Goal: Task Accomplishment & Management: Use online tool/utility

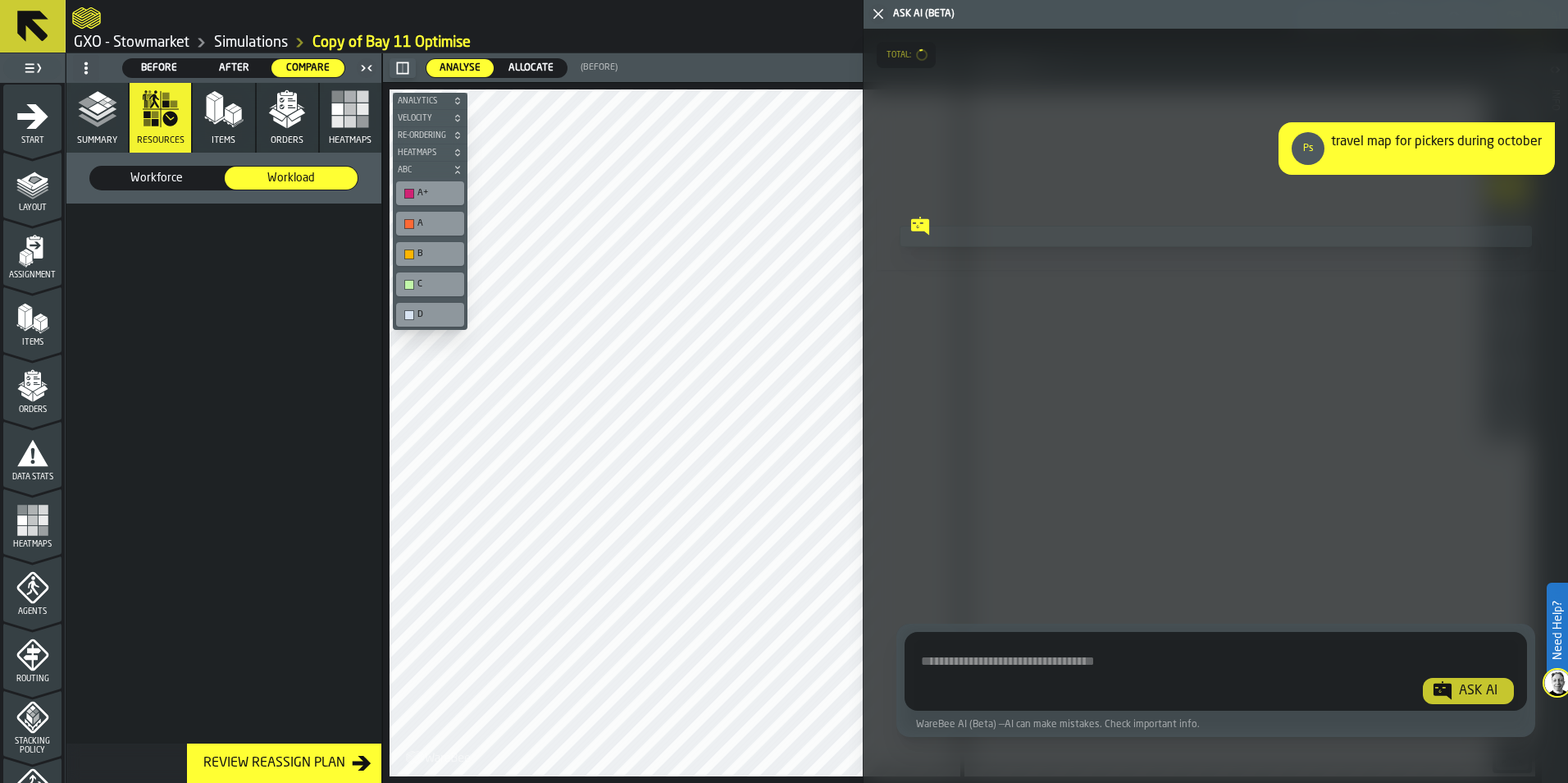
scroll to position [347, 0]
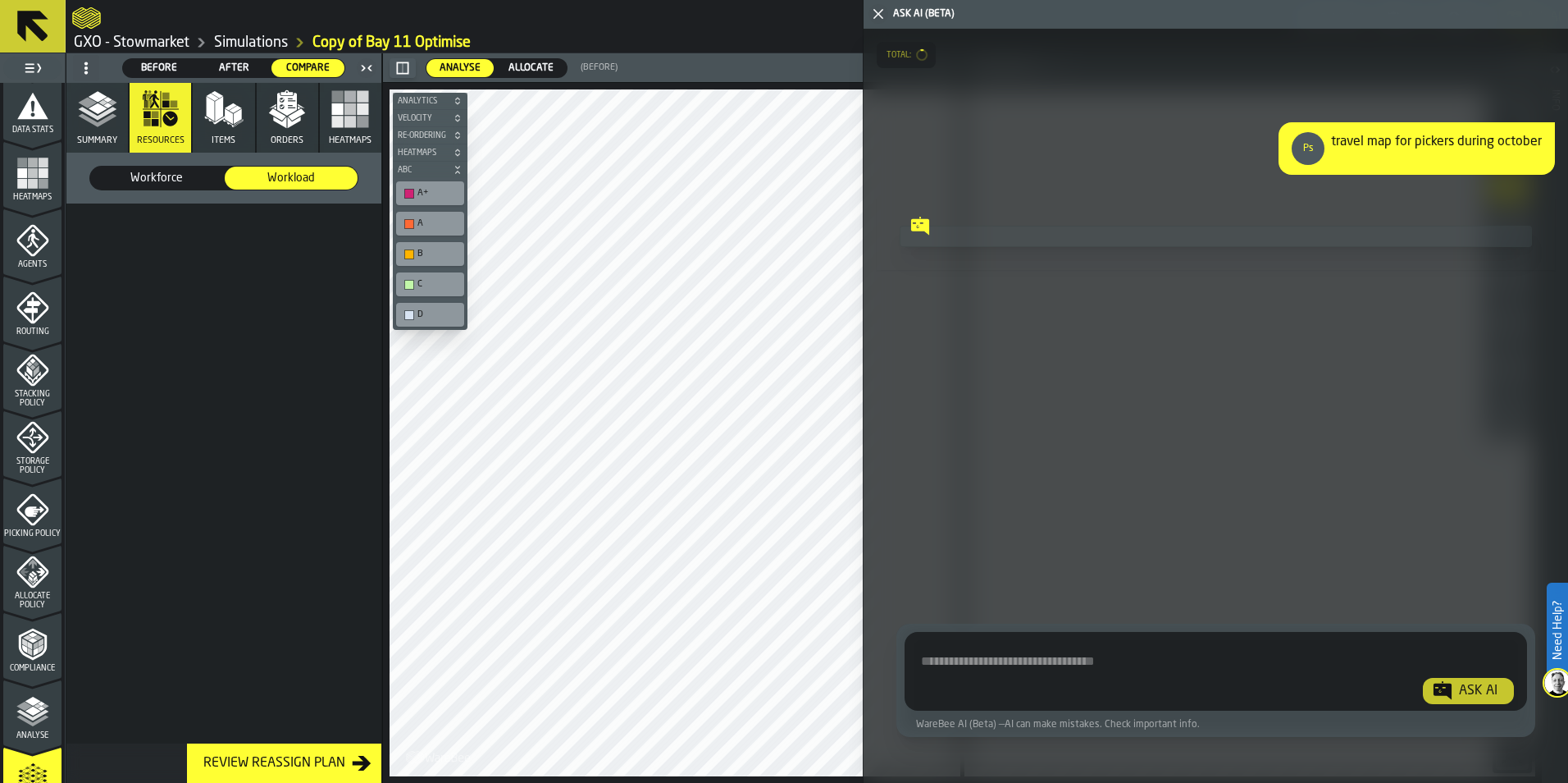
click at [882, 10] on polygon "button-toggle-Close me" at bounding box center [877, 14] width 10 height 10
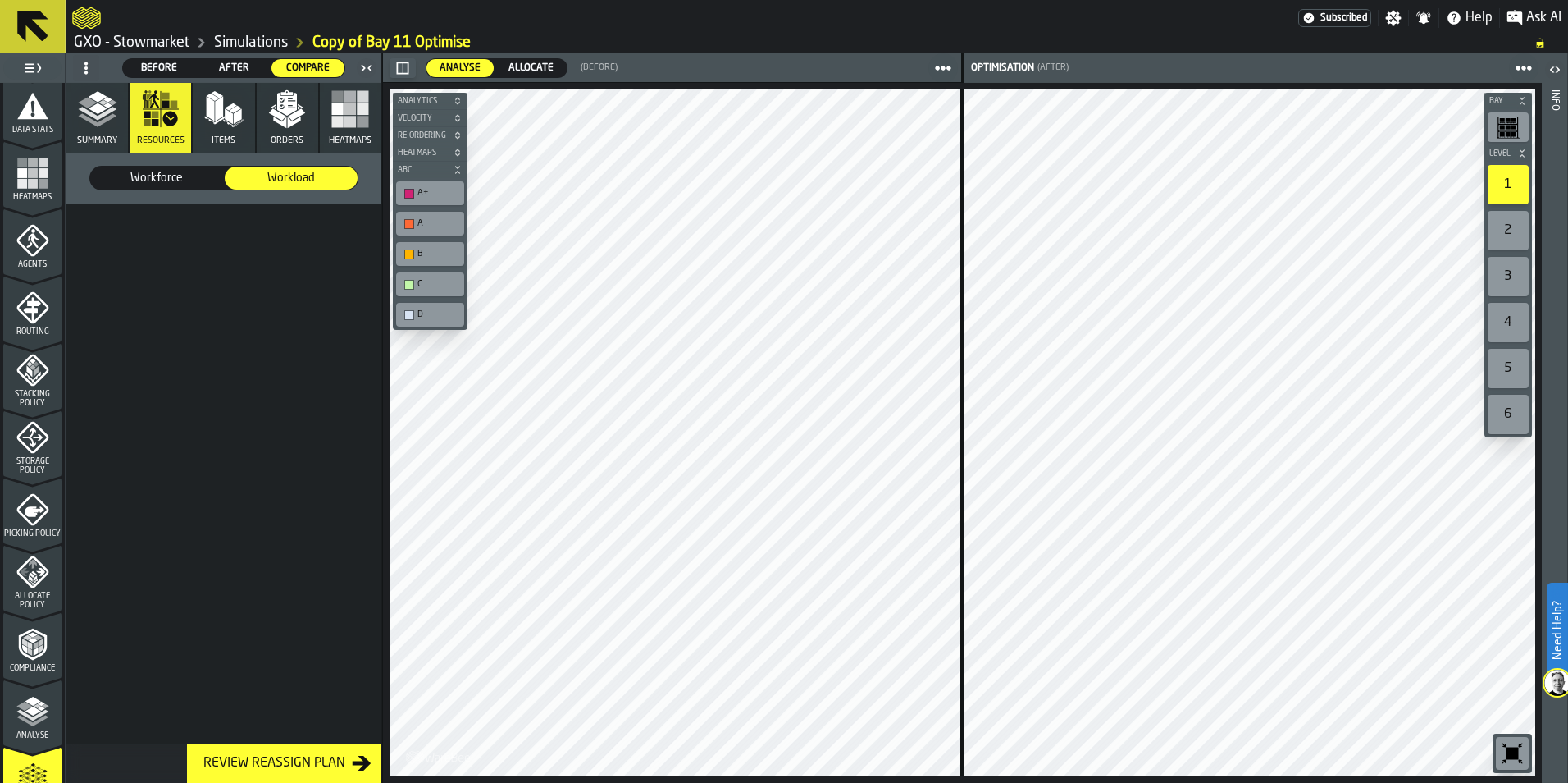
click at [95, 135] on button "Summary" at bounding box center [97, 118] width 62 height 70
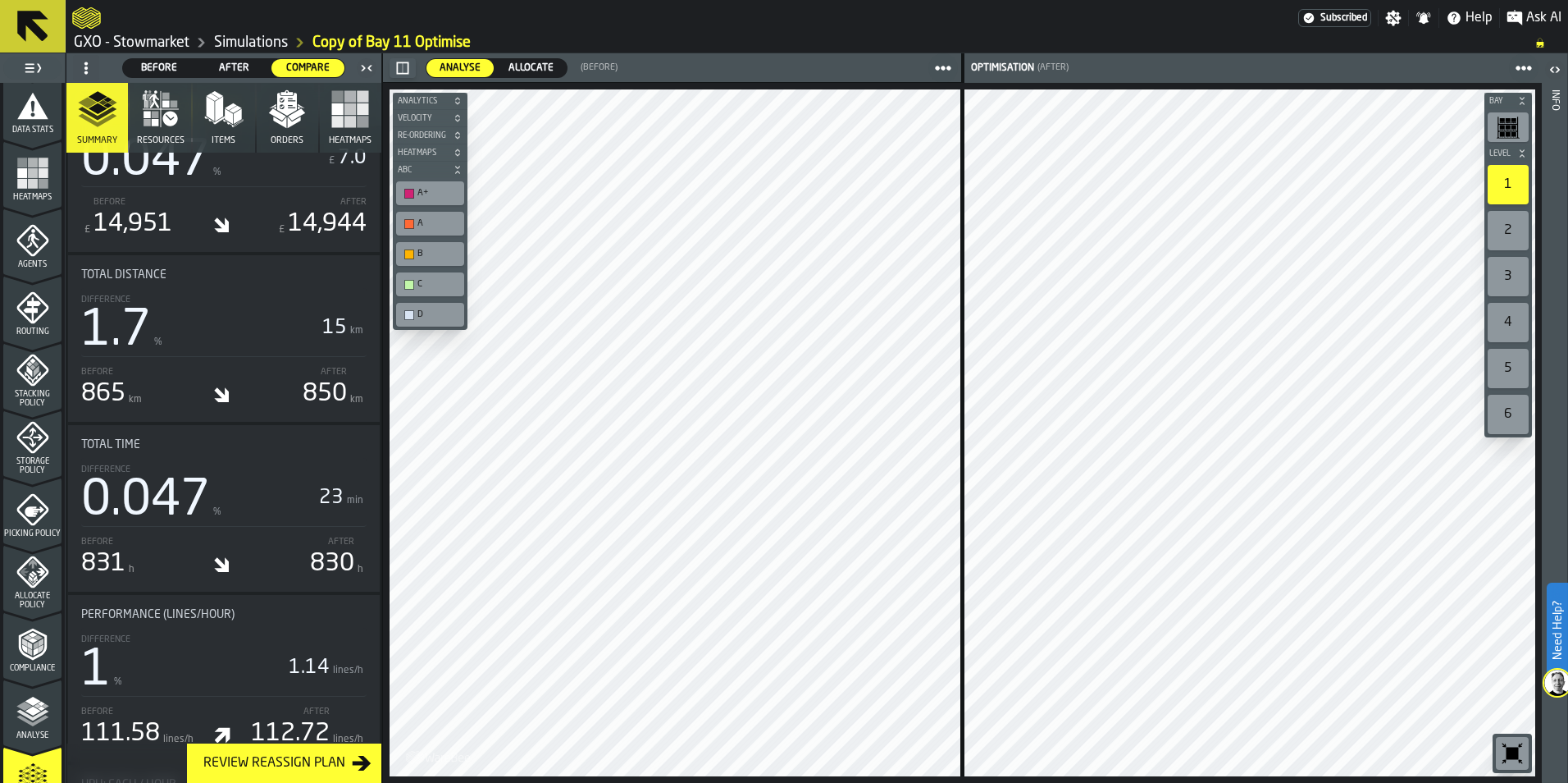
scroll to position [903, 0]
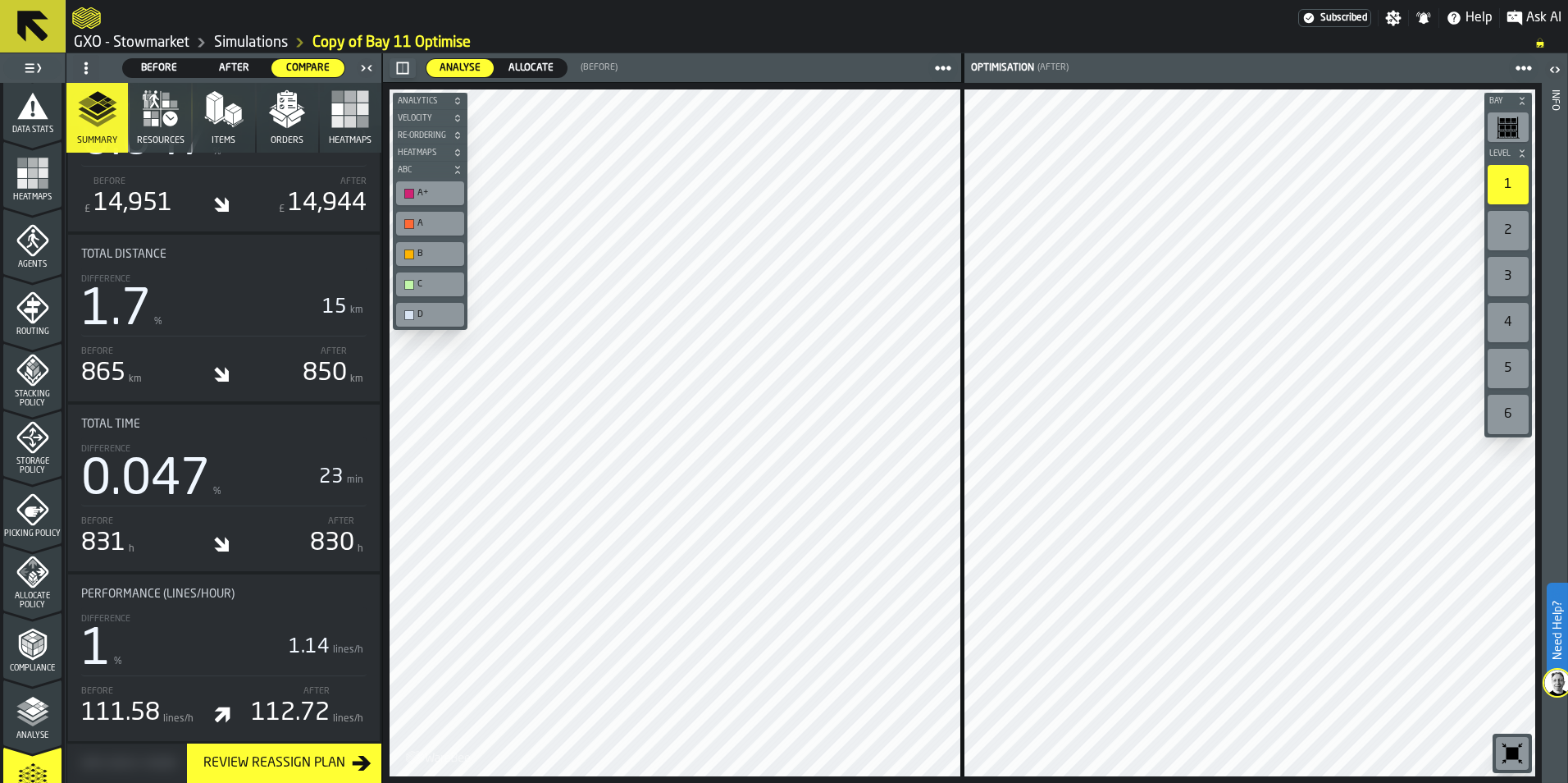
click at [28, 137] on icon "menu Data Stats" at bounding box center [33, 140] width 58 height 16
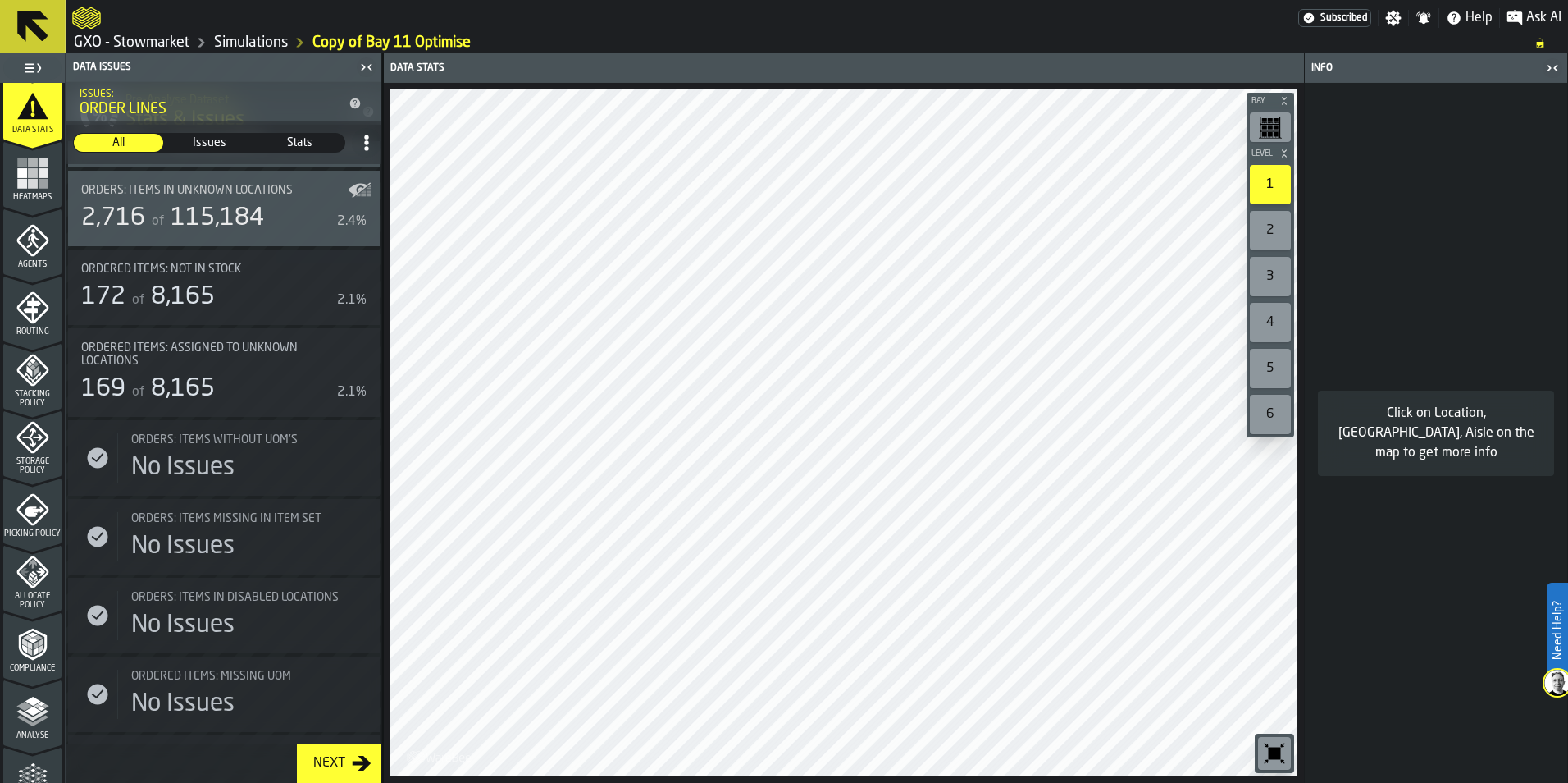
scroll to position [1149, 0]
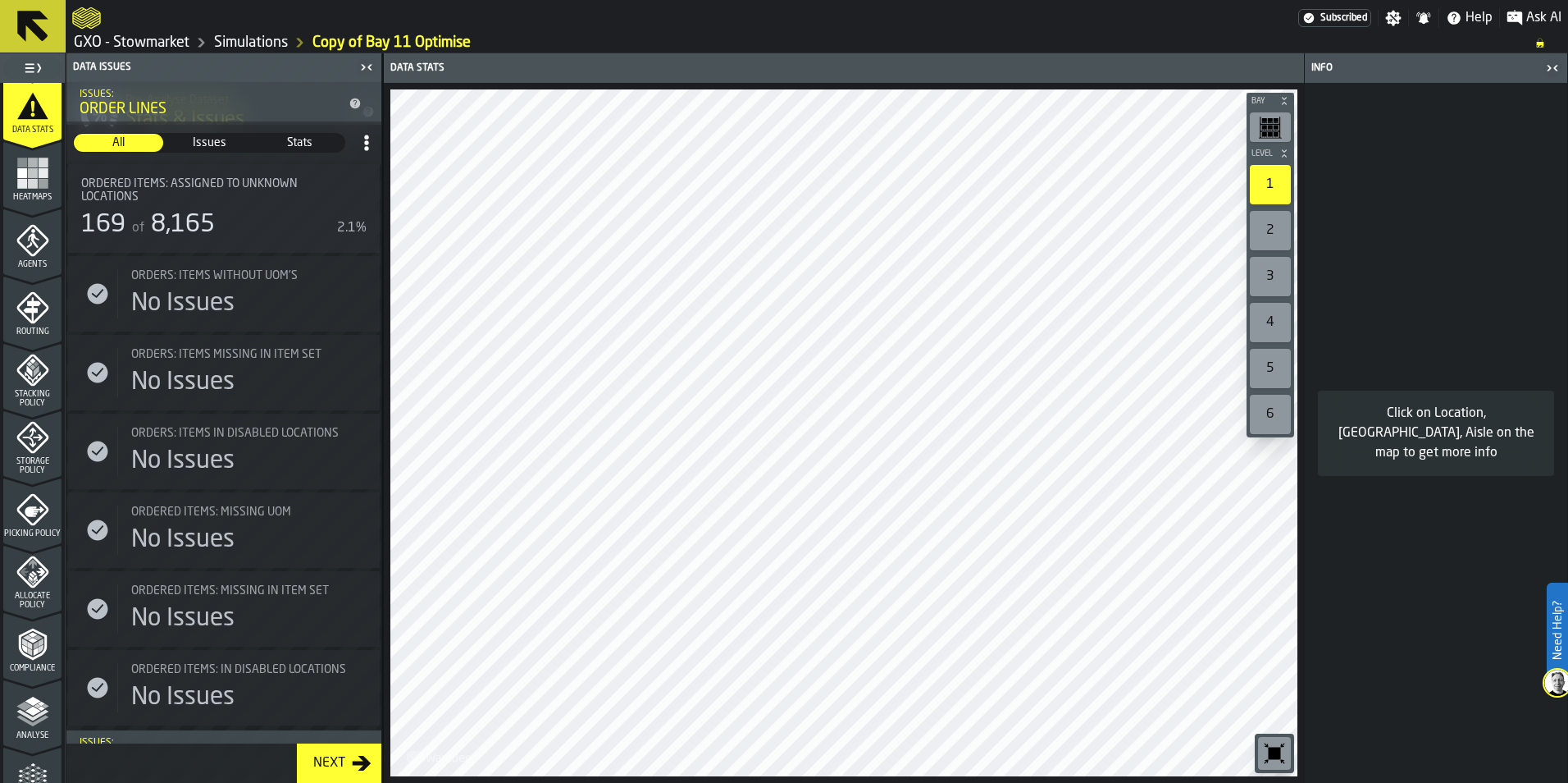
click at [297, 139] on span "Stats" at bounding box center [300, 143] width 88 height 17
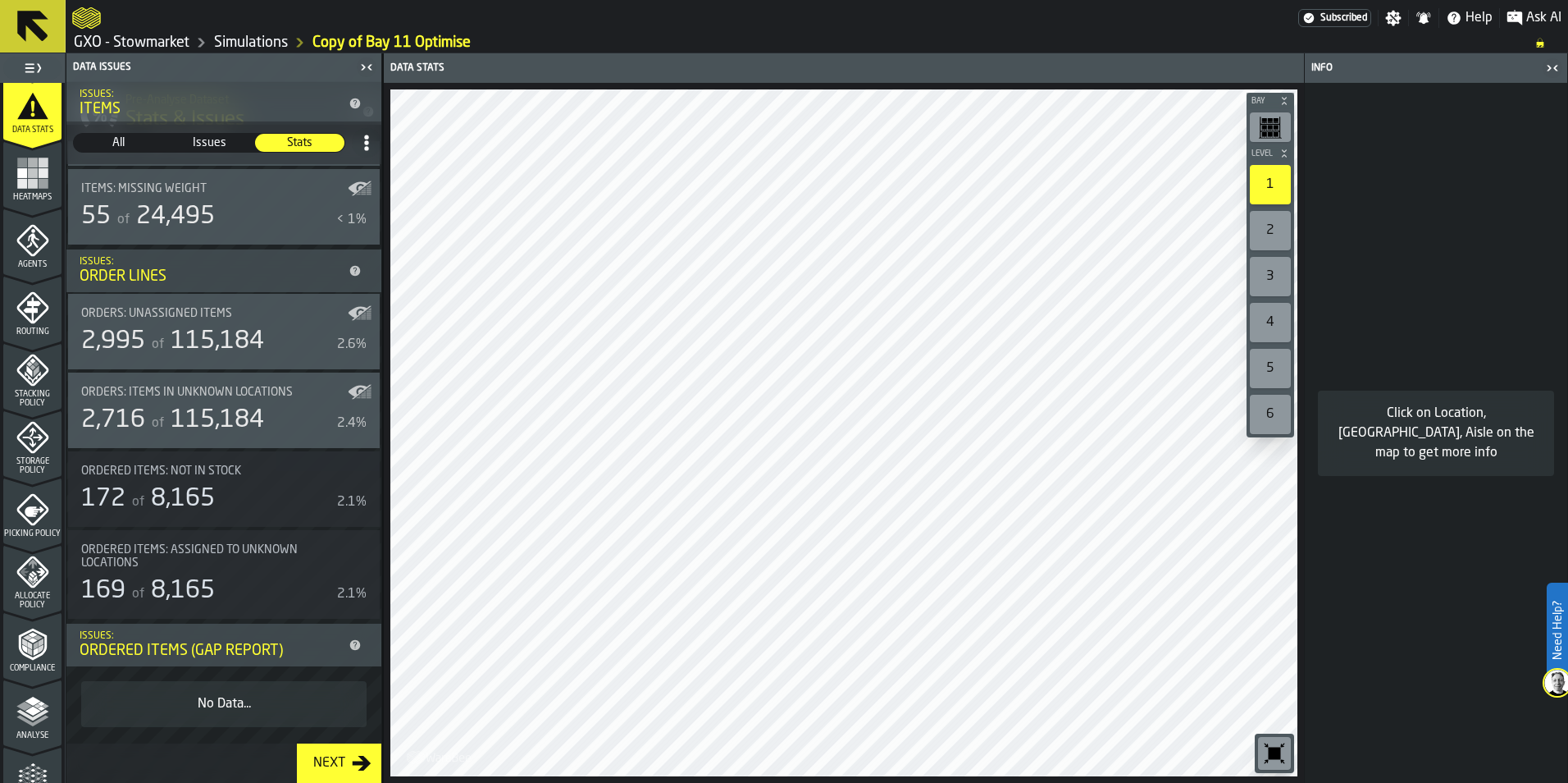
click at [20, 248] on icon "menu Agents" at bounding box center [33, 239] width 33 height 33
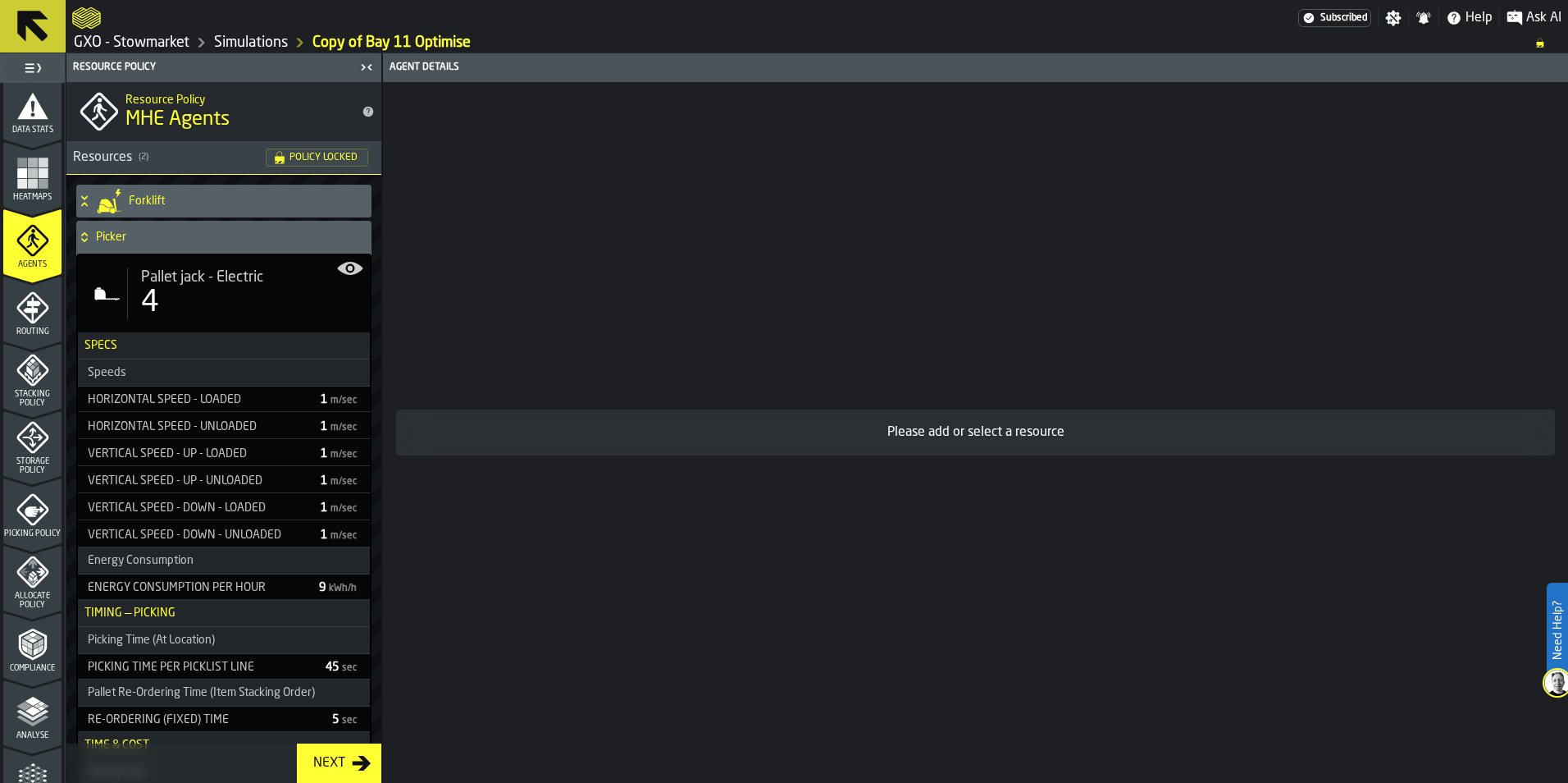
click at [351, 274] on div "Pallet jack - Electric" at bounding box center [249, 277] width 216 height 18
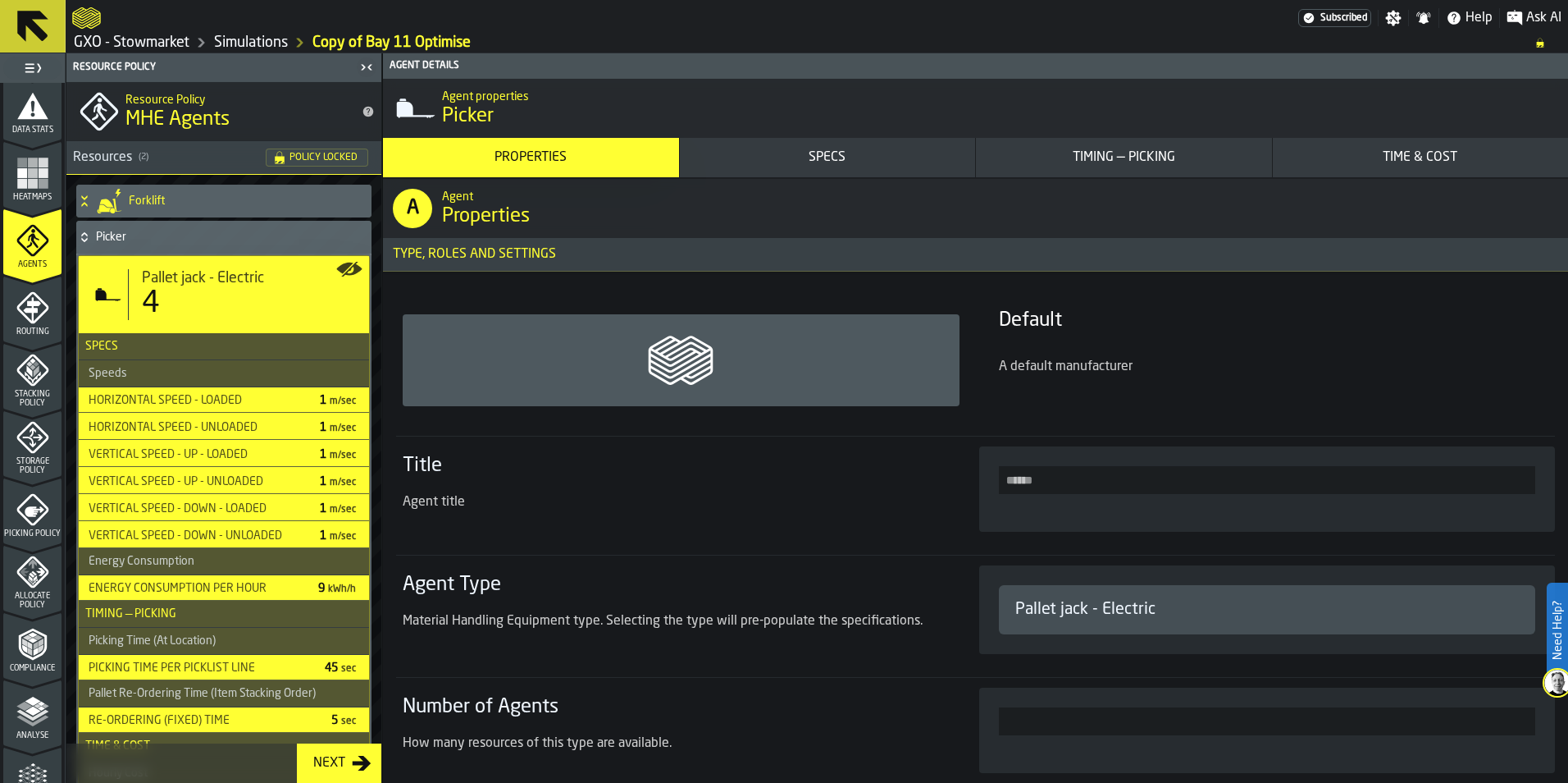
click at [1026, 167] on div "Timing — Picking" at bounding box center [1124, 157] width 283 height 20
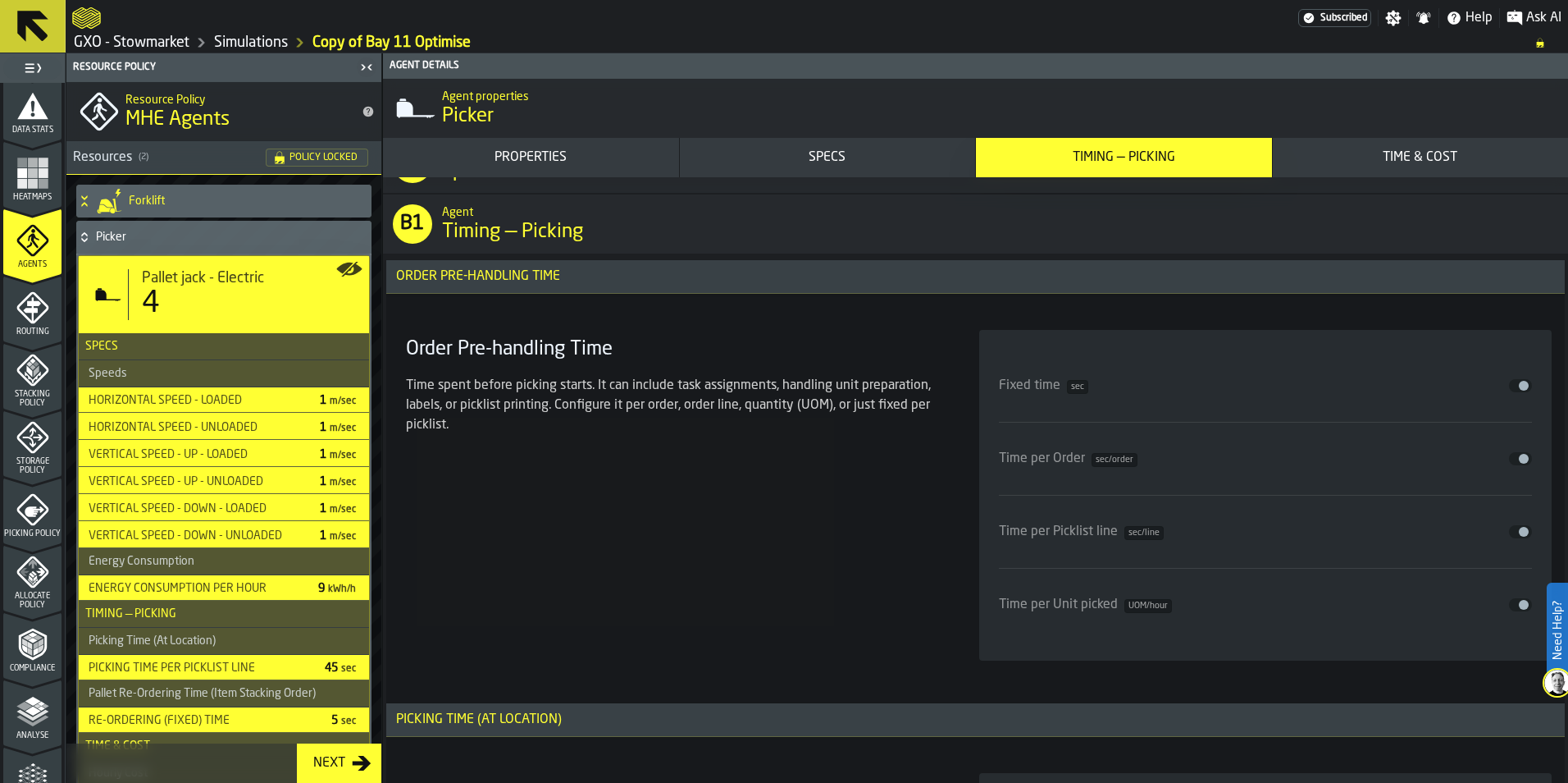
scroll to position [3922, 0]
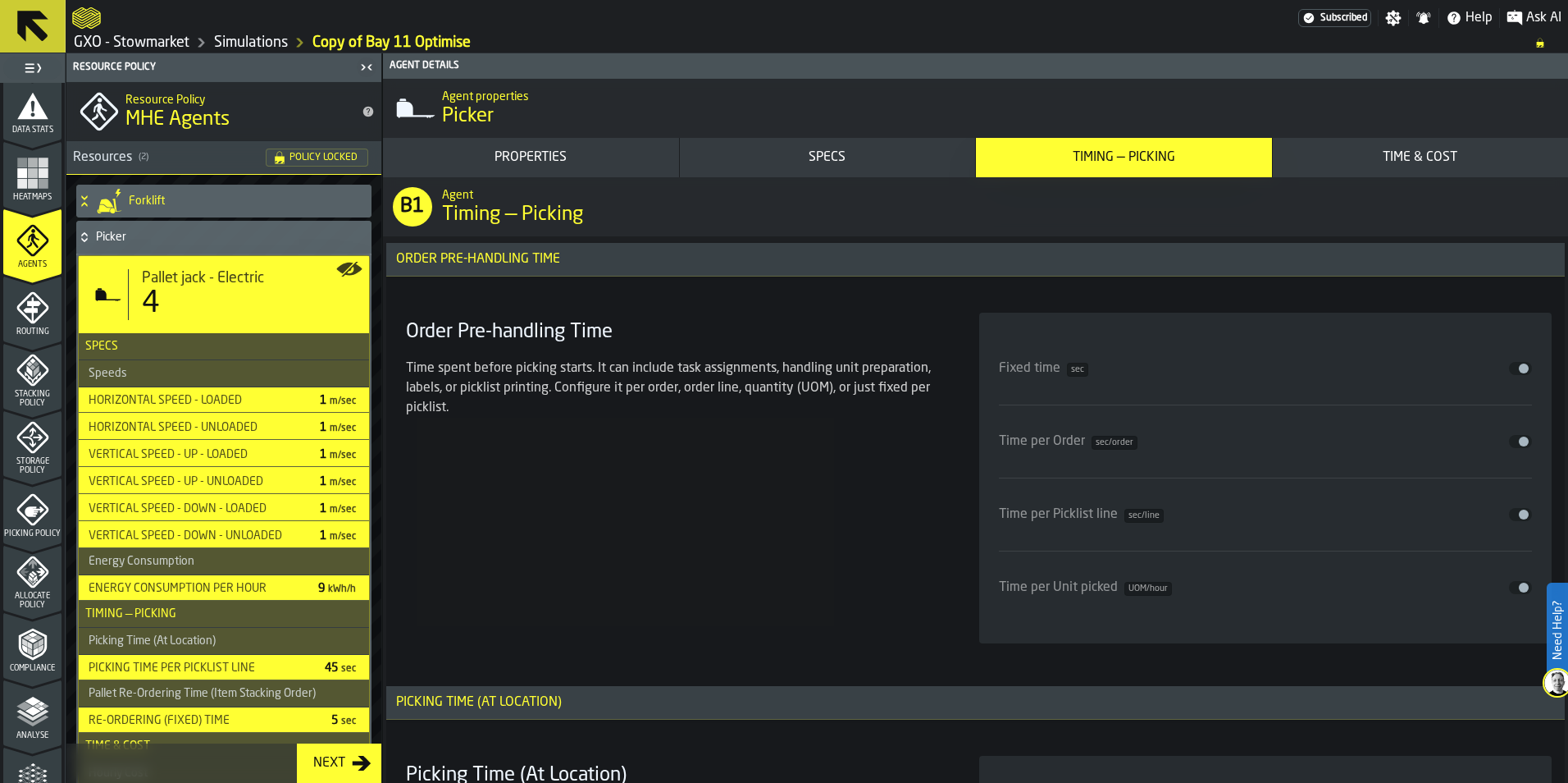
click at [40, 321] on icon "menu Routing" at bounding box center [33, 307] width 33 height 33
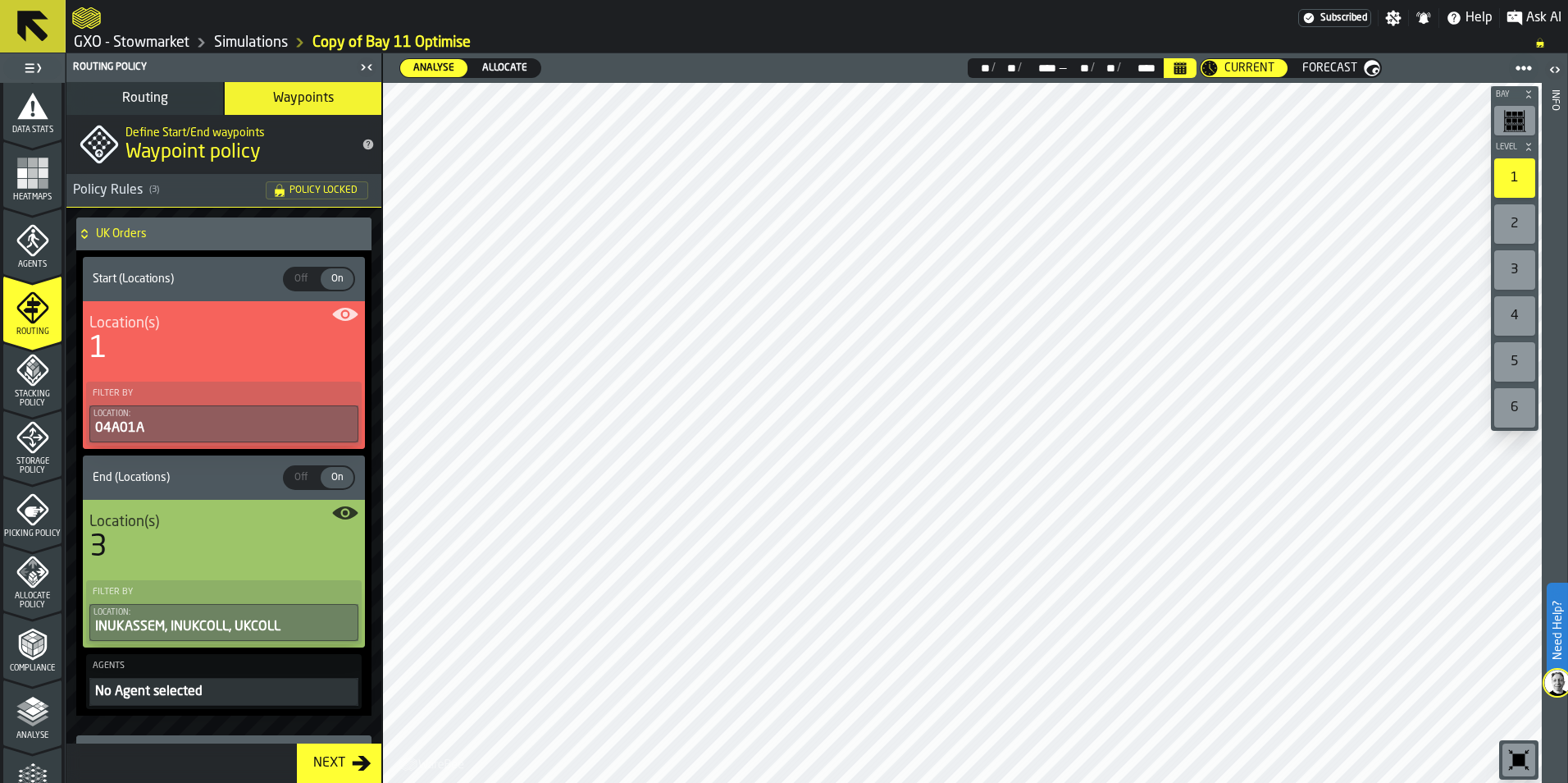
click at [160, 97] on span "Routing" at bounding box center [145, 98] width 46 height 13
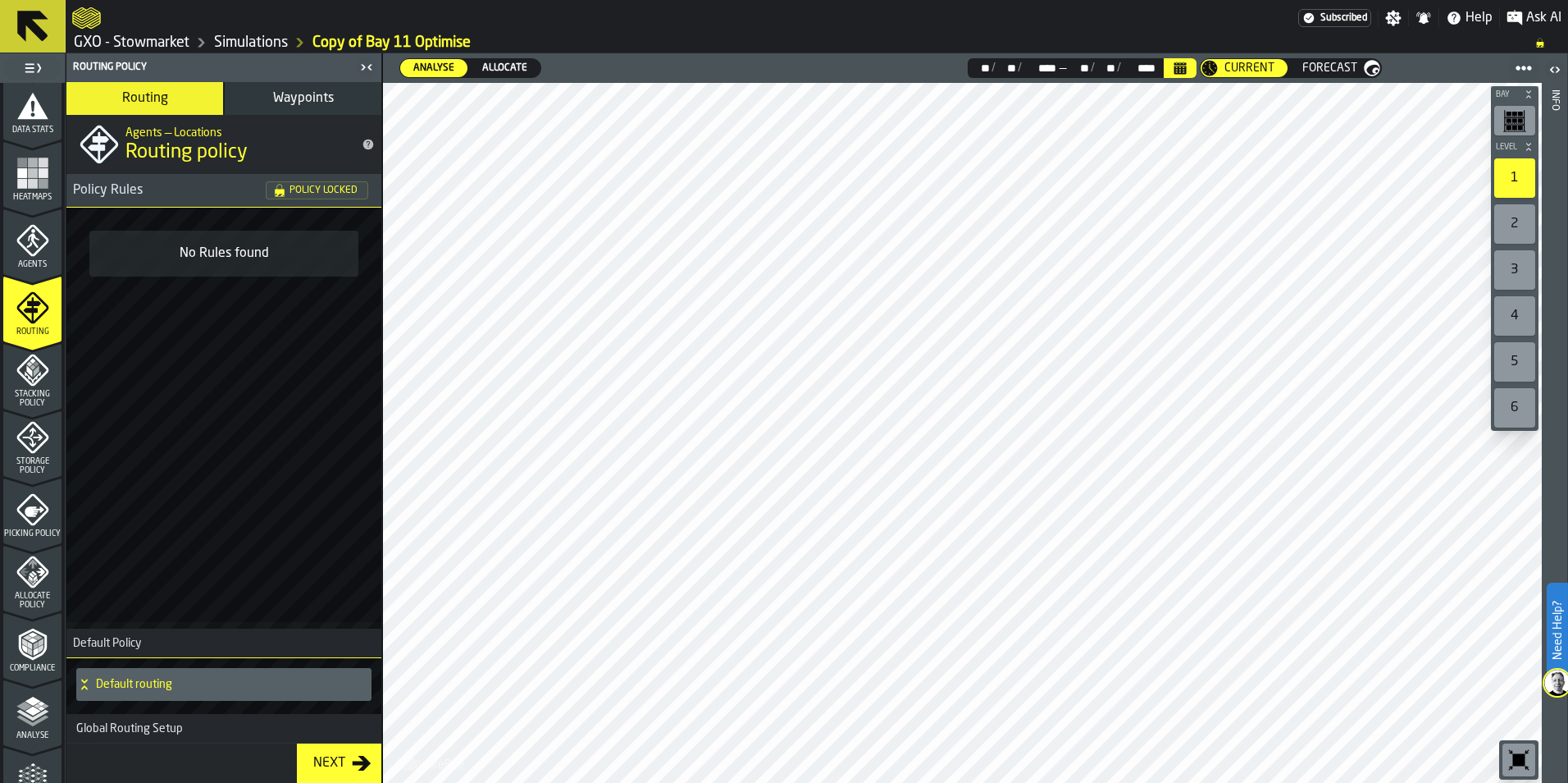
click at [24, 16] on icon at bounding box center [32, 25] width 31 height 31
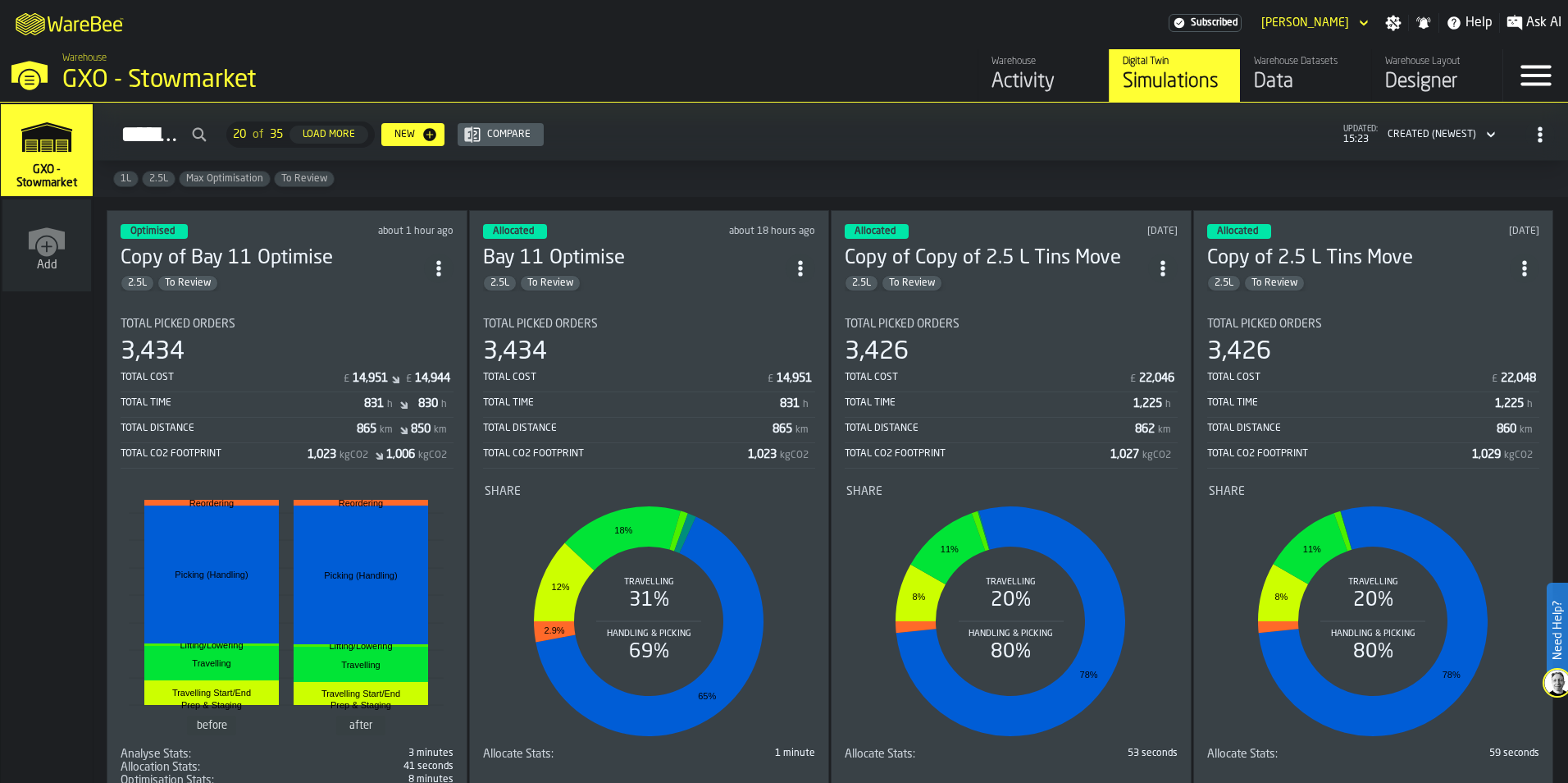
drag, startPoint x: 438, startPoint y: 272, endPoint x: 387, endPoint y: 283, distance: 52.2
click at [387, 283] on div "2.5L To Review" at bounding box center [272, 283] width 304 height 17
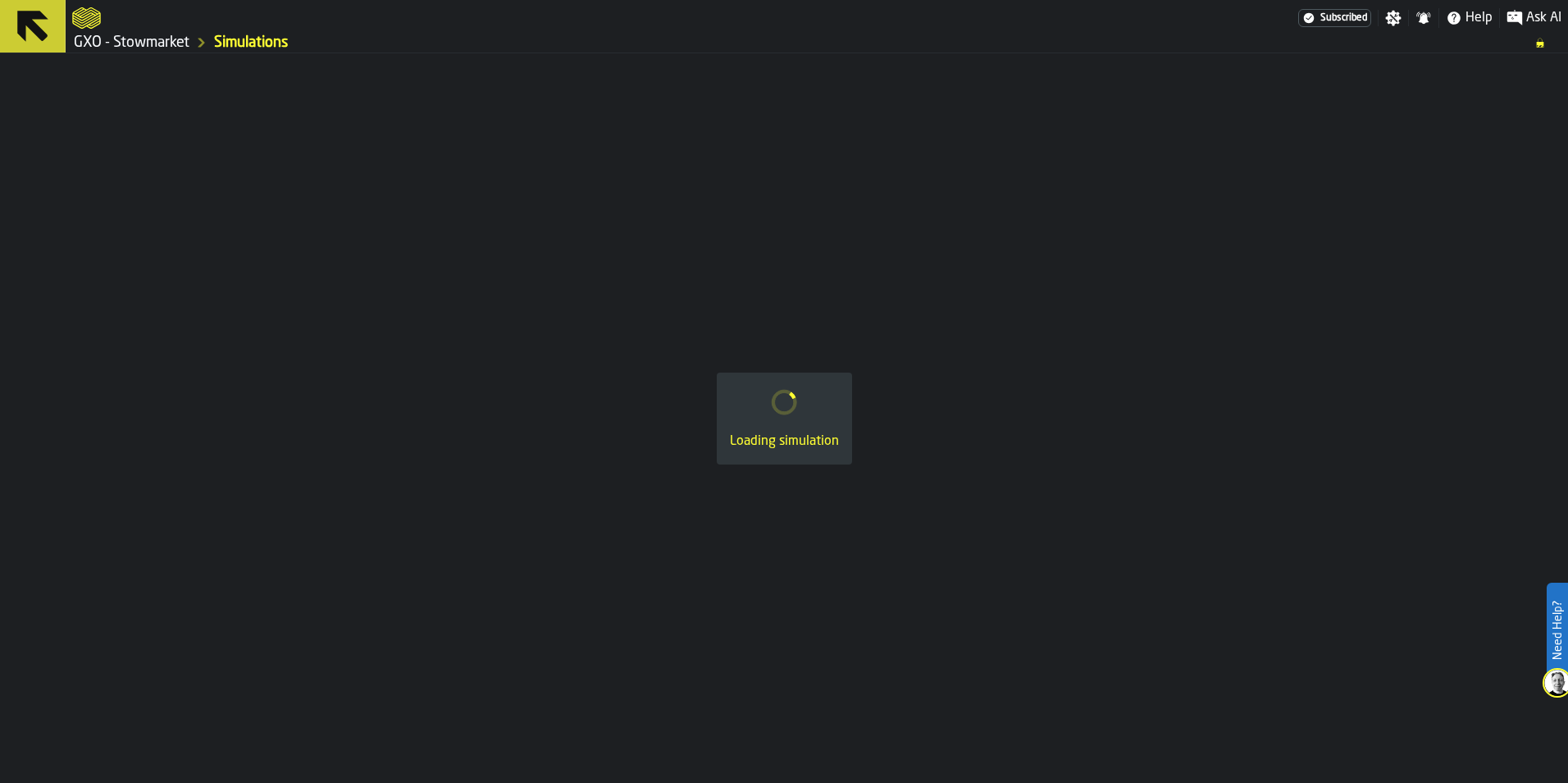
click at [36, 20] on icon at bounding box center [33, 26] width 39 height 39
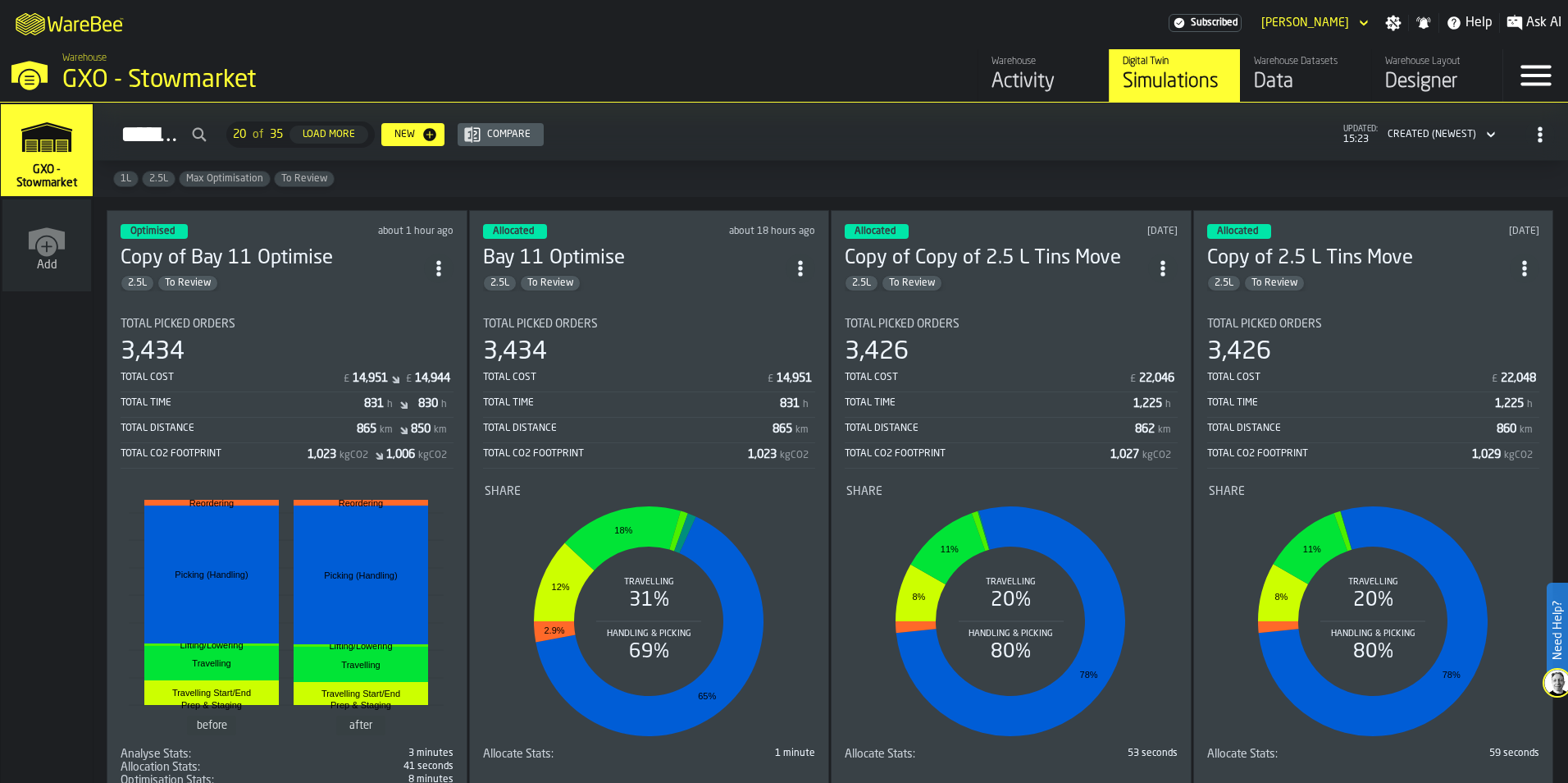
click at [443, 262] on icon "ItemListCard-DashboardItemContainer" at bounding box center [439, 268] width 17 height 17
click at [401, 331] on div "Delete" at bounding box center [404, 338] width 85 height 20
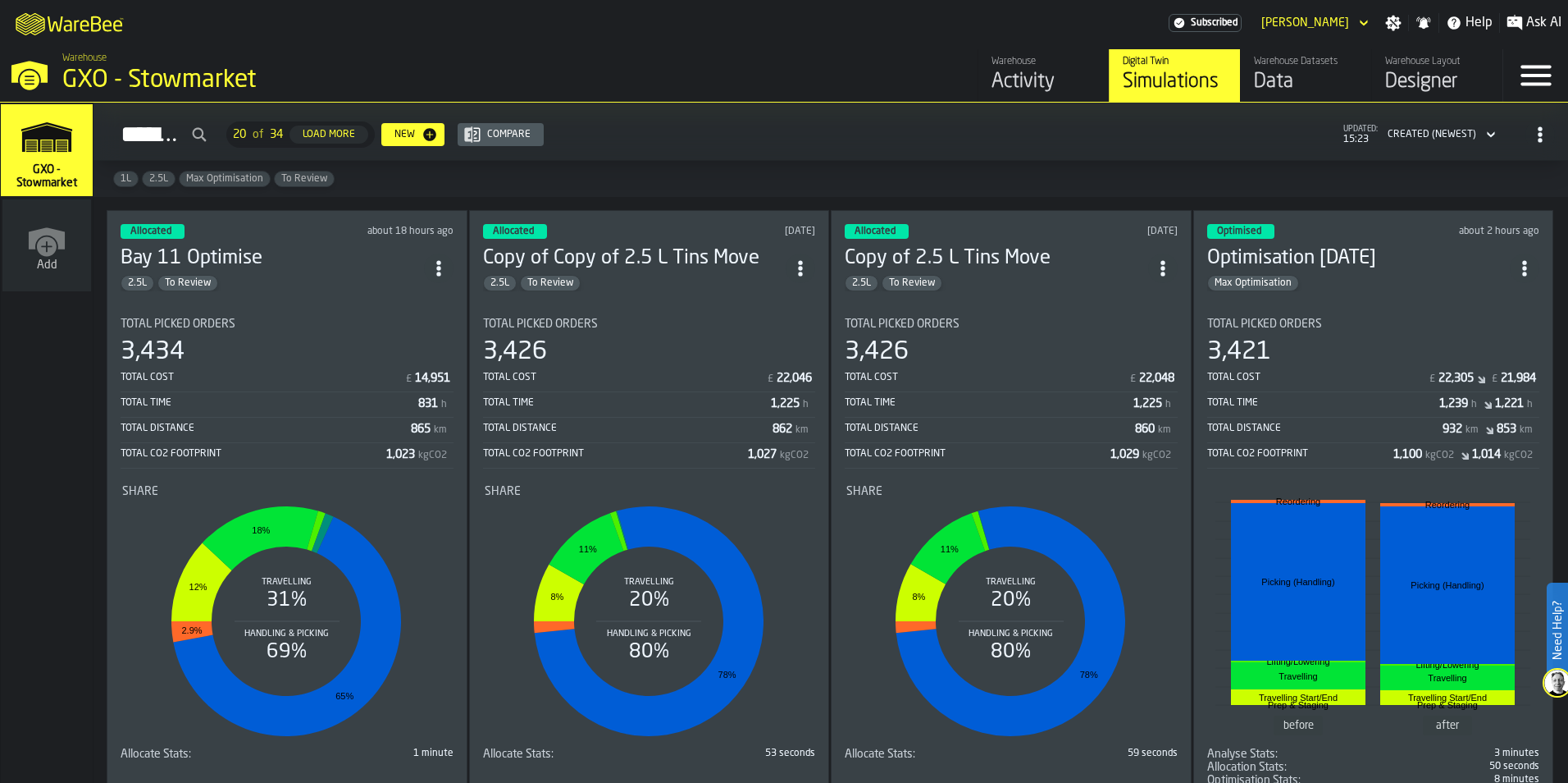
click at [1529, 260] on icon "ItemListCard-DashboardItemContainer" at bounding box center [1525, 268] width 17 height 17
click at [1470, 336] on div "Delete" at bounding box center [1487, 338] width 85 height 20
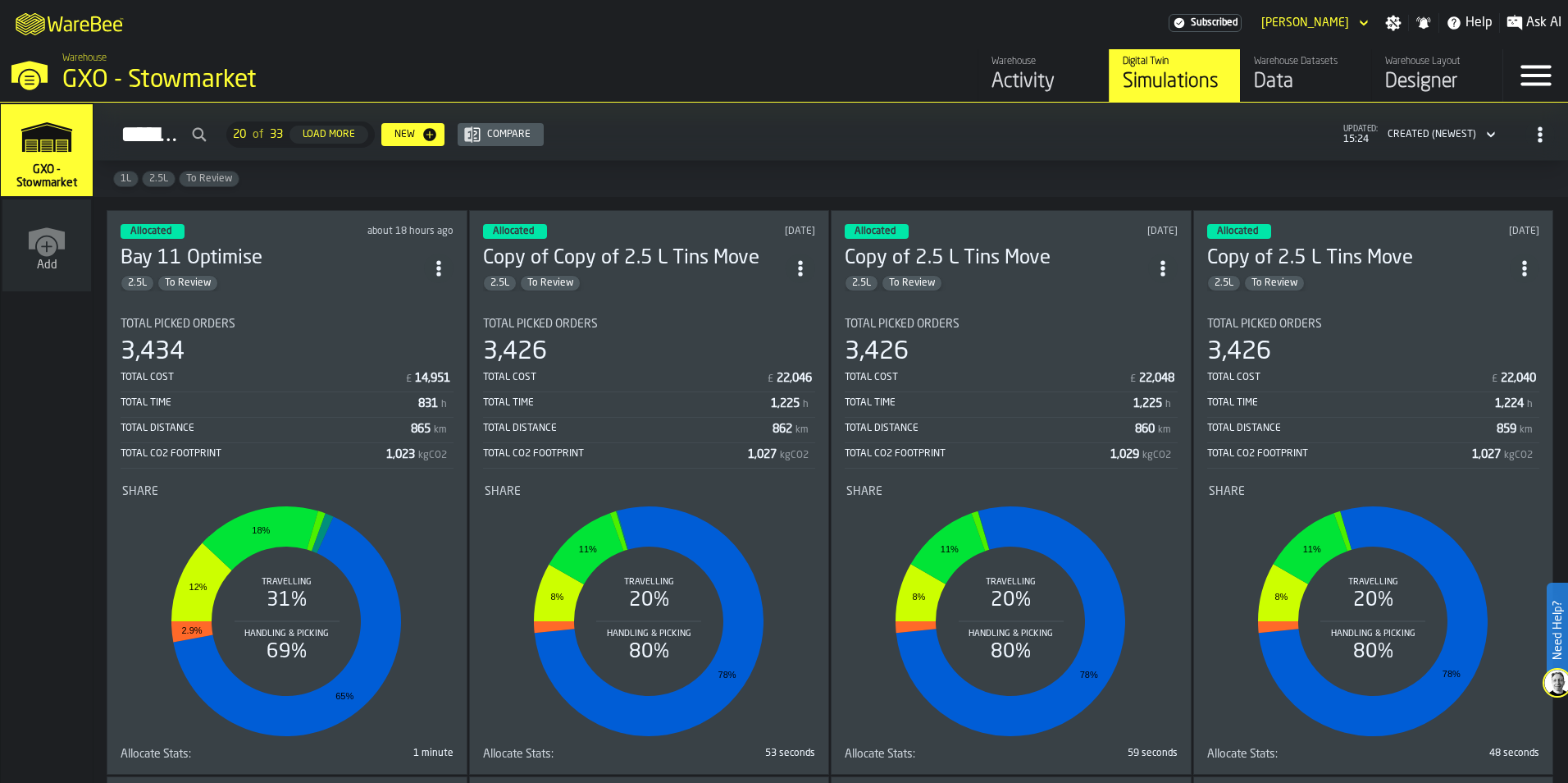
click at [422, 139] on div "New" at bounding box center [405, 135] width 34 height 11
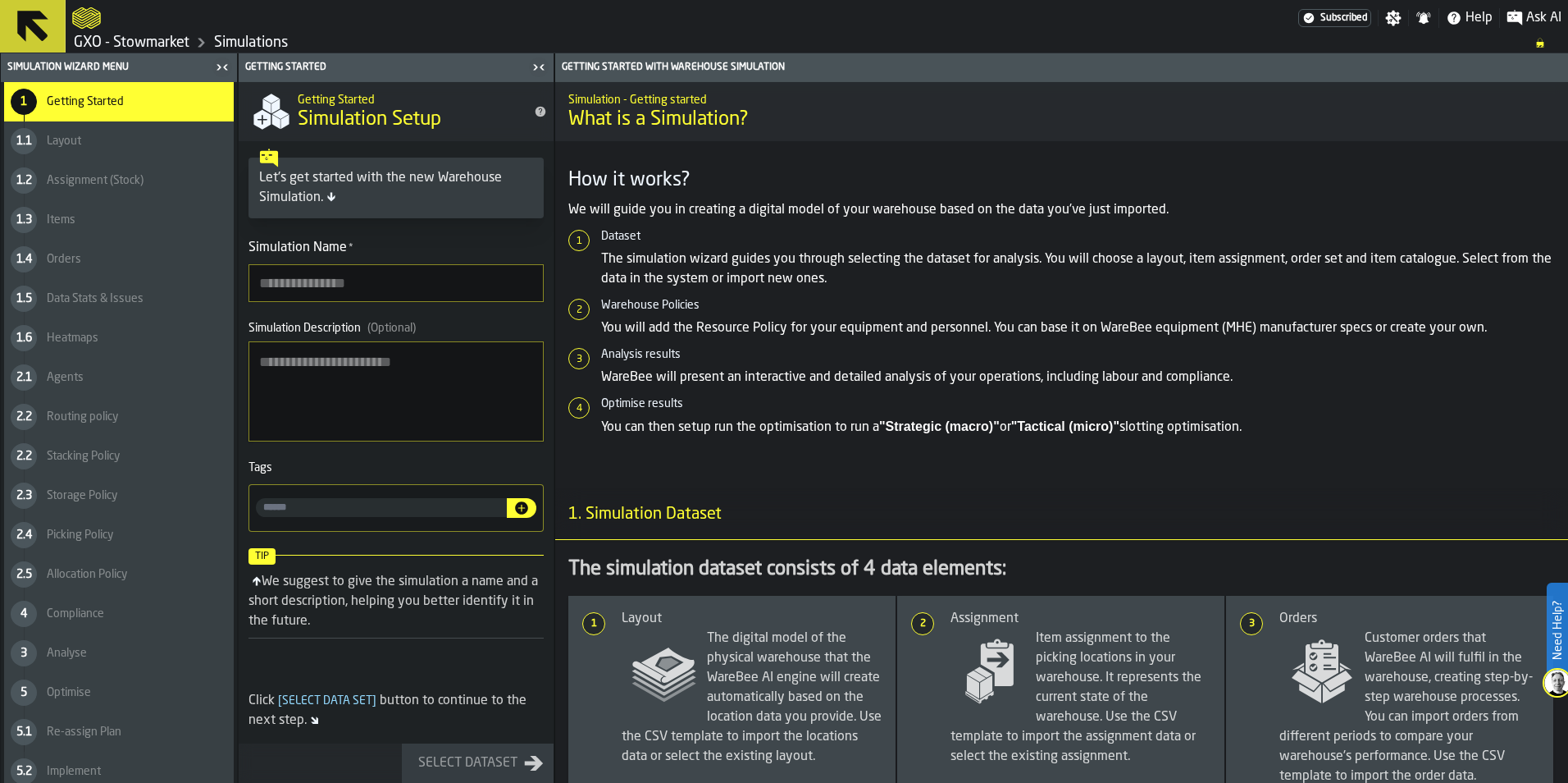
click at [438, 294] on input "Simulation Name *" at bounding box center [396, 283] width 295 height 37
type input "***"
click at [364, 370] on textarea "Simulation Description (Optional)" at bounding box center [396, 391] width 295 height 100
type textarea "******"
click at [462, 775] on button "Select Dataset" at bounding box center [478, 763] width 151 height 39
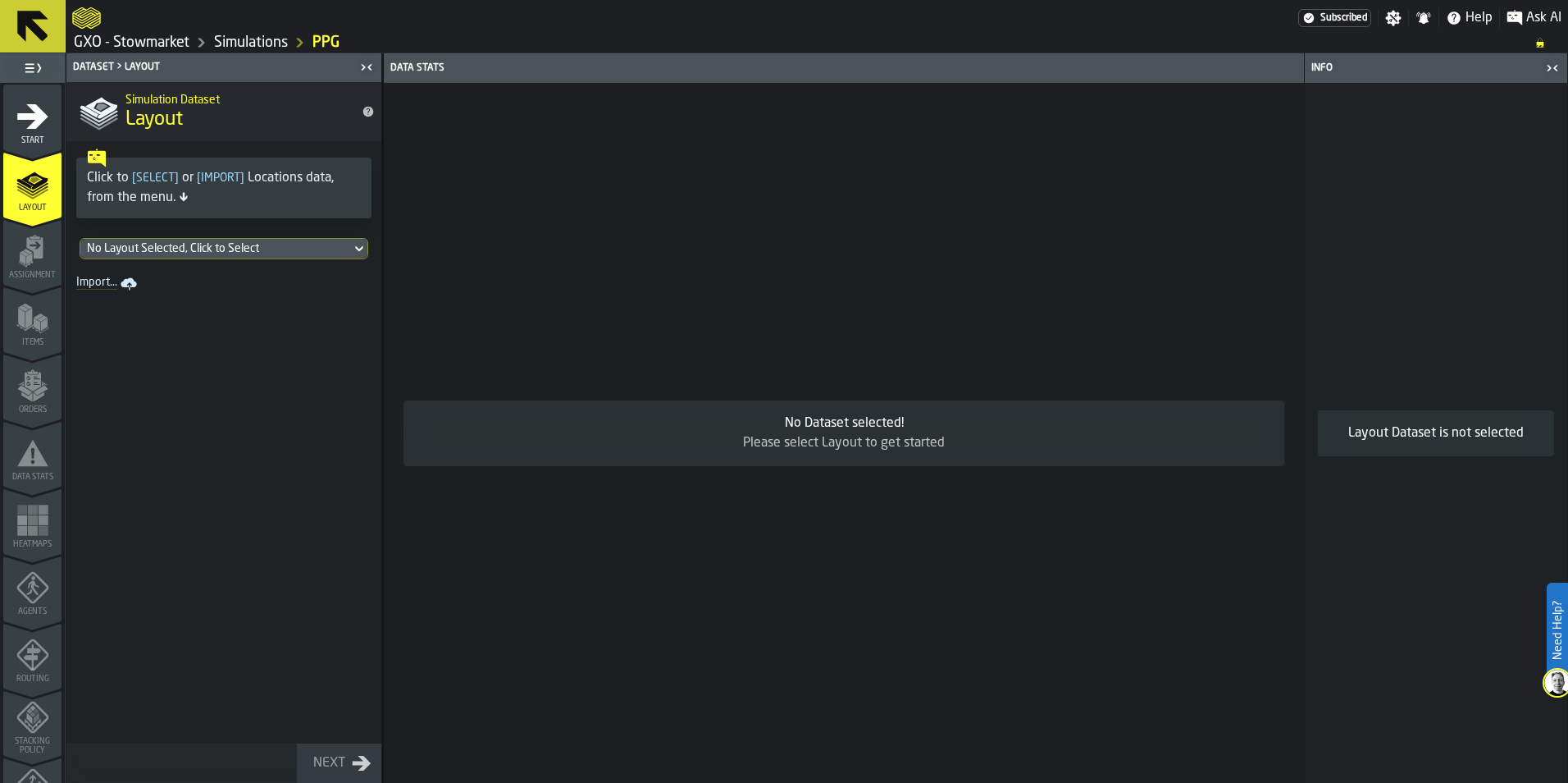
click at [226, 198] on div "Click to [ Select ] or [ Import ] Locations data, from the menu." at bounding box center [223, 188] width 274 height 39
click at [357, 251] on icon at bounding box center [359, 248] width 17 height 20
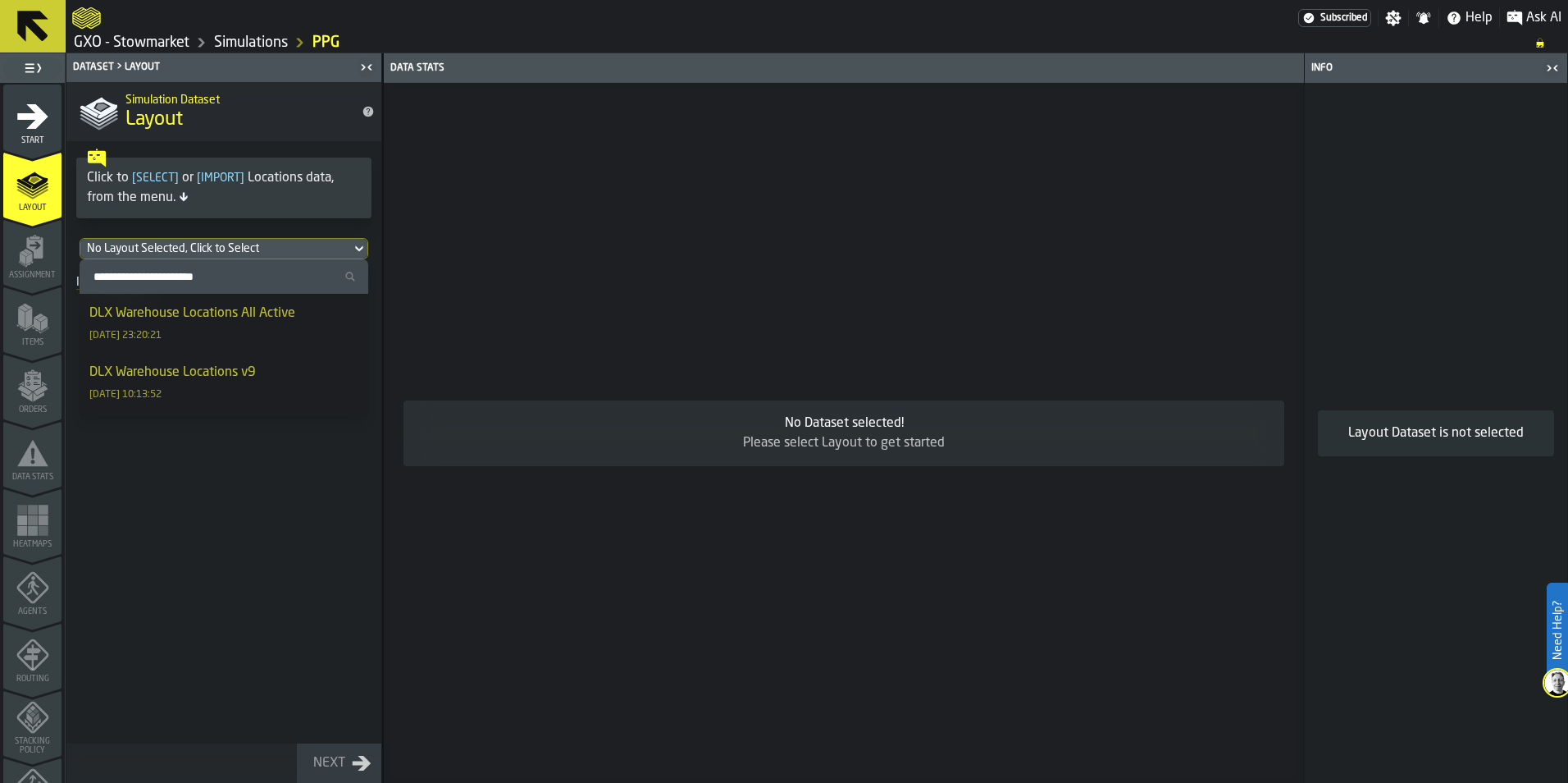
click at [248, 606] on div "Simulation Dataset Layout Click to [ Select ] or [ Import ] Locations data, fro…" at bounding box center [223, 432] width 315 height 701
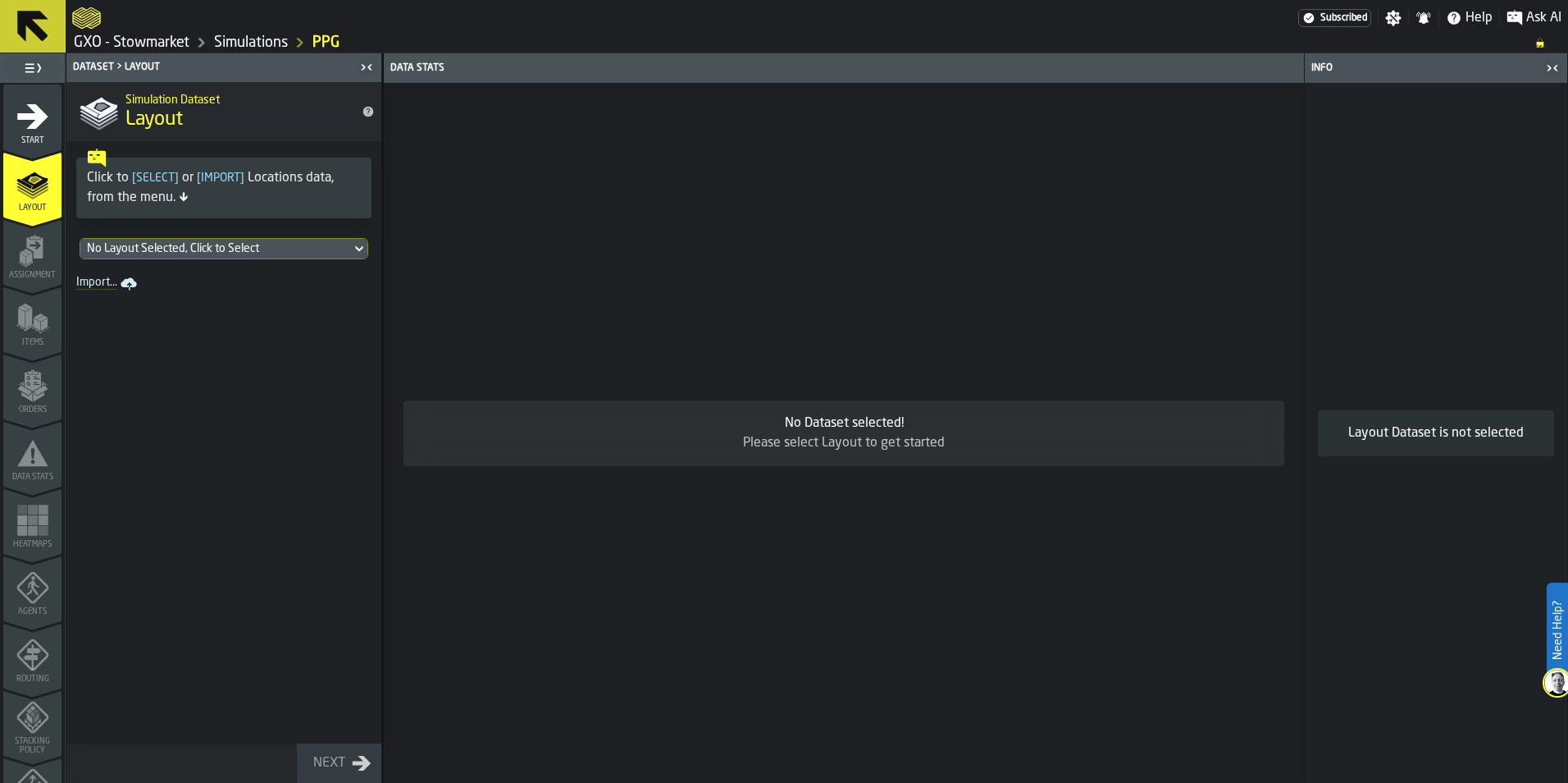
click at [26, 128] on icon "menu Start" at bounding box center [32, 116] width 31 height 24
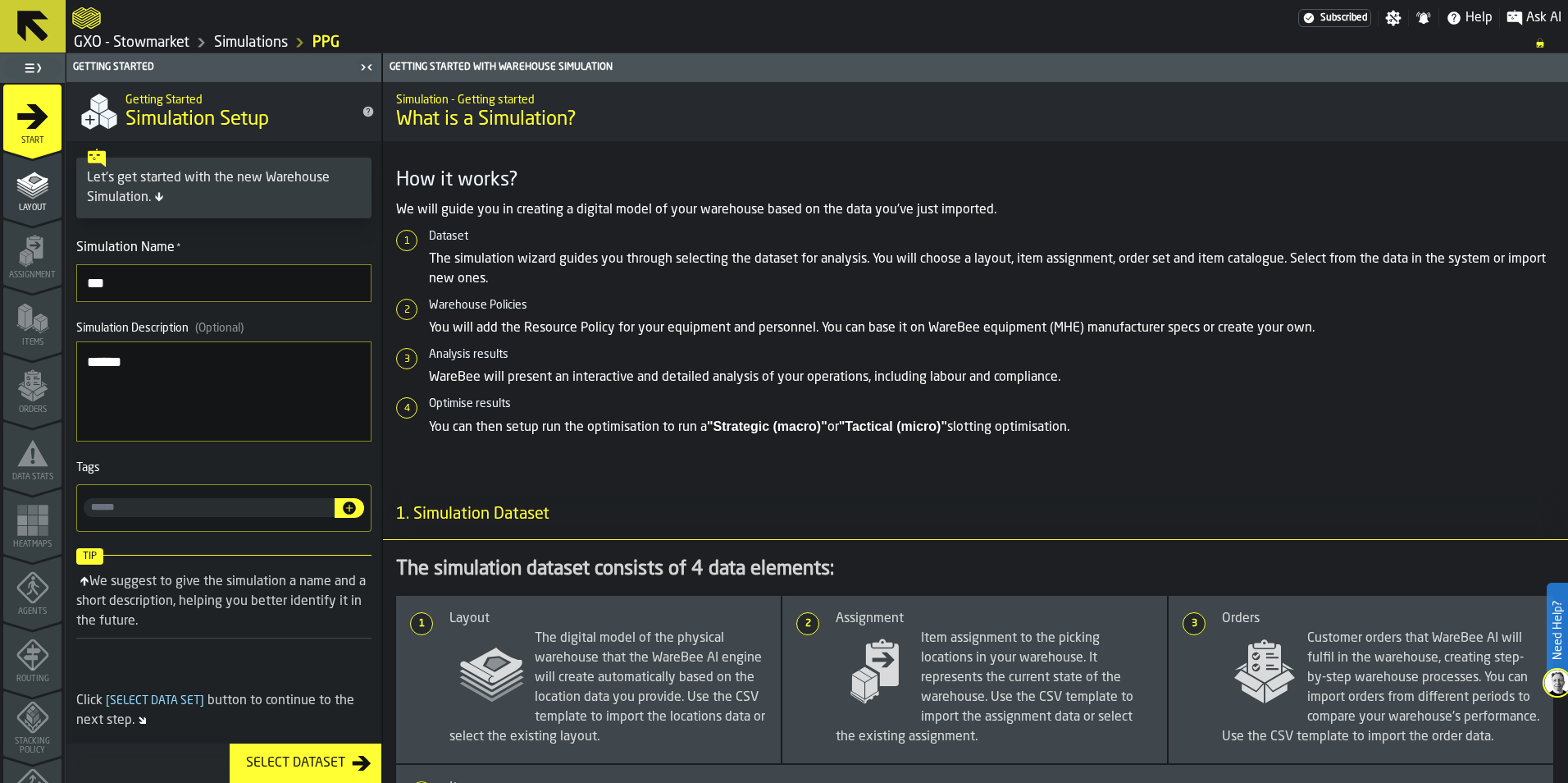
click at [39, 218] on icon "menu Layout" at bounding box center [33, 218] width 58 height 16
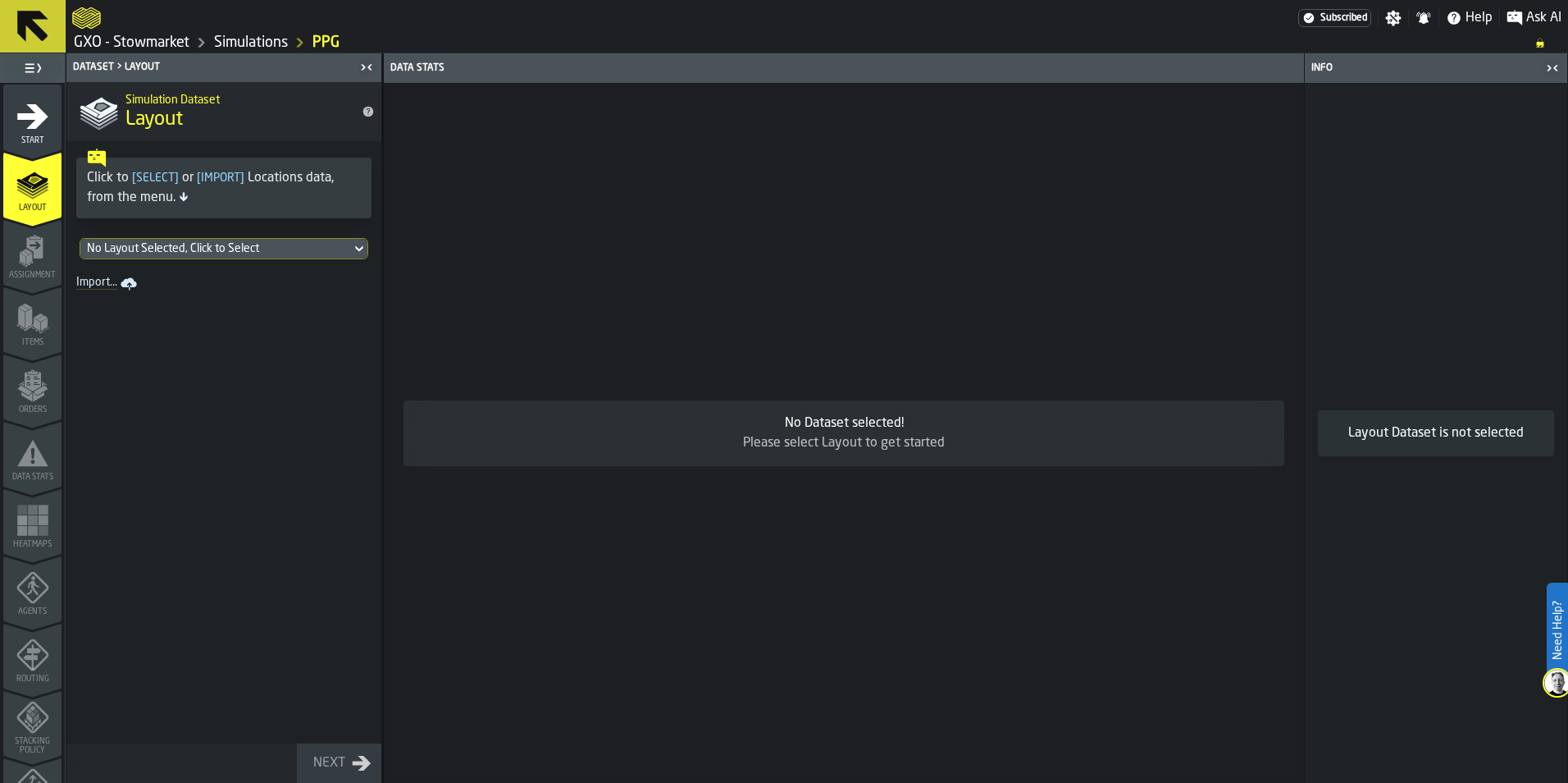
click at [26, 273] on span "Assignment" at bounding box center [33, 275] width 58 height 9
click at [17, 128] on icon "menu Start" at bounding box center [33, 116] width 33 height 33
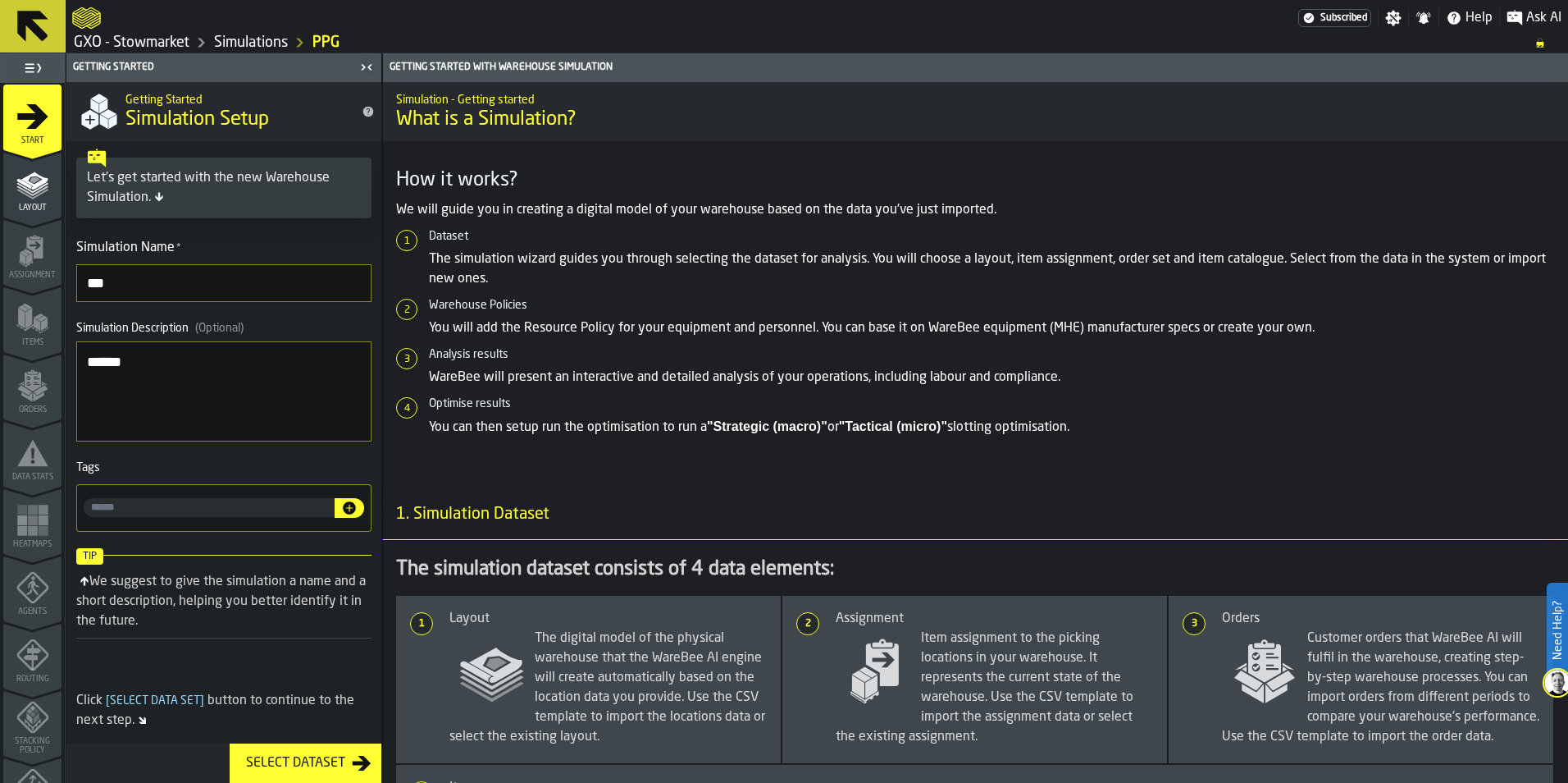
click at [341, 759] on div "Select Dataset" at bounding box center [295, 762] width 112 height 20
click at [299, 760] on div "Select Dataset" at bounding box center [295, 762] width 112 height 20
click at [366, 766] on icon "button-Select Dataset" at bounding box center [362, 763] width 19 height 15
click at [282, 703] on div "Click [ Select Data Set ] button to continue to the next step." at bounding box center [224, 711] width 295 height 39
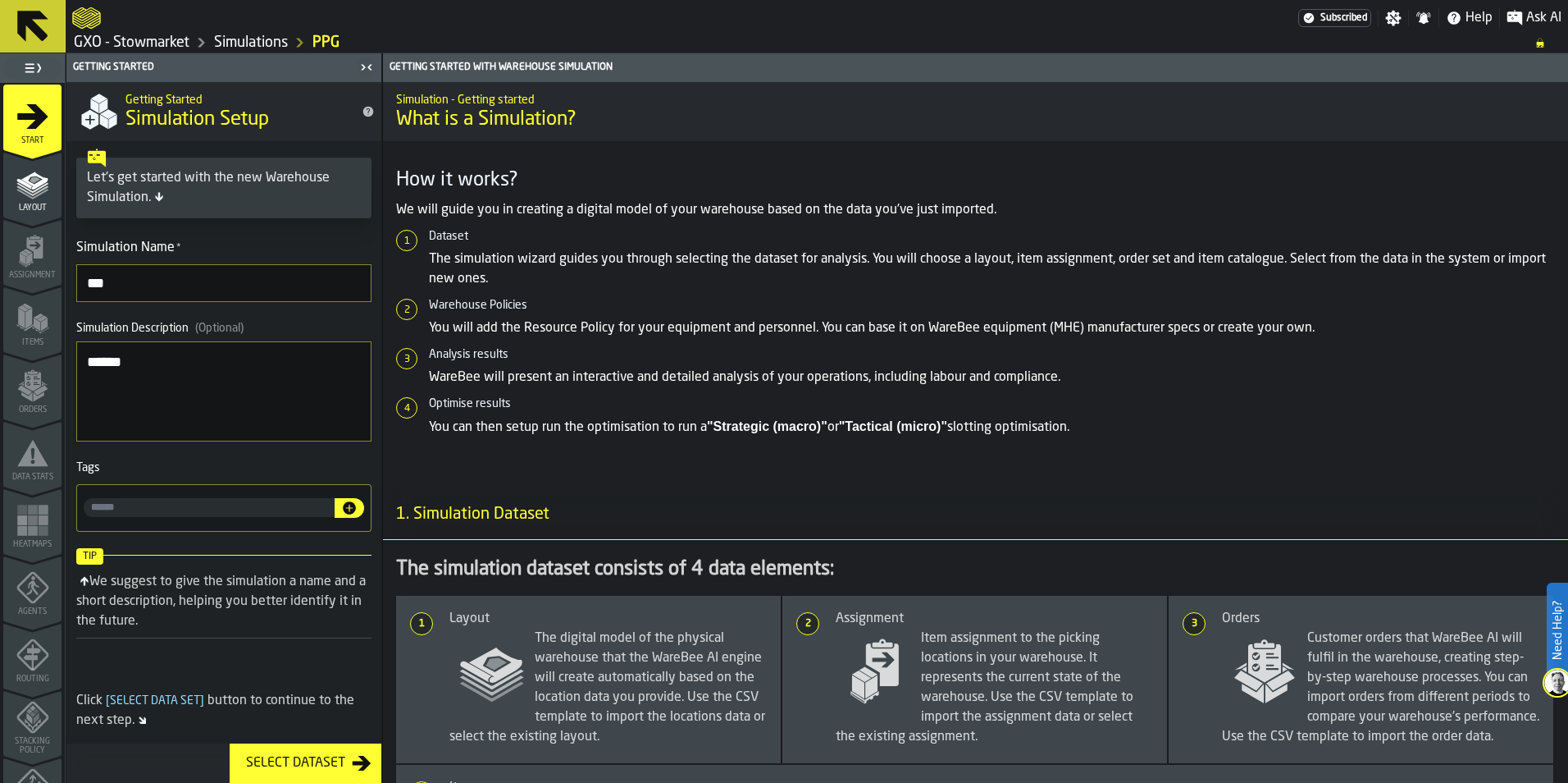
click at [28, 31] on icon at bounding box center [33, 26] width 39 height 39
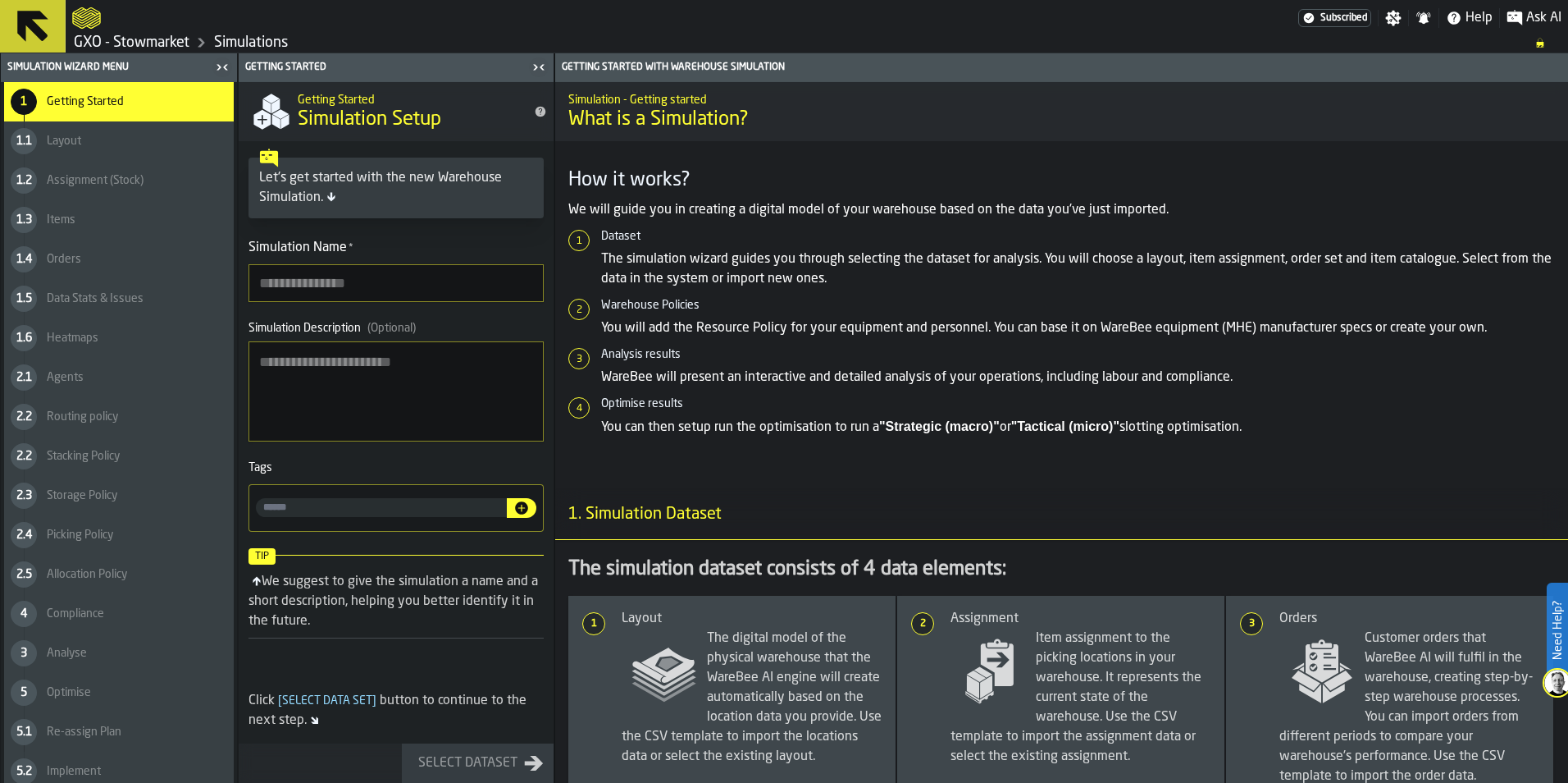
click at [31, 32] on icon at bounding box center [33, 26] width 39 height 39
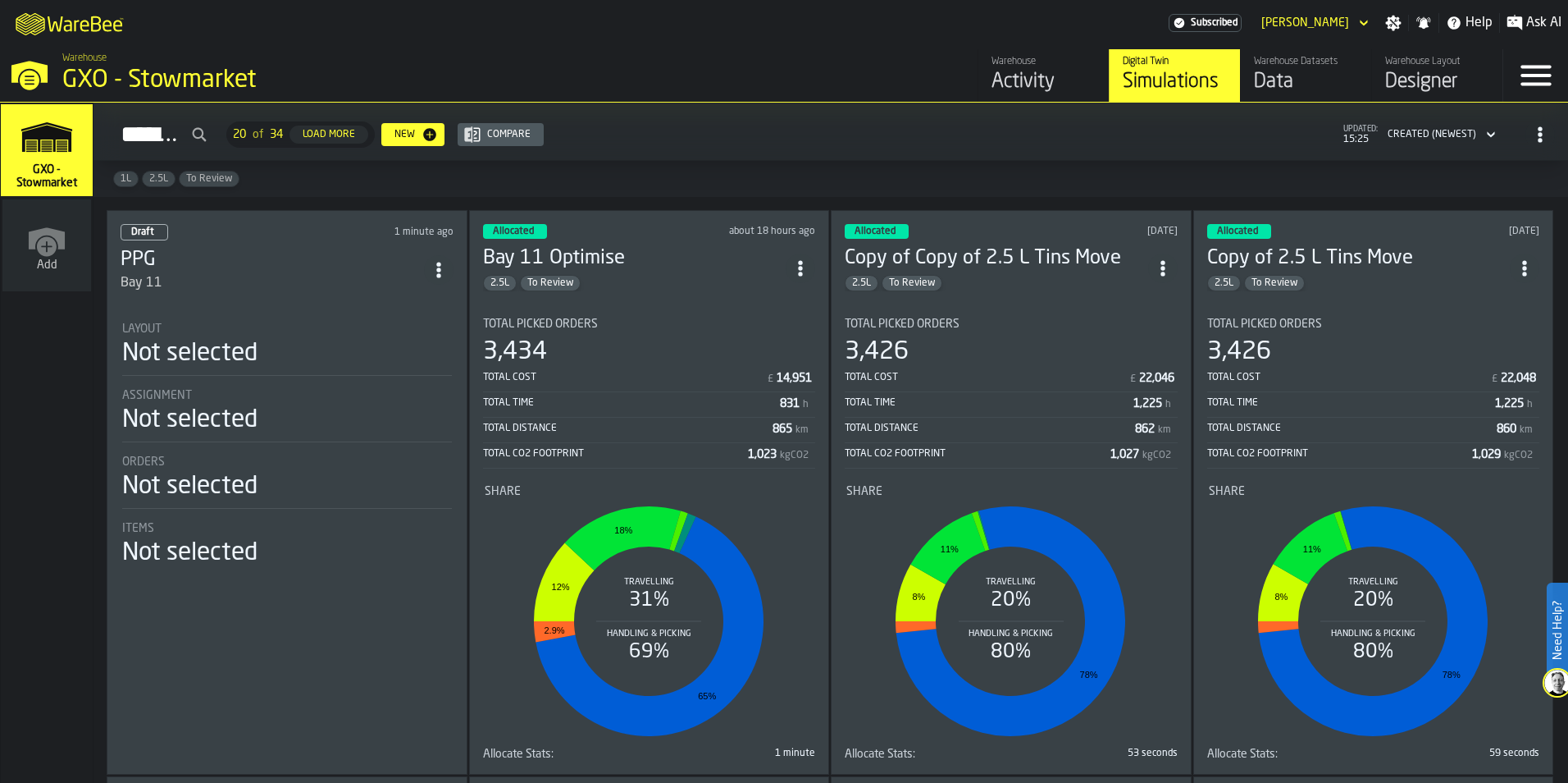
click at [439, 273] on icon "ItemListCard-DashboardItemContainer" at bounding box center [439, 270] width 17 height 17
click at [384, 333] on div "Delete" at bounding box center [404, 340] width 85 height 20
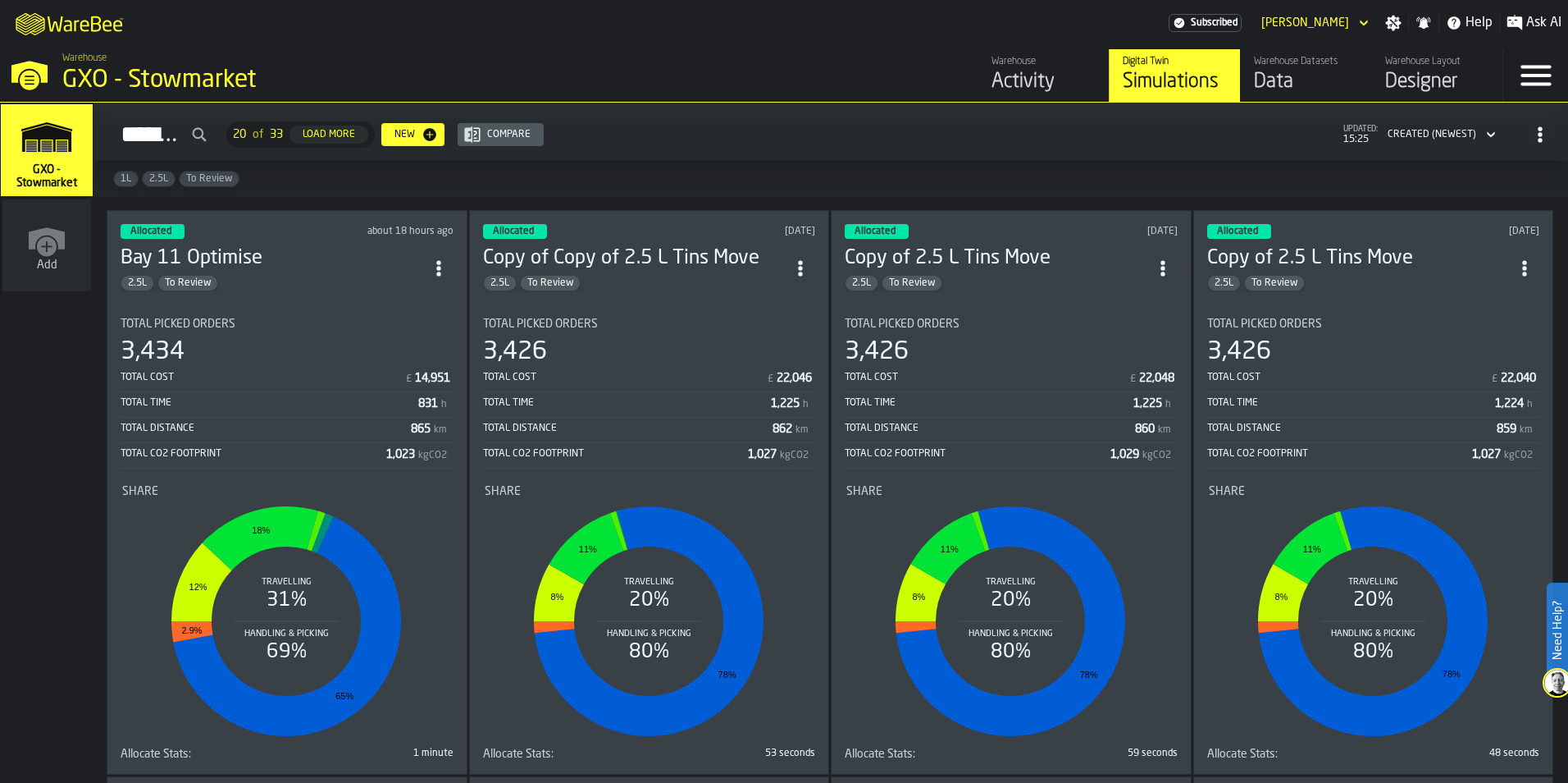
click at [802, 271] on circle "ItemListCard-DashboardItemContainer" at bounding box center [800, 273] width 4 height 4
click at [759, 377] on div "Duplicate" at bounding box center [765, 378] width 85 height 20
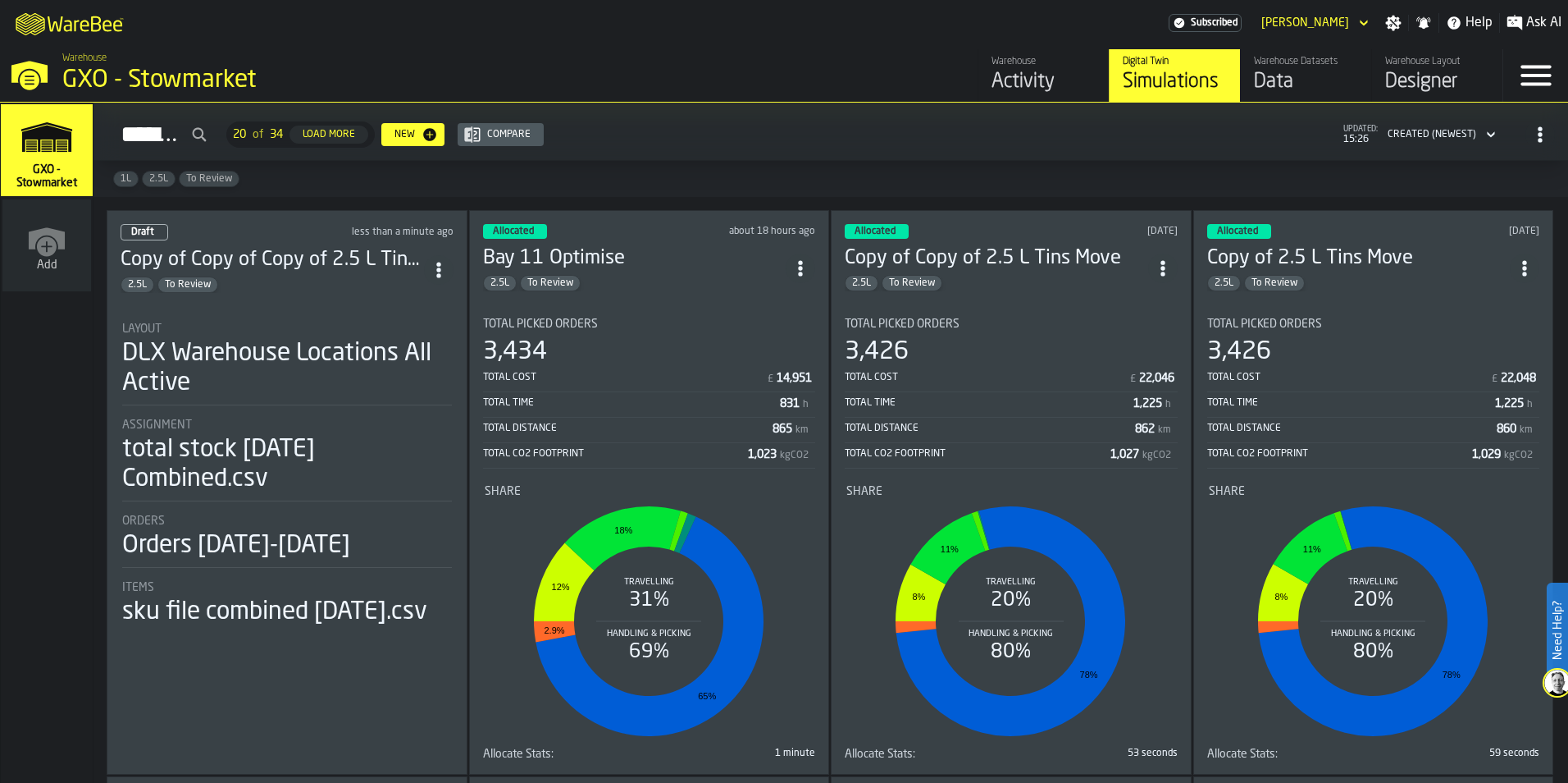
click at [407, 287] on div "2.5L To Review" at bounding box center [272, 285] width 304 height 17
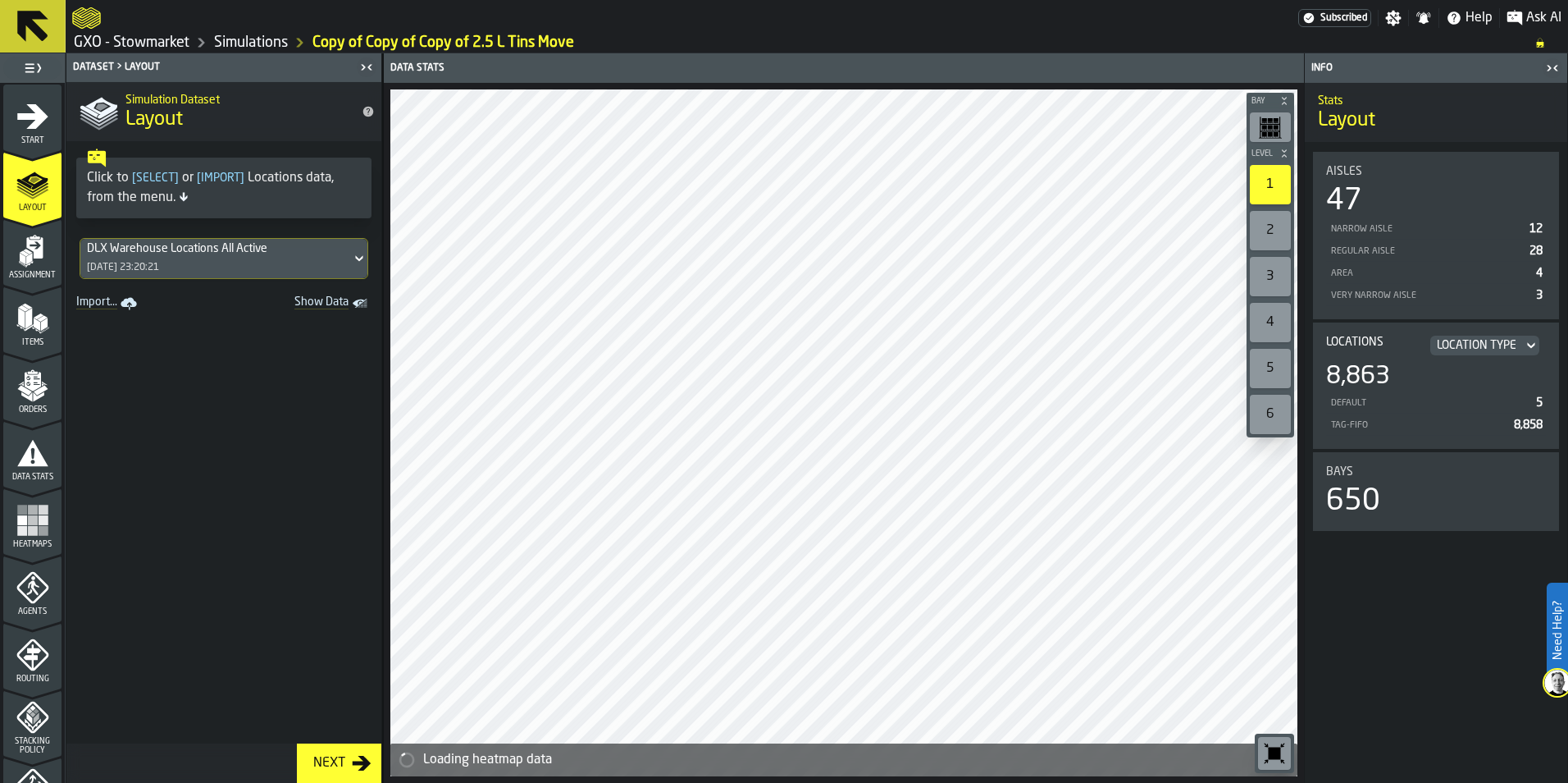
click at [351, 259] on icon at bounding box center [359, 258] width 17 height 20
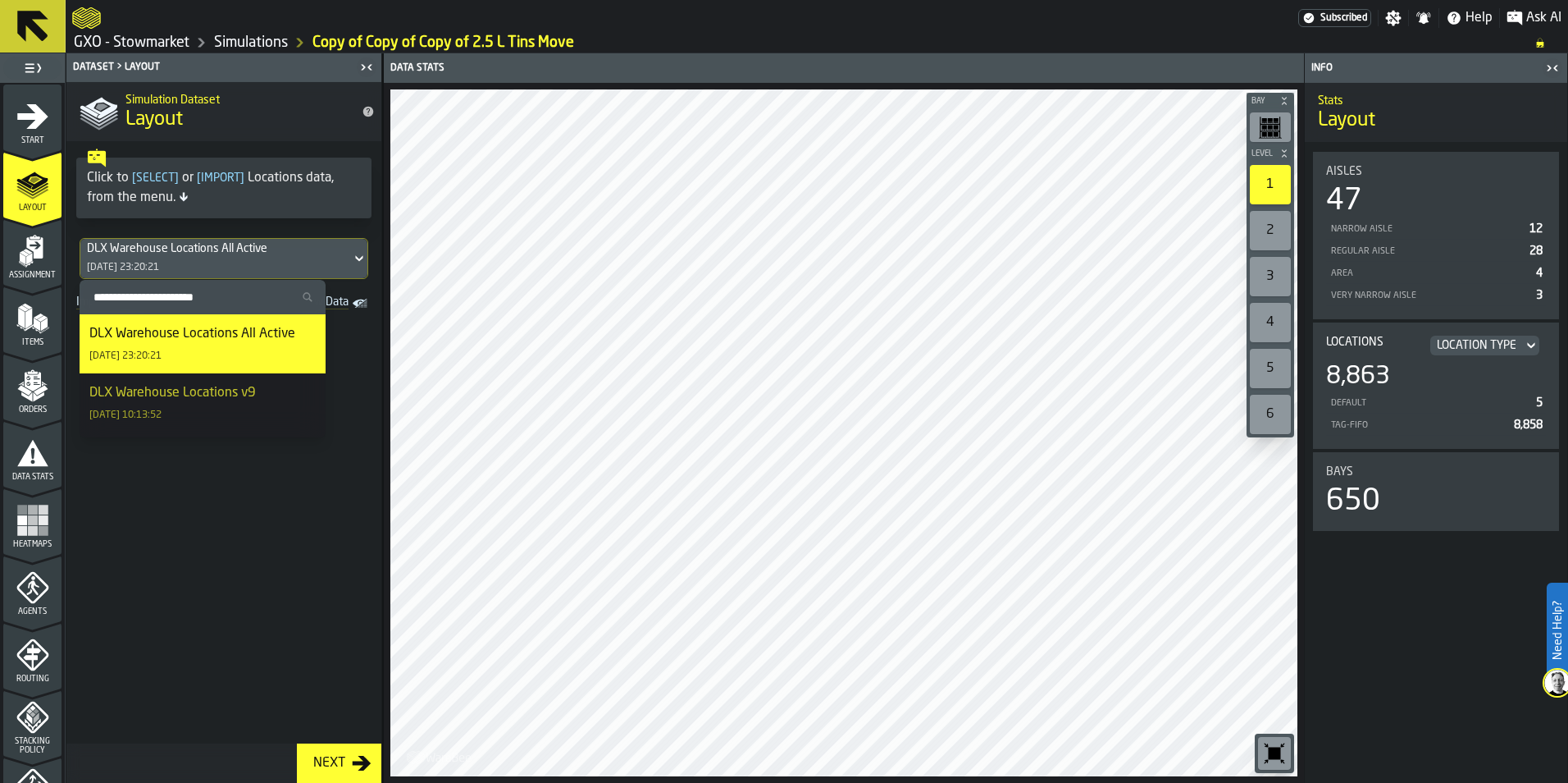
click at [351, 259] on icon at bounding box center [359, 258] width 17 height 20
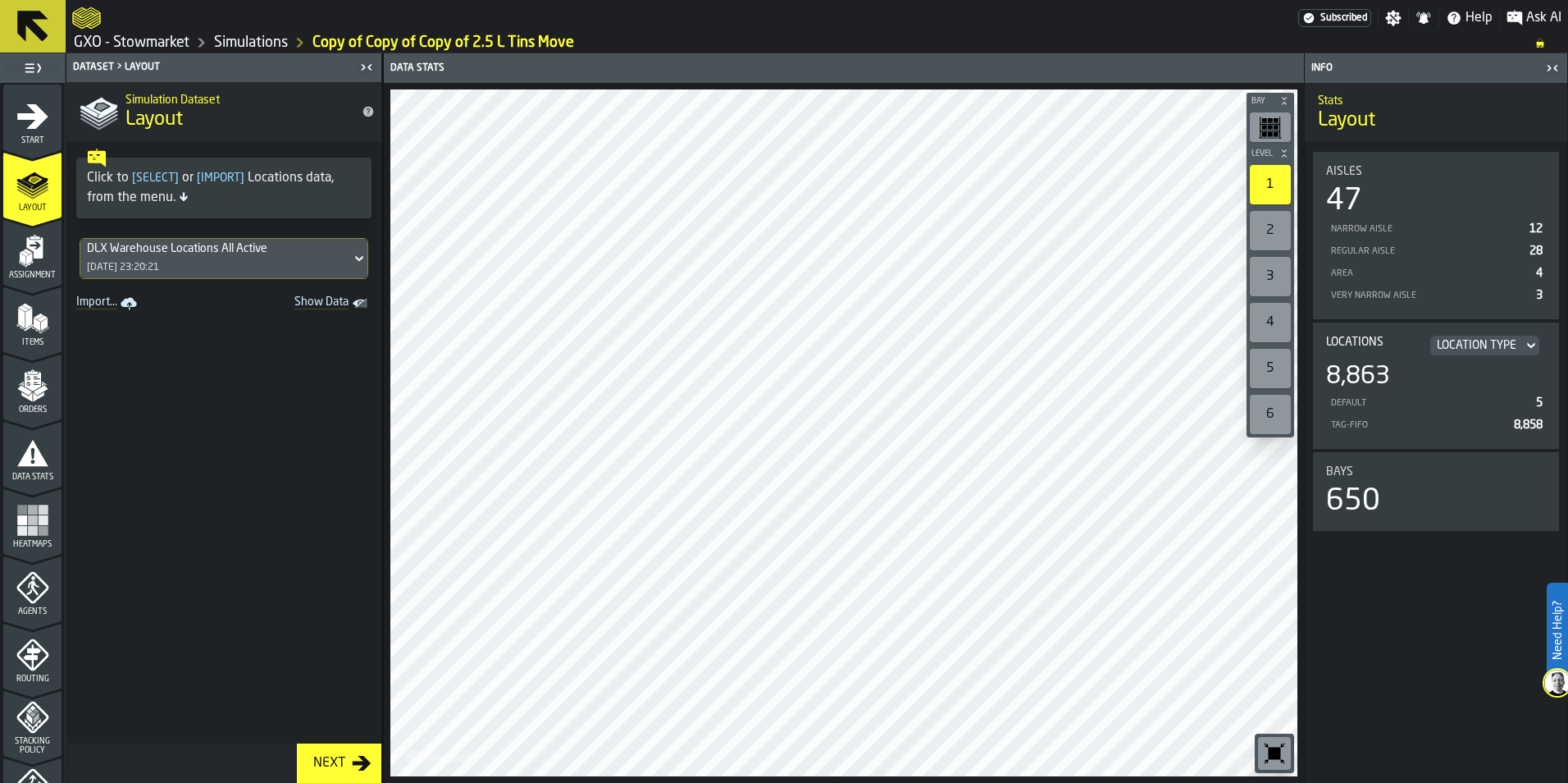
click at [25, 31] on icon at bounding box center [32, 25] width 31 height 31
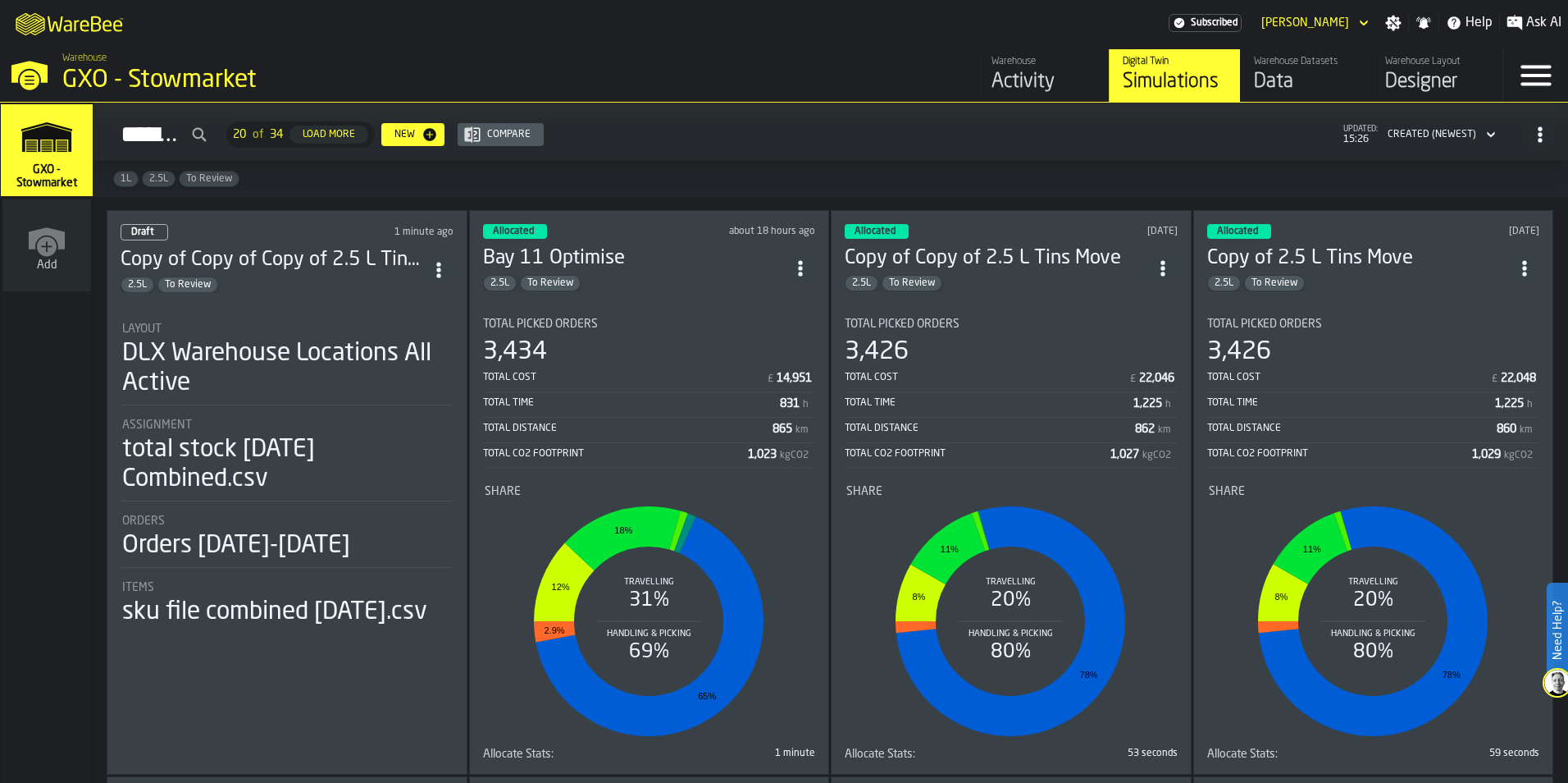
click at [434, 272] on icon "ItemListCard-DashboardItemContainer" at bounding box center [439, 270] width 17 height 17
click at [422, 327] on li "Delete" at bounding box center [404, 341] width 105 height 39
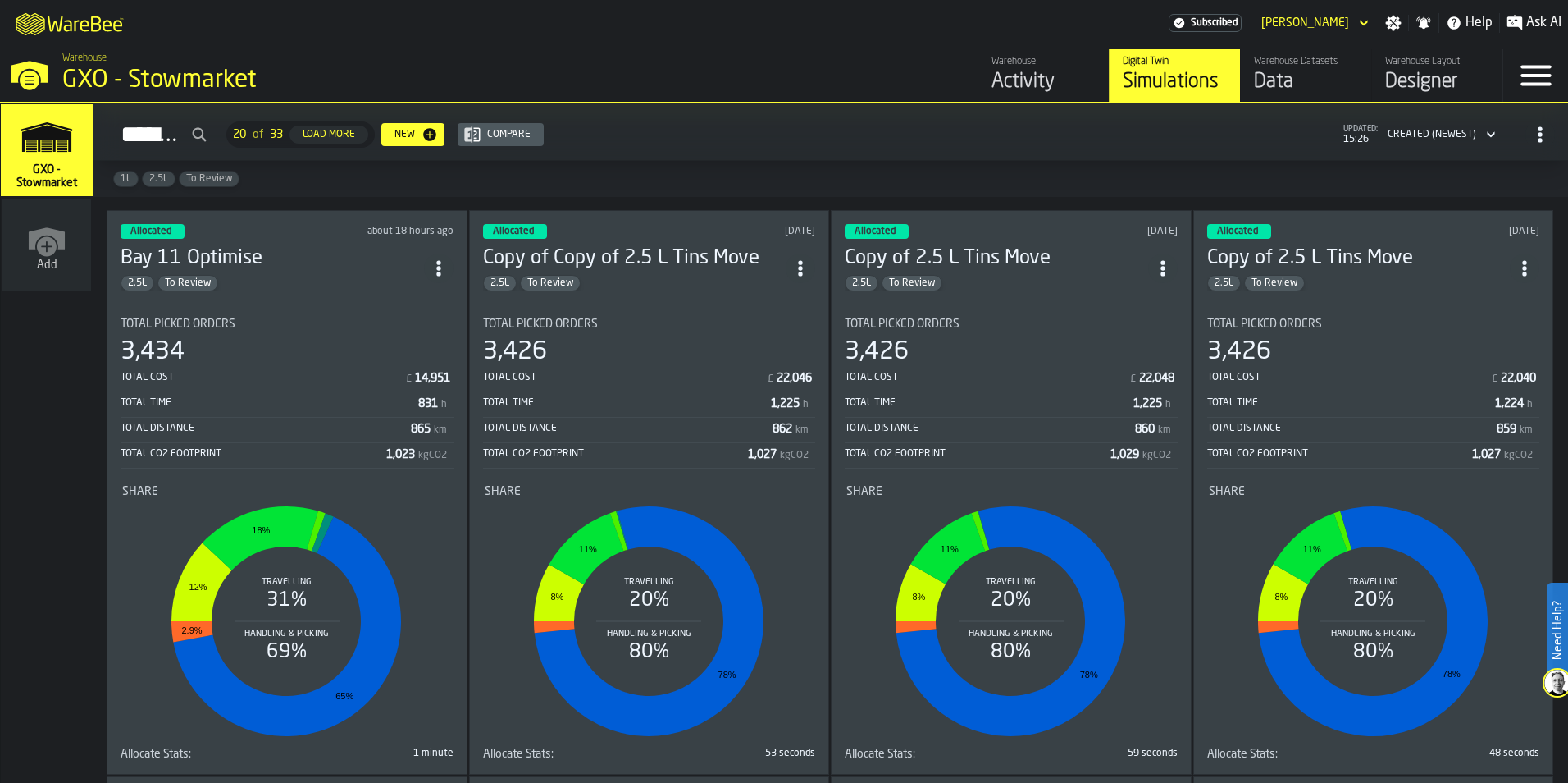
click at [1269, 85] on div "Data" at bounding box center [1305, 82] width 104 height 26
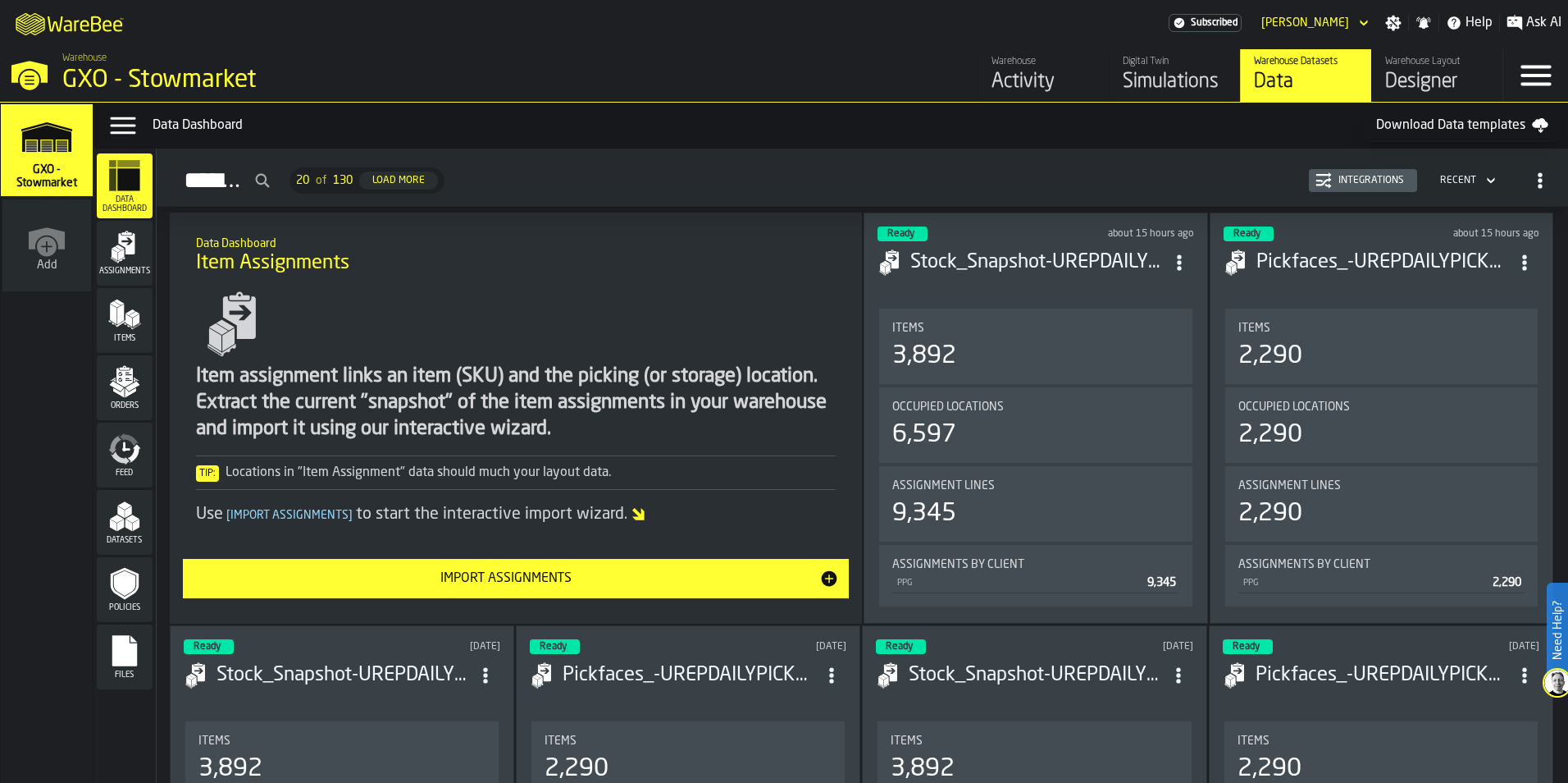
scroll to position [82, 0]
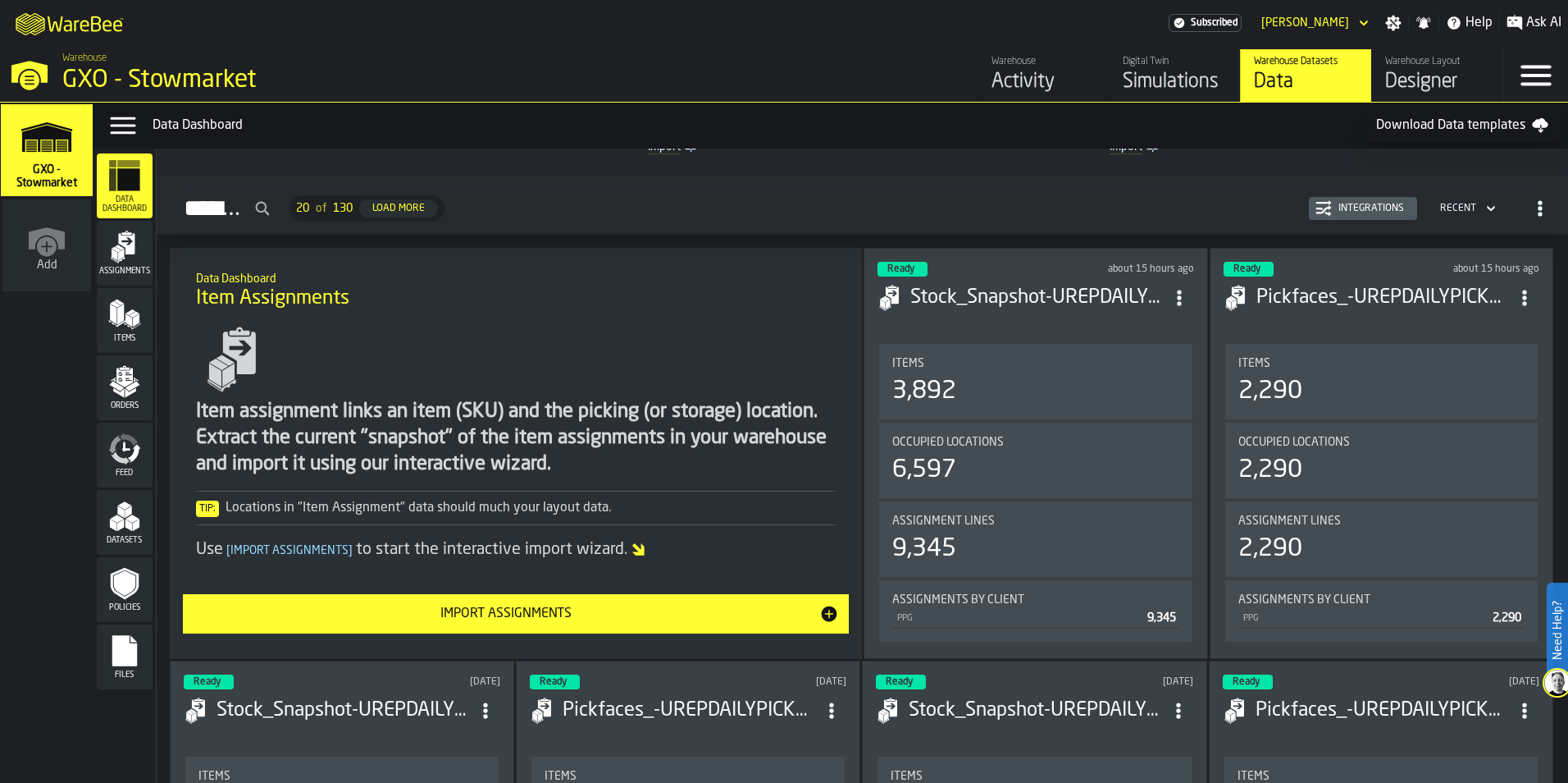
click at [1179, 297] on icon "ItemListCard-DashboardItemContainer" at bounding box center [1180, 298] width 17 height 17
click at [121, 264] on icon "menu Assignments" at bounding box center [124, 246] width 33 height 33
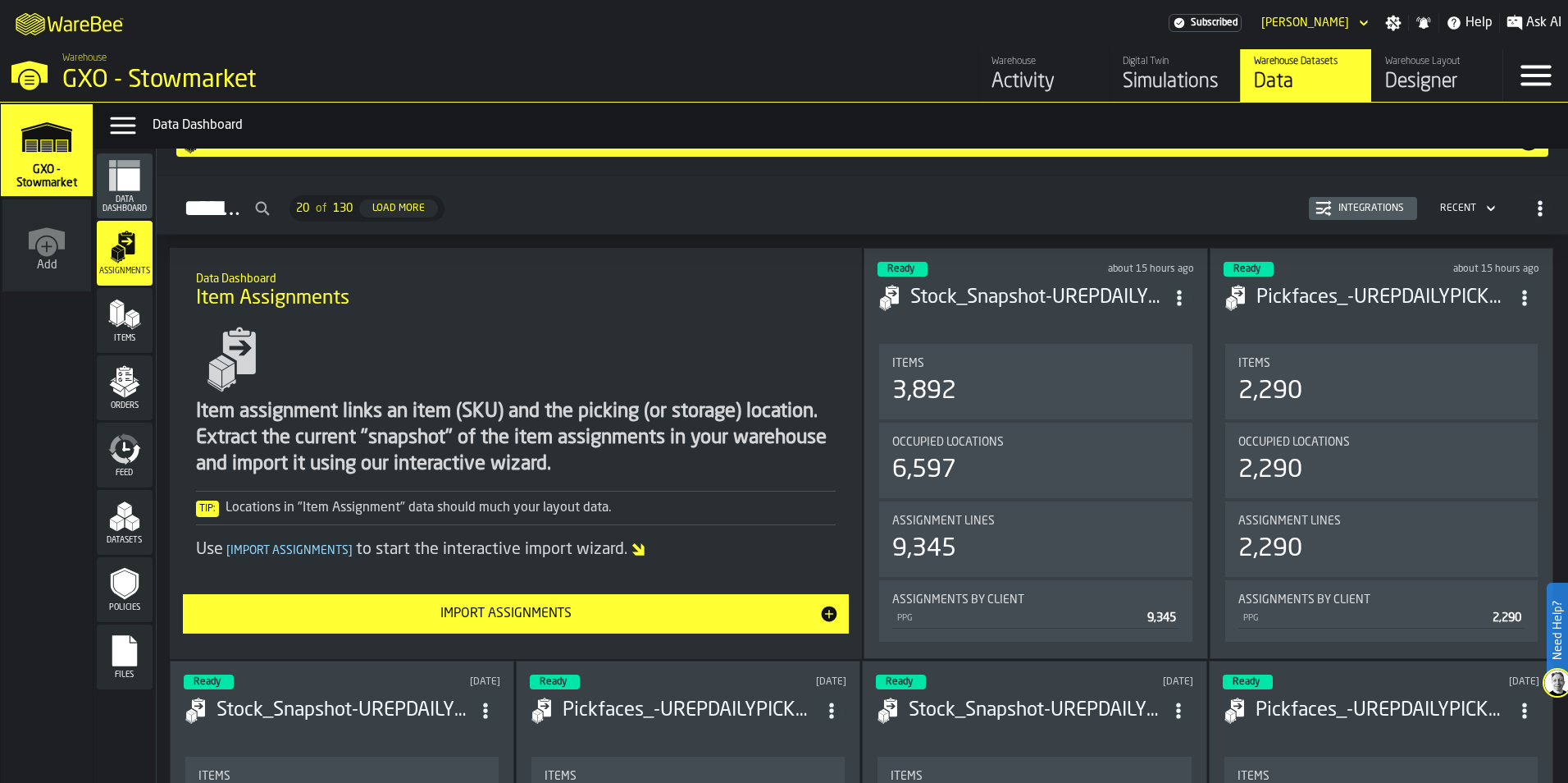
click at [135, 283] on div "Assignments" at bounding box center [125, 253] width 56 height 65
click at [554, 620] on div "Import Assignments" at bounding box center [506, 614] width 627 height 20
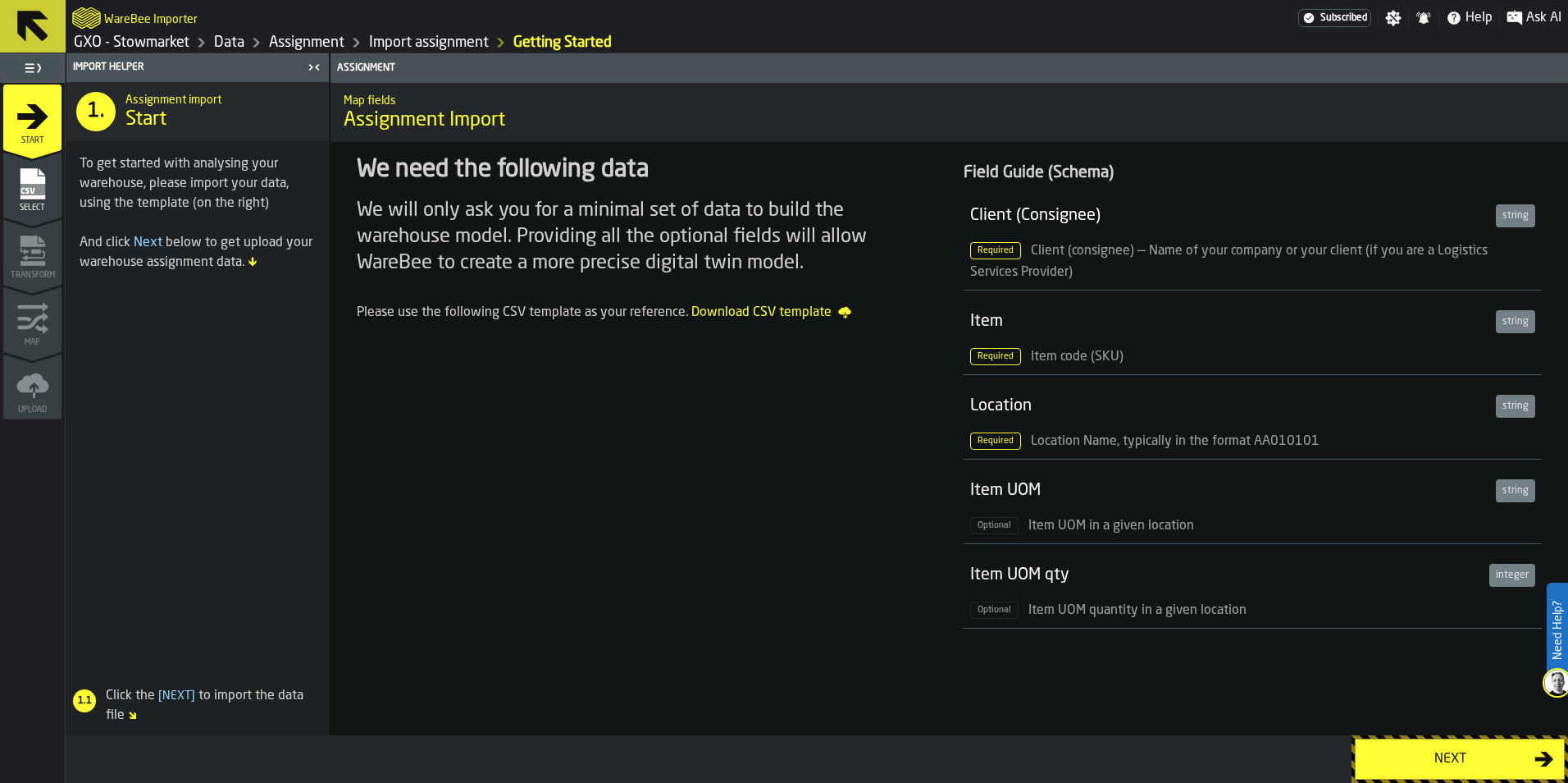
click at [22, 26] on icon at bounding box center [32, 25] width 31 height 31
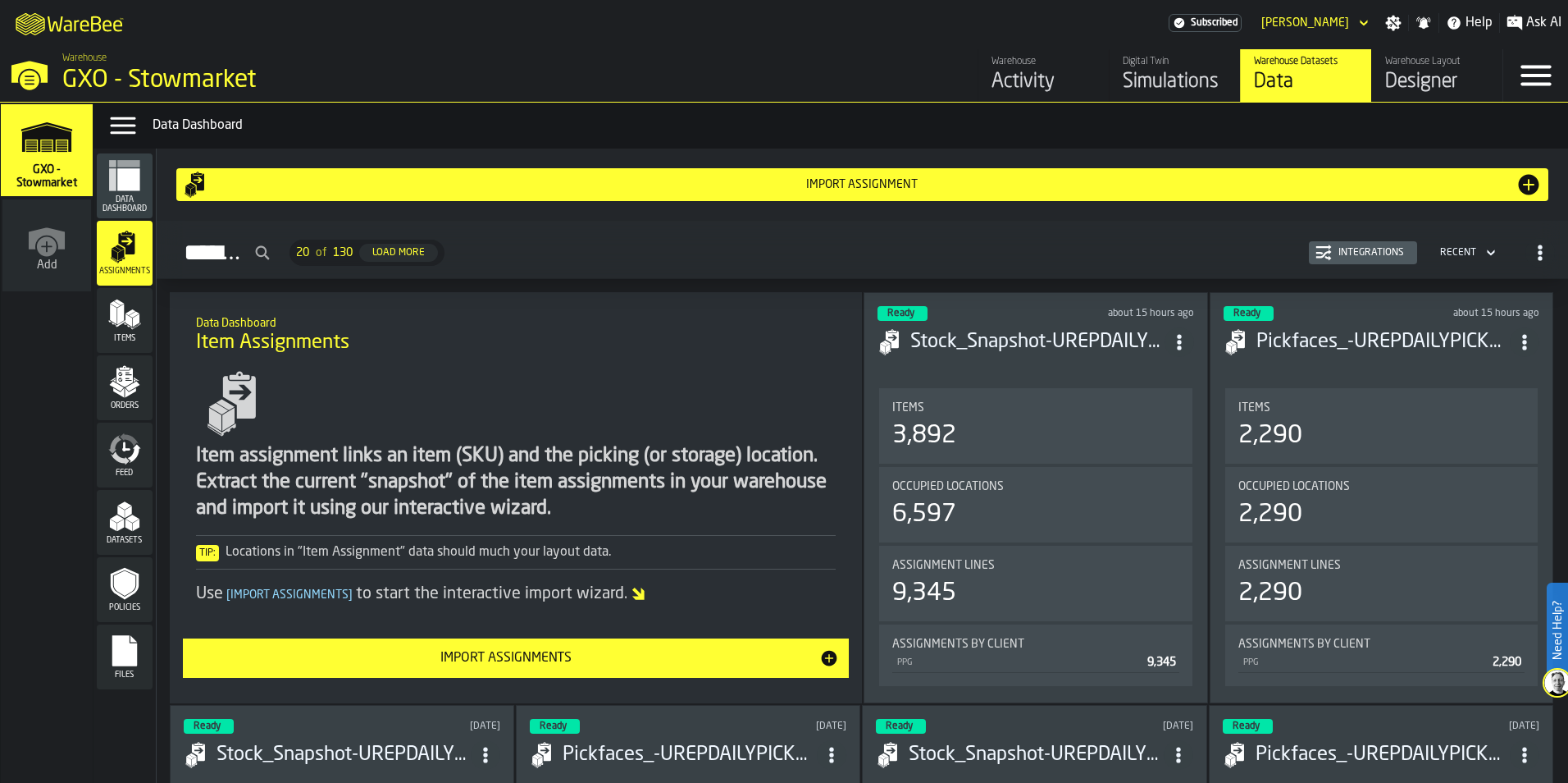
click at [1028, 85] on div "Activity" at bounding box center [1043, 82] width 104 height 26
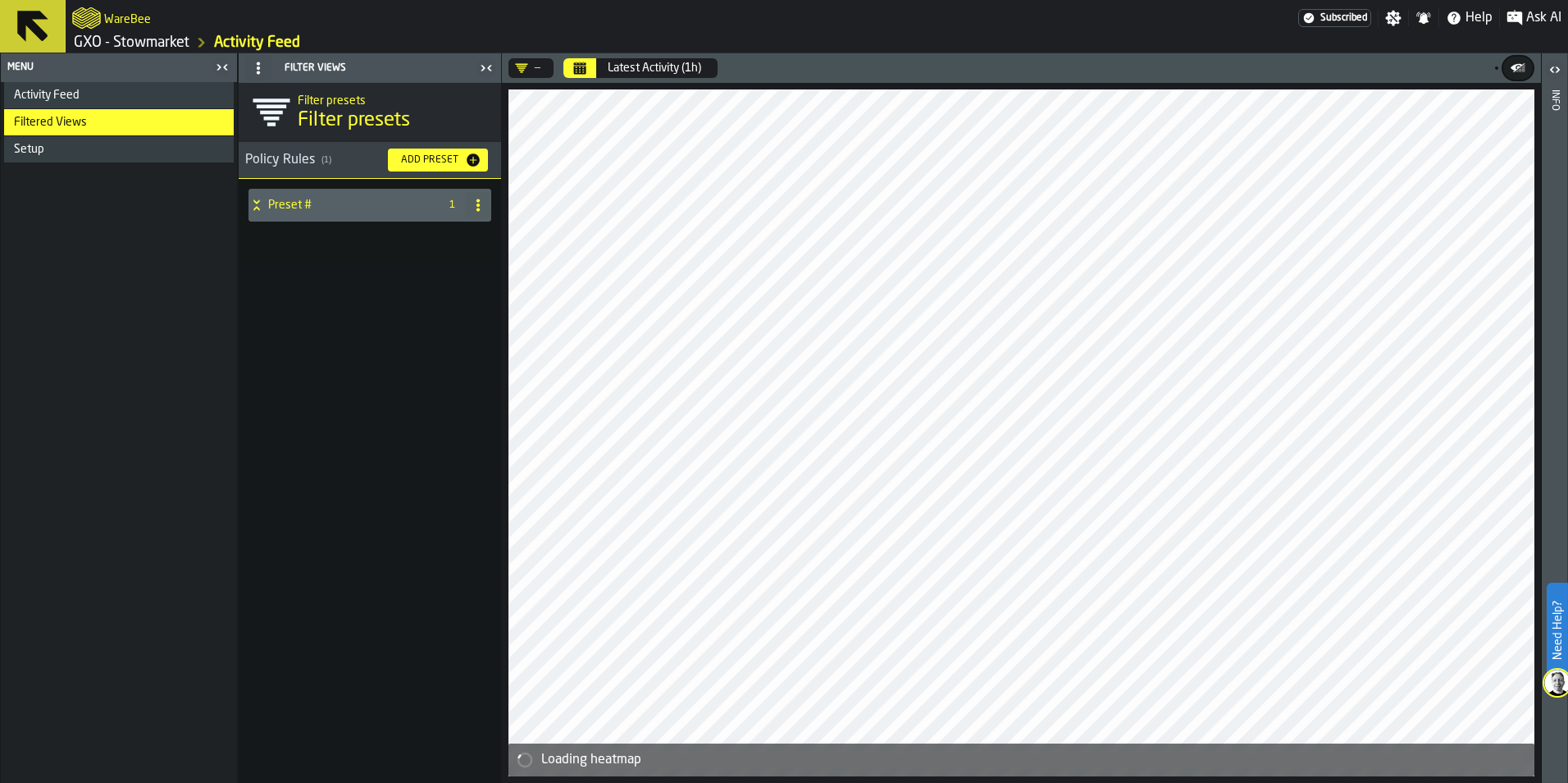
click at [72, 96] on span "Activity Feed" at bounding box center [47, 95] width 65 height 13
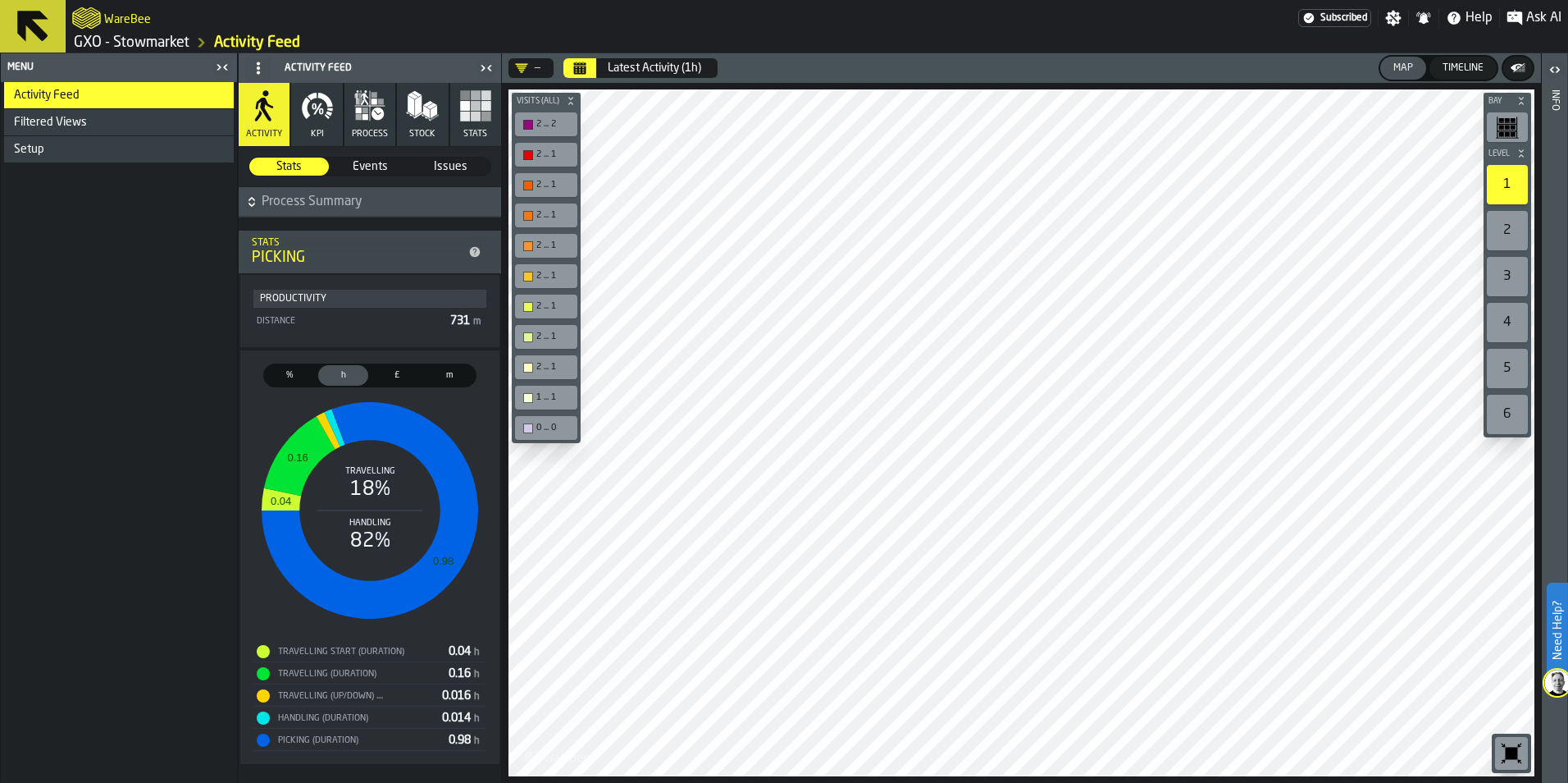
click at [378, 169] on span "Events" at bounding box center [369, 167] width 78 height 17
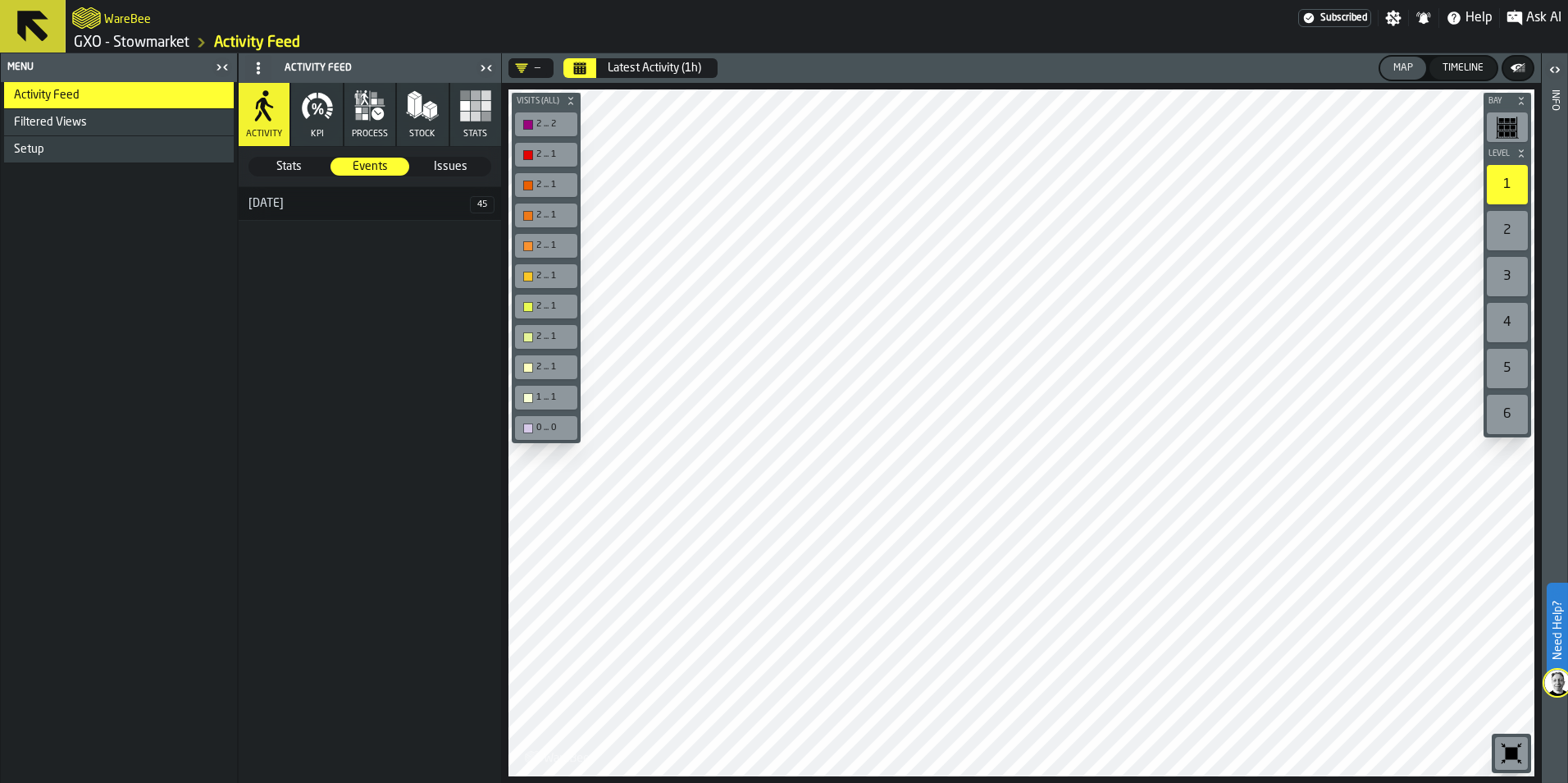
click at [324, 122] on icon "button" at bounding box center [317, 106] width 33 height 33
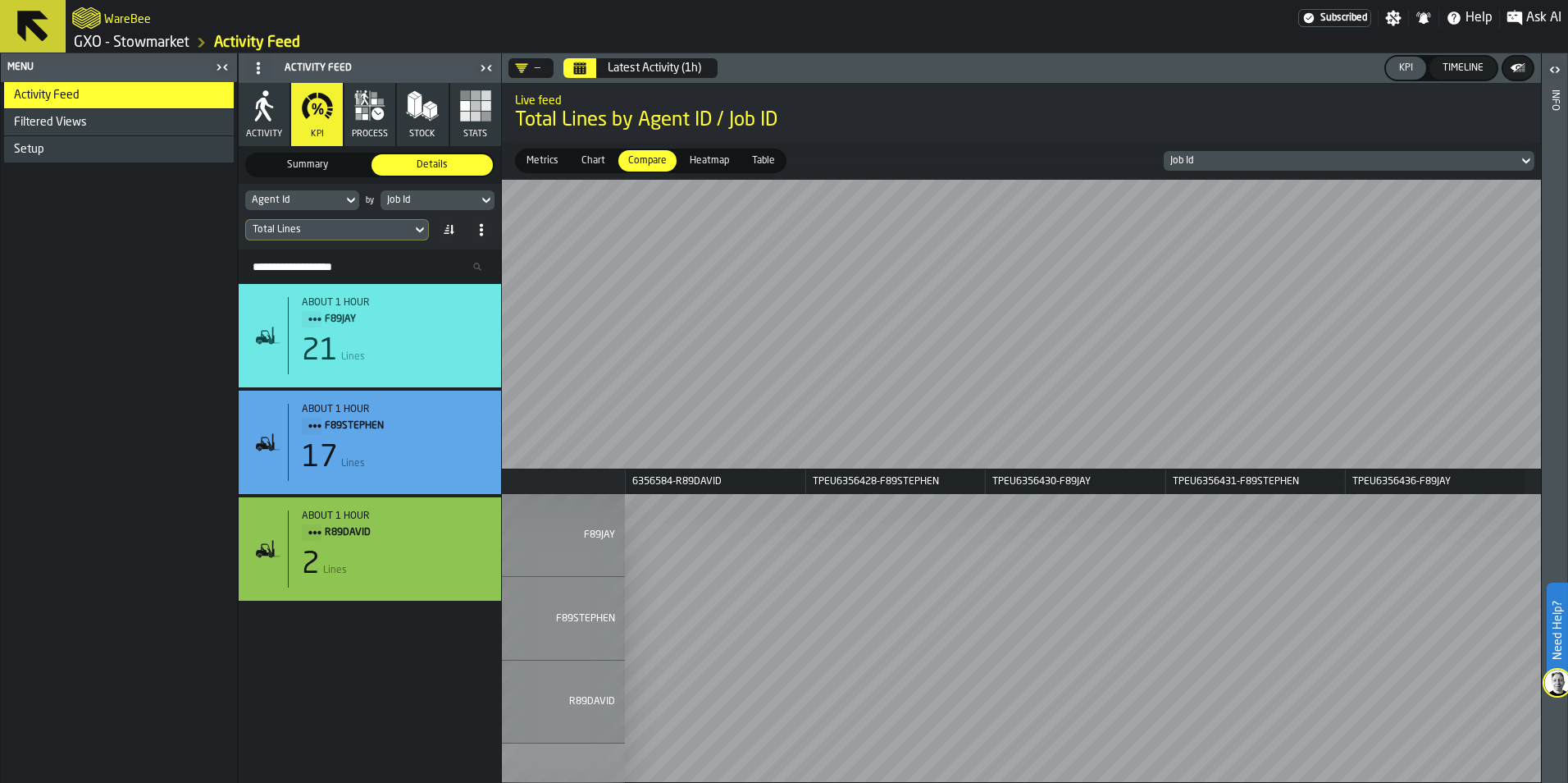
click at [711, 161] on span "Heatmap" at bounding box center [710, 161] width 52 height 15
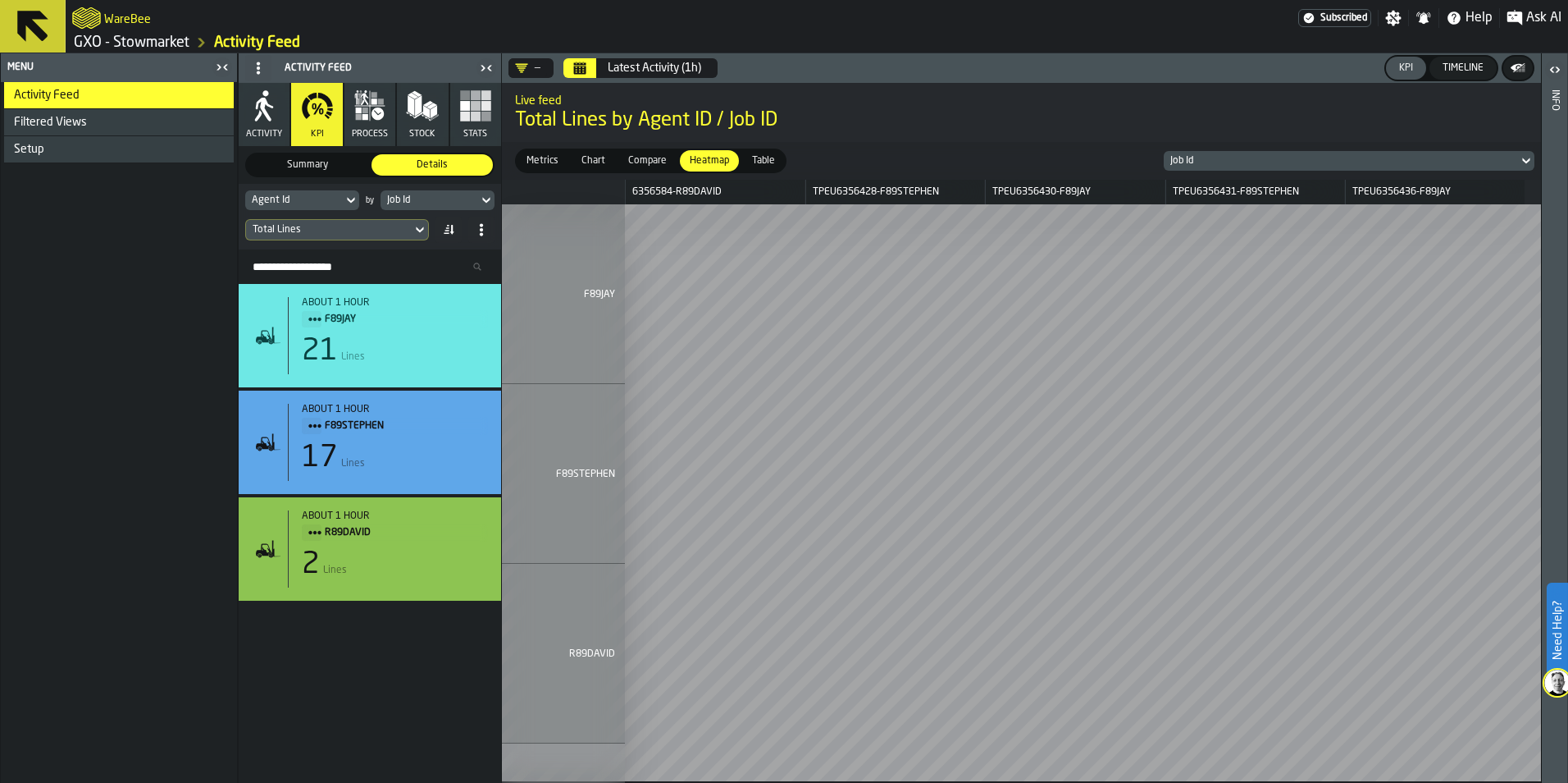
click at [1461, 74] on div "Timeline" at bounding box center [1463, 68] width 54 height 11
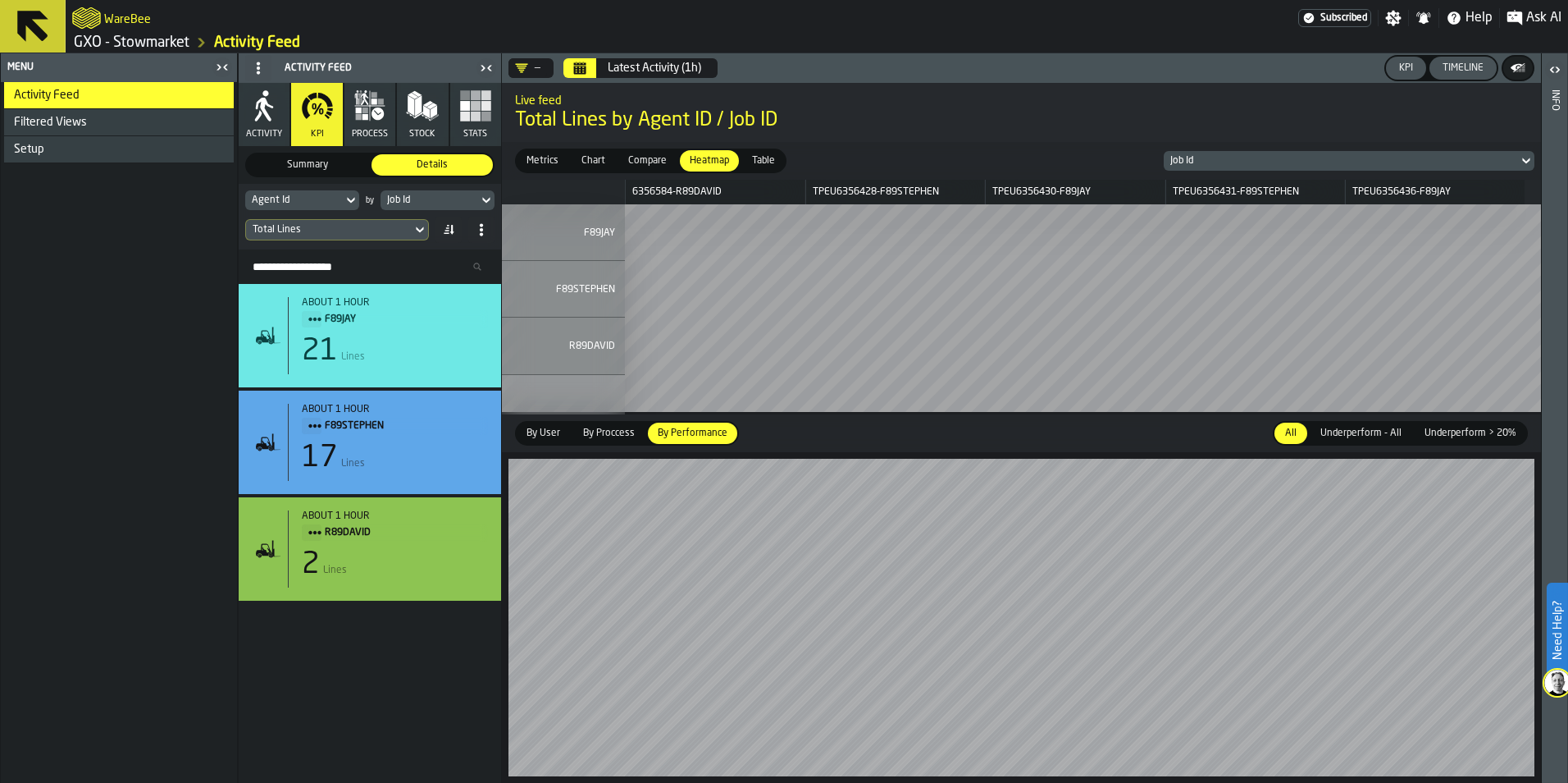
click at [656, 70] on div "Latest Activity (1h)" at bounding box center [655, 68] width 94 height 13
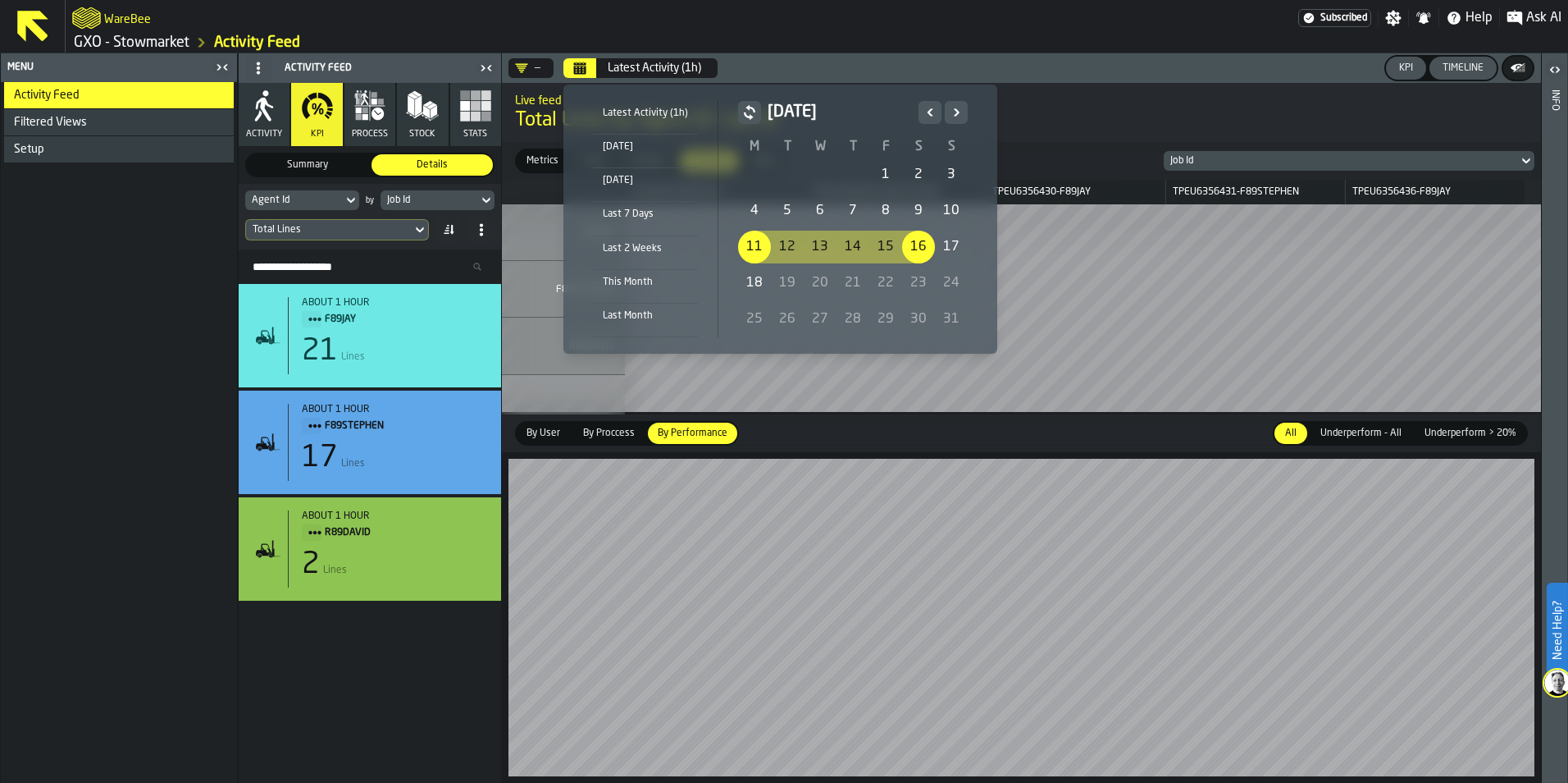
drag, startPoint x: 753, startPoint y: 249, endPoint x: 912, endPoint y: 257, distance: 159.2
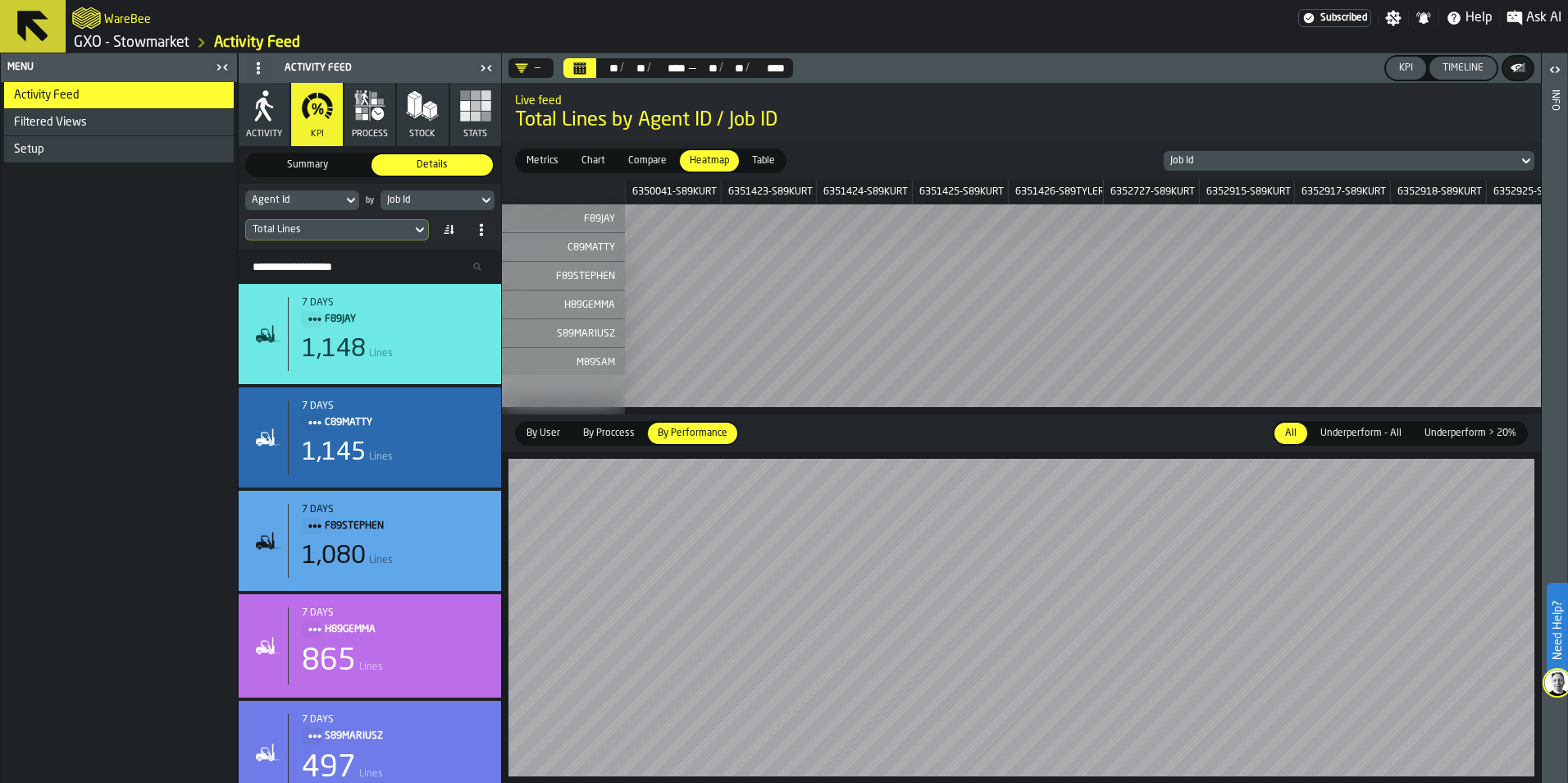
click at [1407, 69] on div "KPI" at bounding box center [1405, 68] width 27 height 11
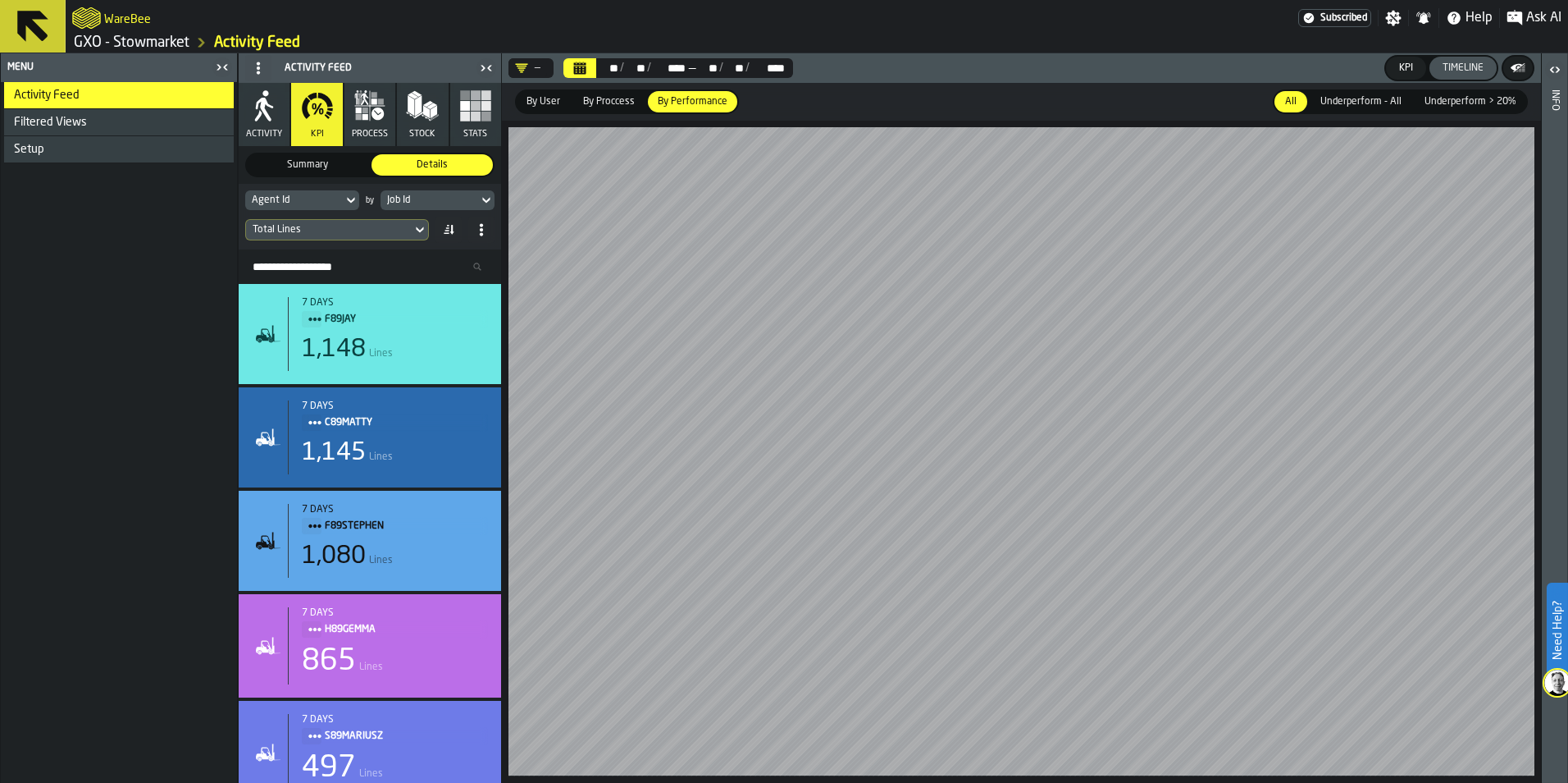
click at [1480, 69] on div "Timeline" at bounding box center [1463, 68] width 54 height 11
click at [387, 114] on button "process" at bounding box center [369, 115] width 50 height 64
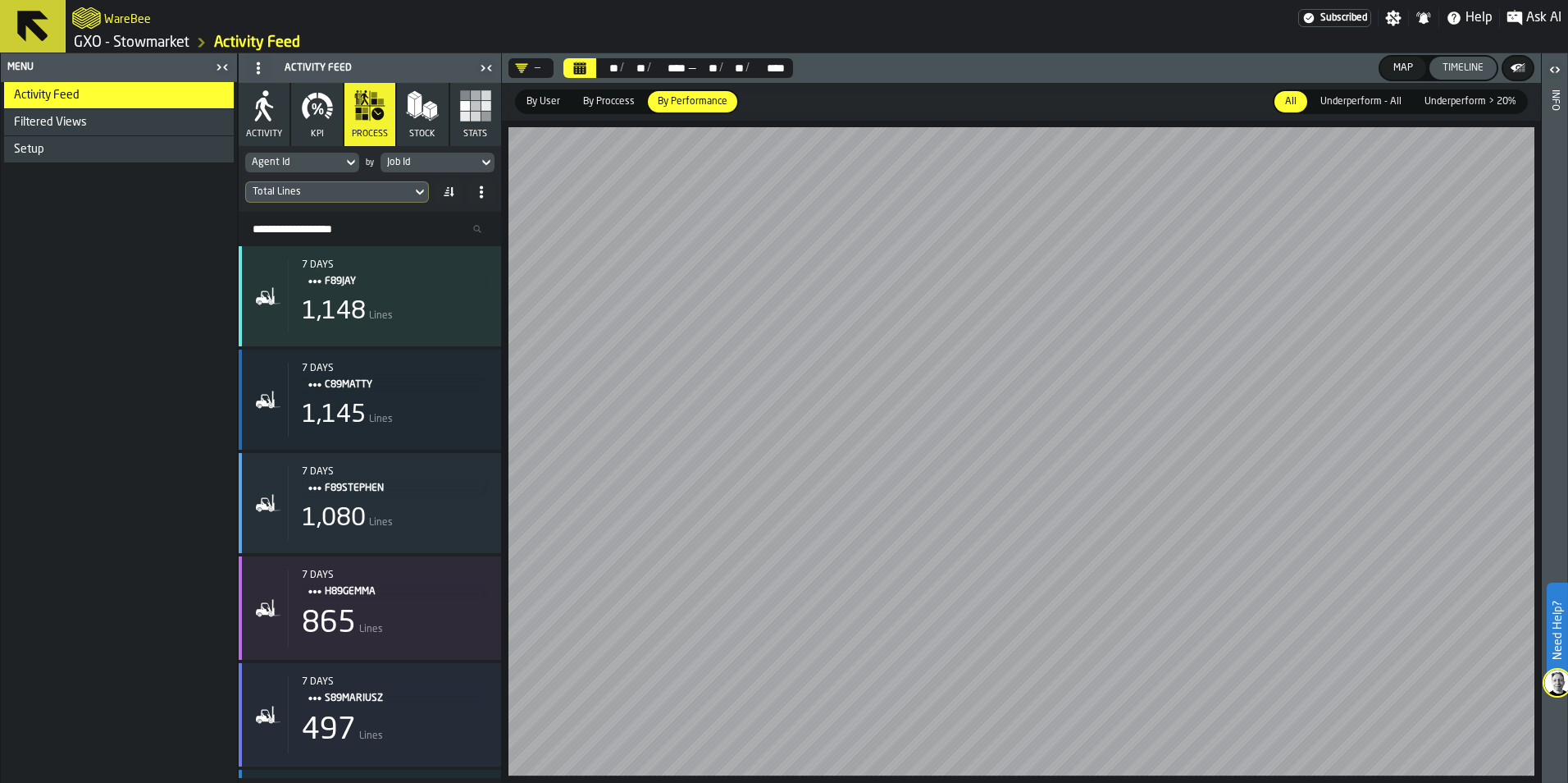
click at [493, 109] on button "Stats" at bounding box center [476, 115] width 50 height 64
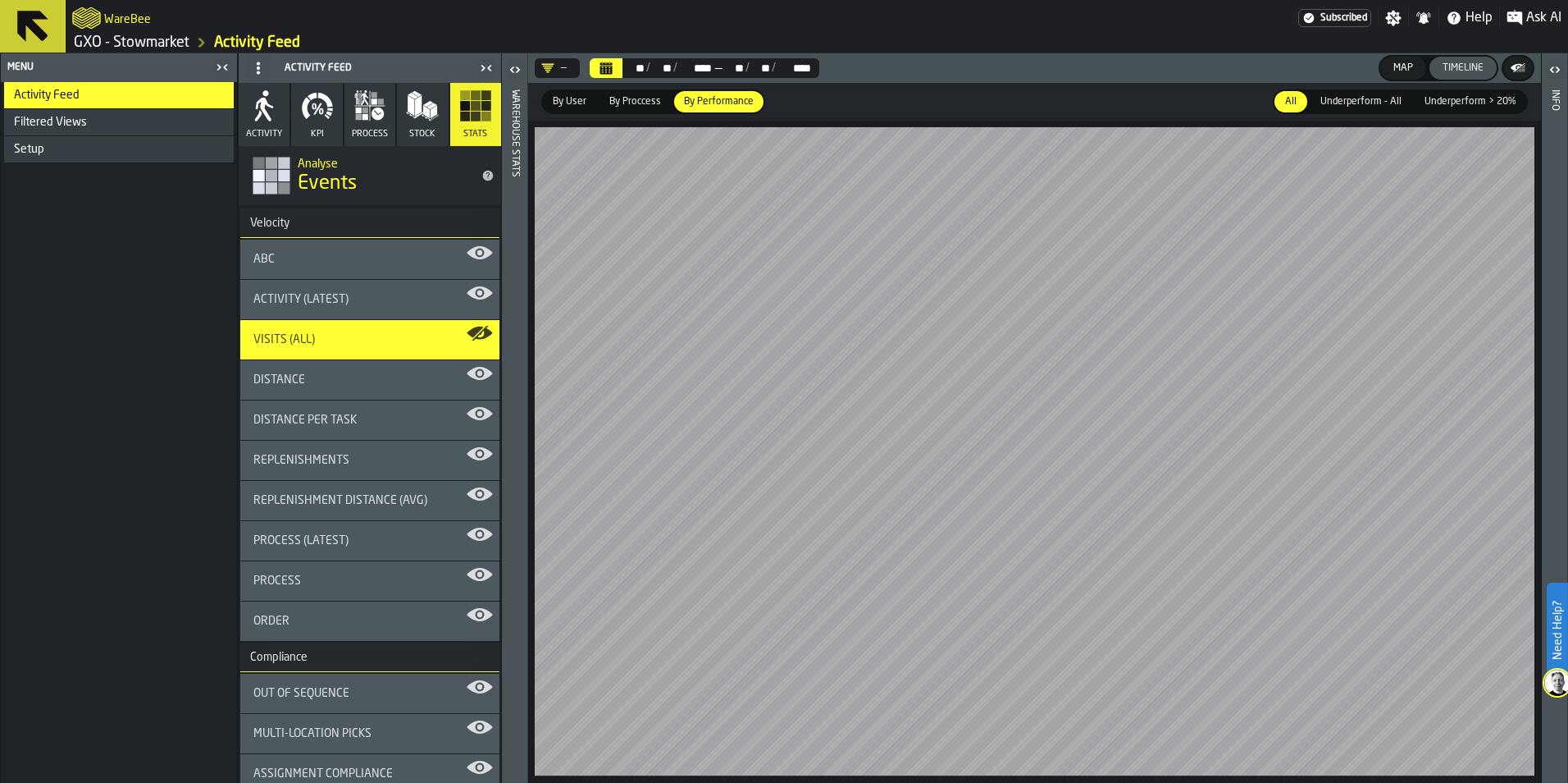
click at [471, 376] on div "Distance" at bounding box center [369, 380] width 233 height 13
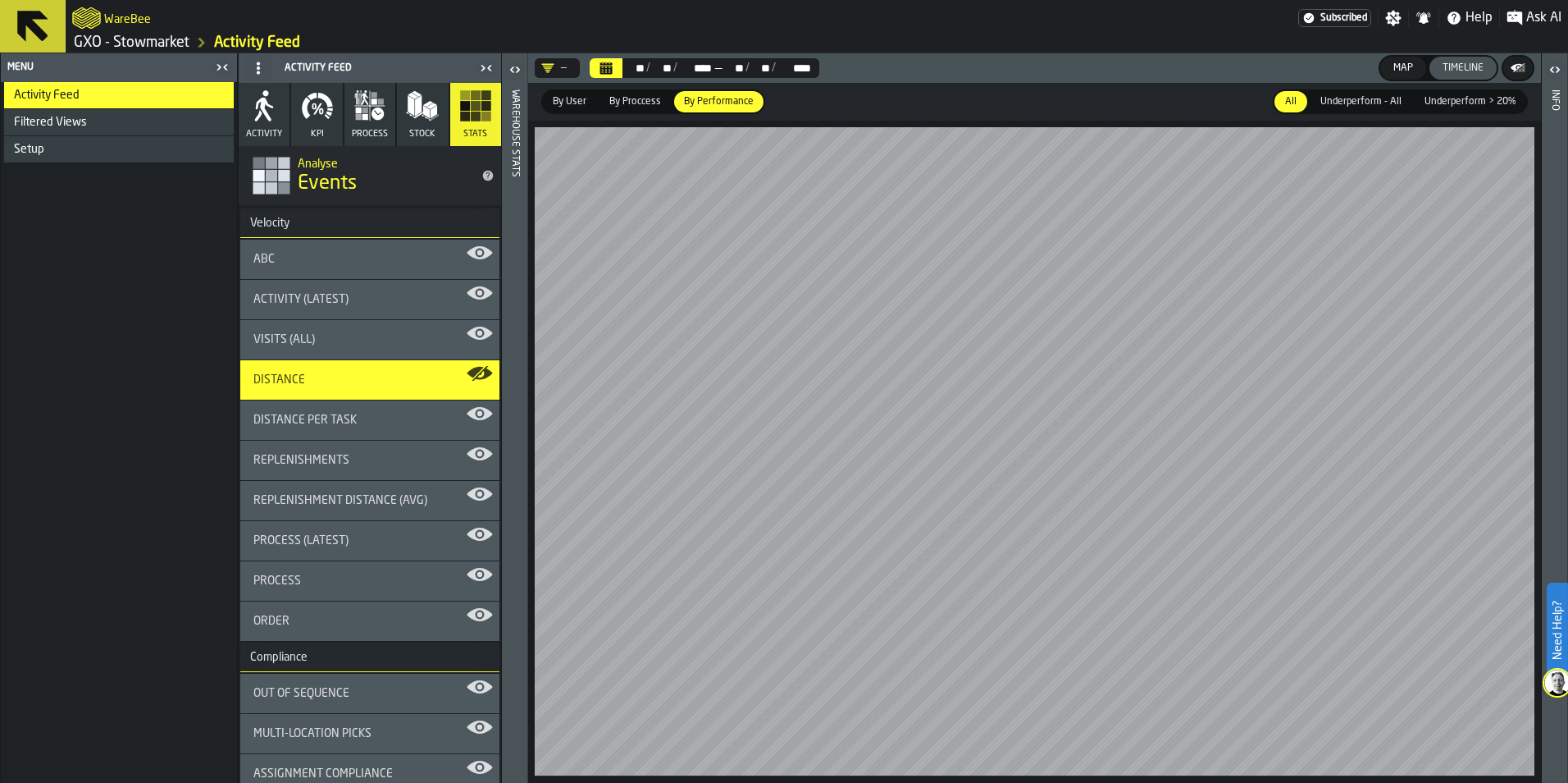
click at [471, 376] on div "Distance" at bounding box center [369, 380] width 233 height 13
click at [460, 265] on div "ABC" at bounding box center [369, 259] width 233 height 13
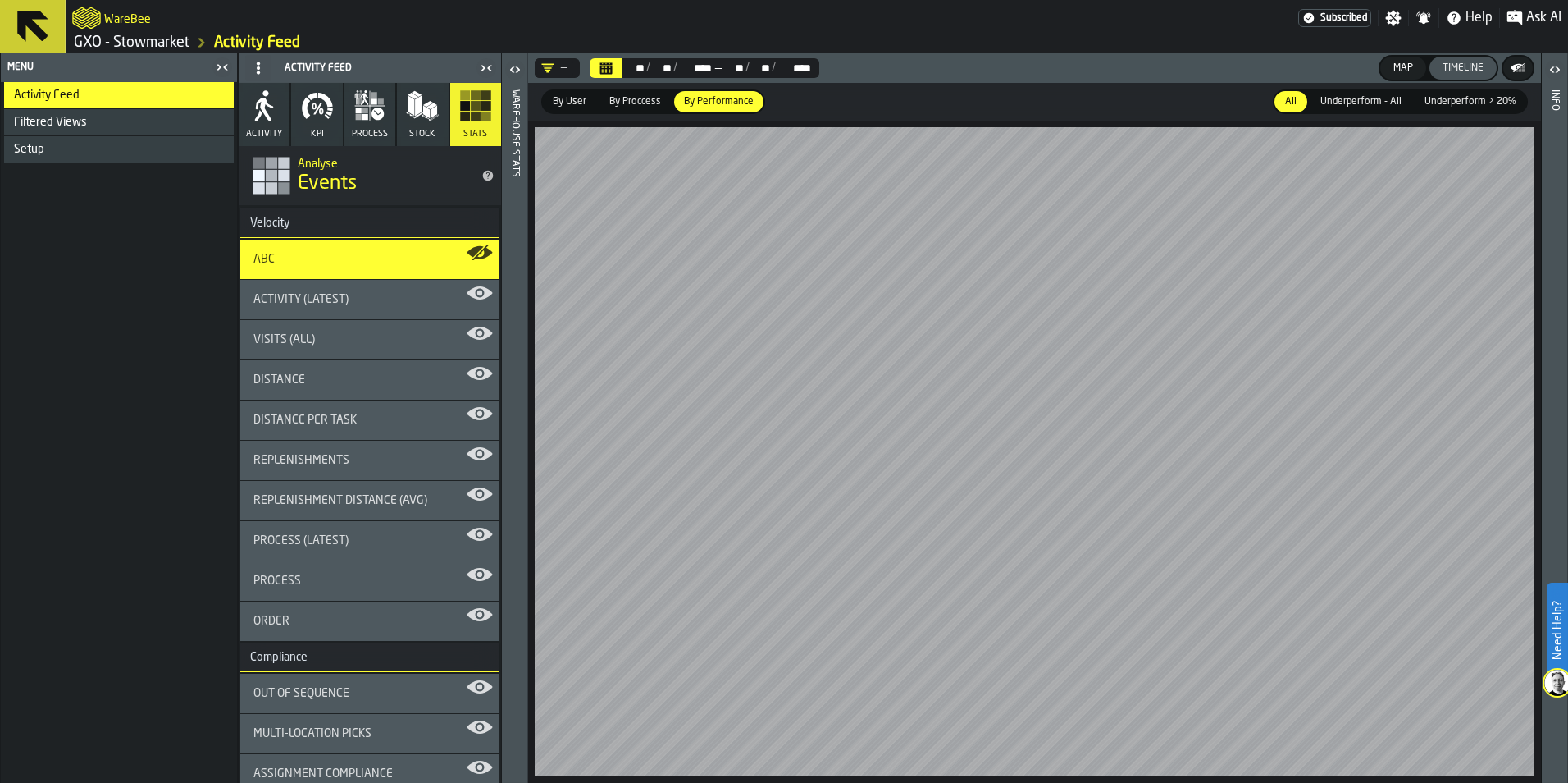
click at [323, 130] on button "KPI" at bounding box center [316, 115] width 50 height 64
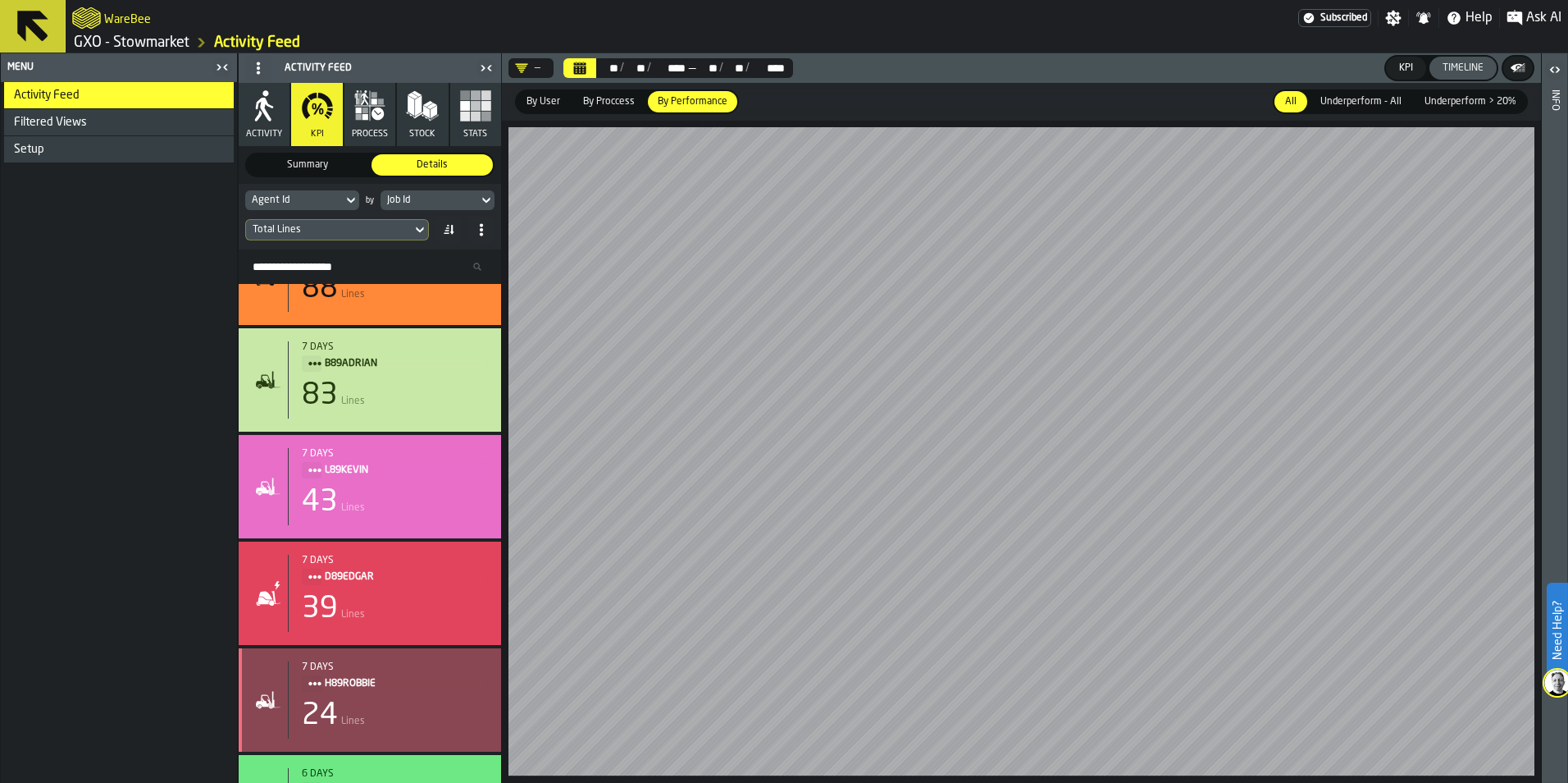
scroll to position [1467, 0]
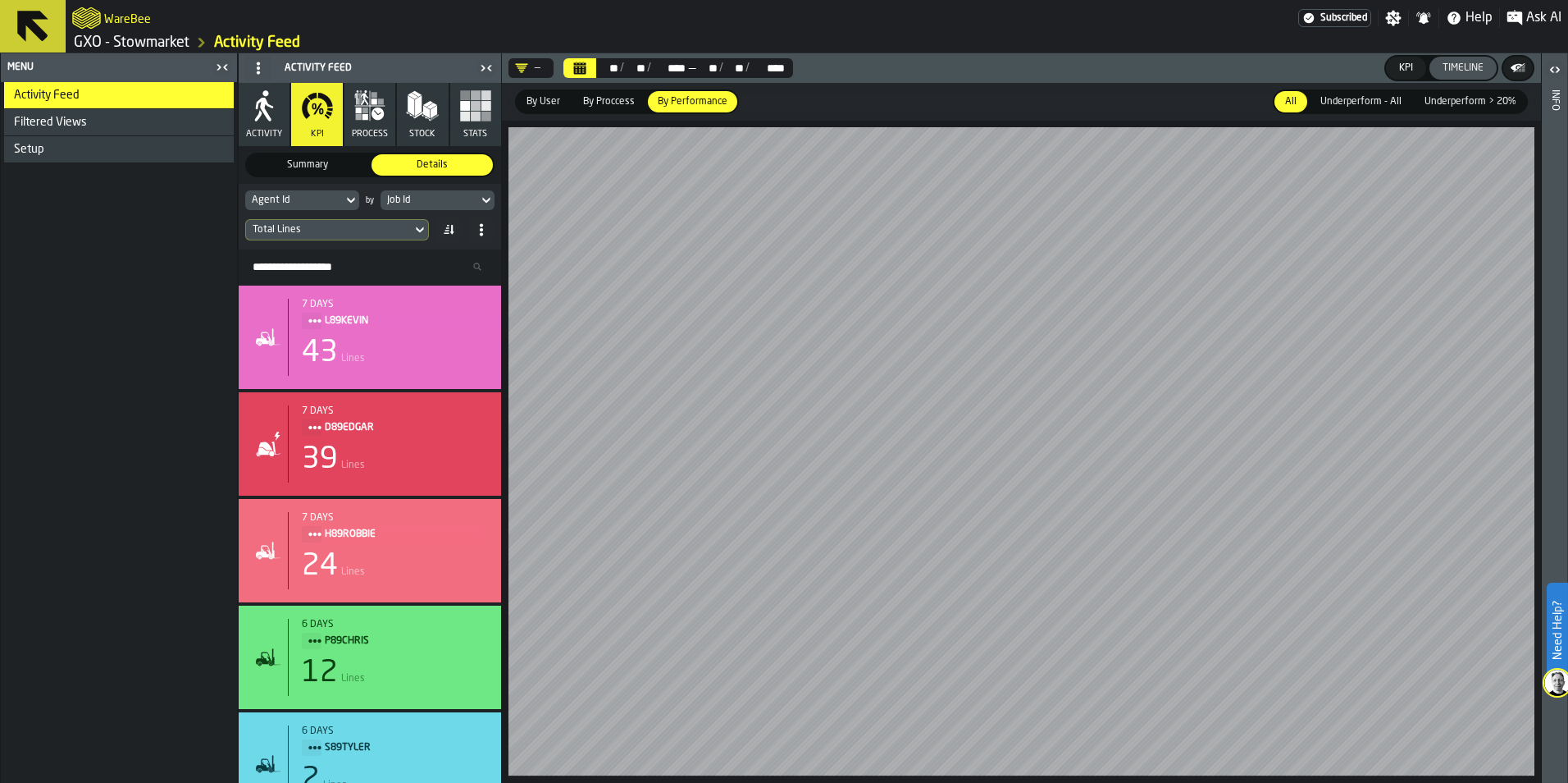
click at [286, 162] on span "Summary" at bounding box center [308, 165] width 115 height 15
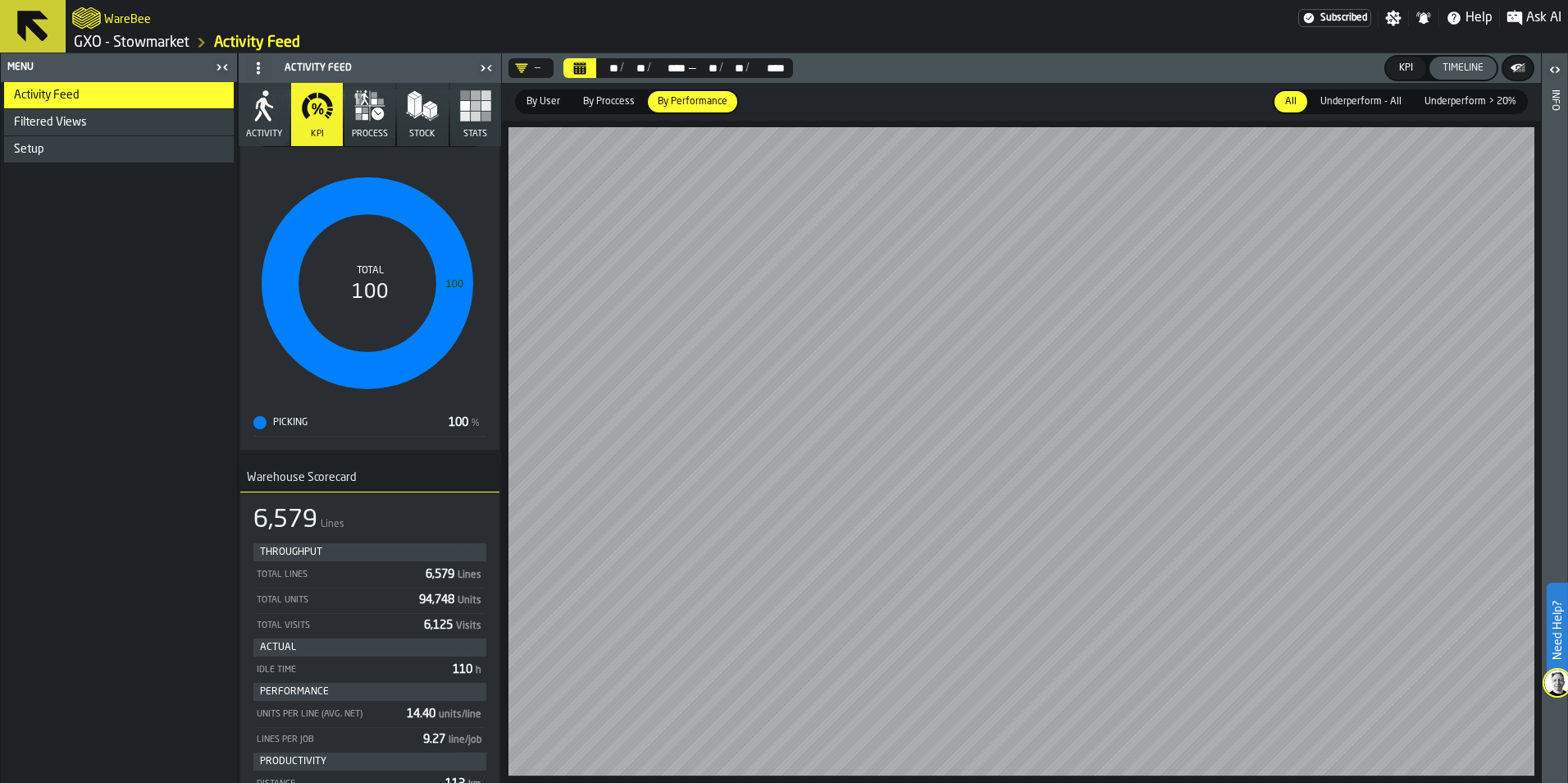
scroll to position [189, 0]
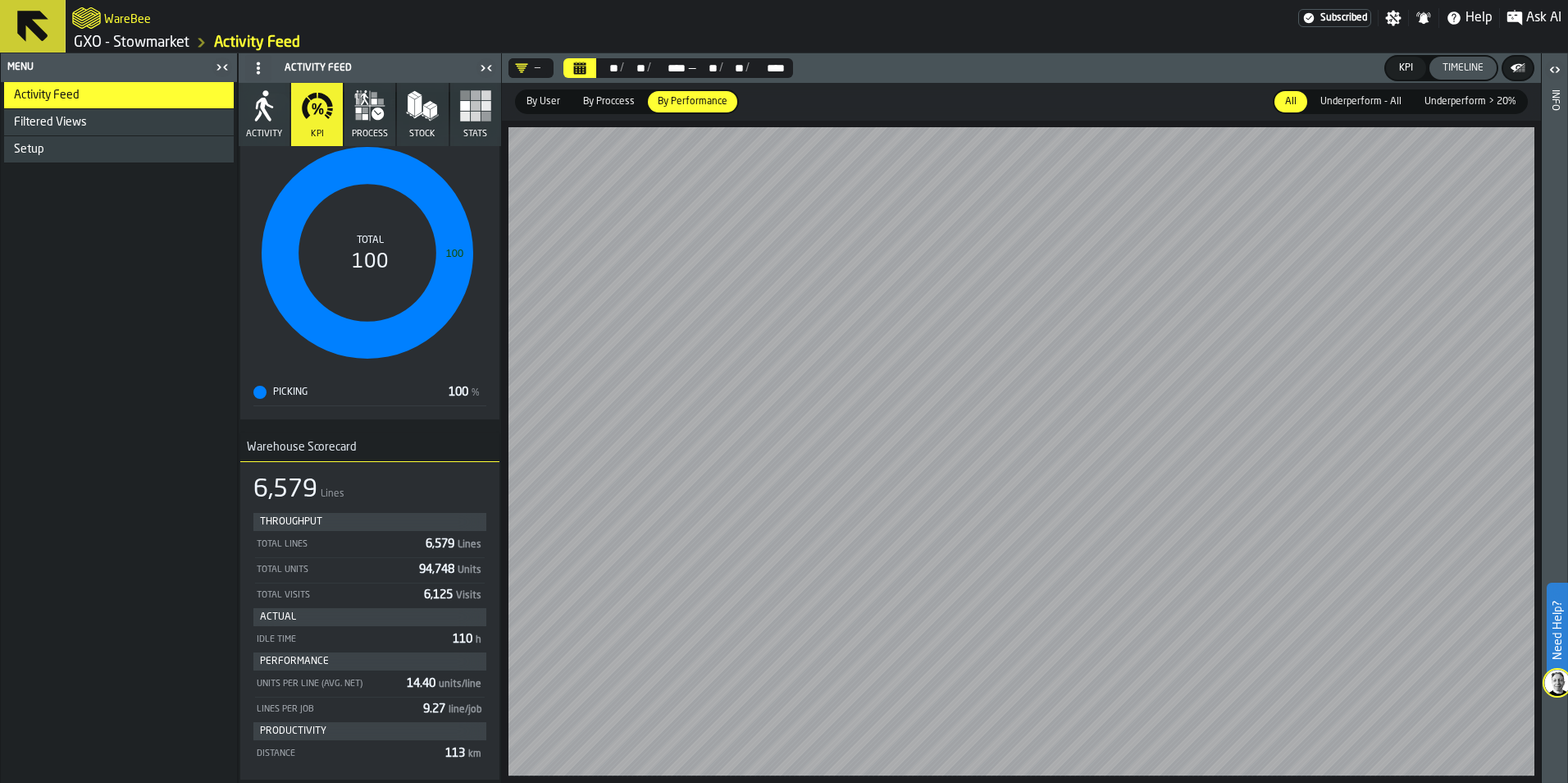
click at [1397, 70] on div "KPI" at bounding box center [1405, 68] width 27 height 11
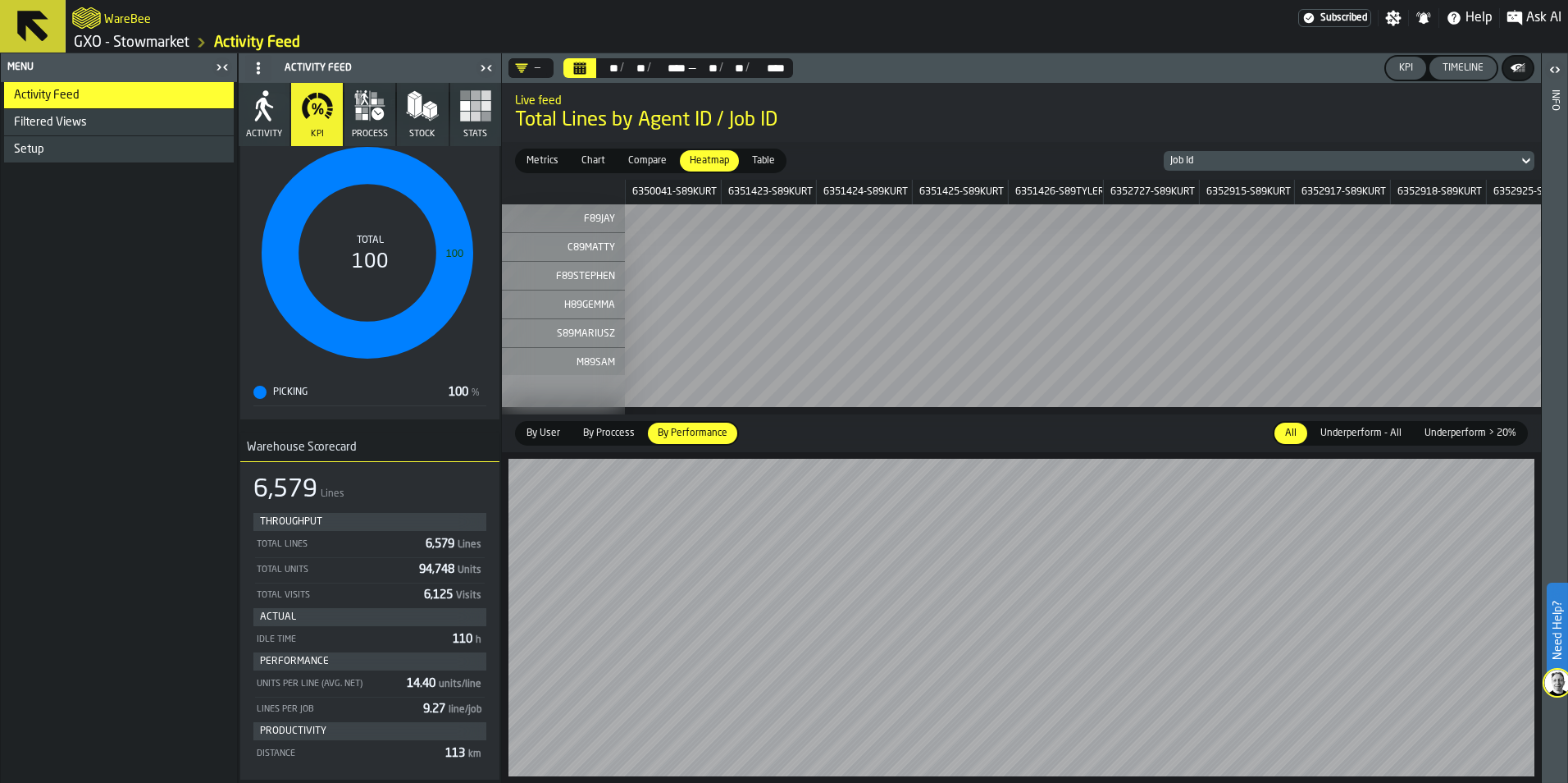
click at [268, 141] on button "Activity" at bounding box center [264, 115] width 50 height 64
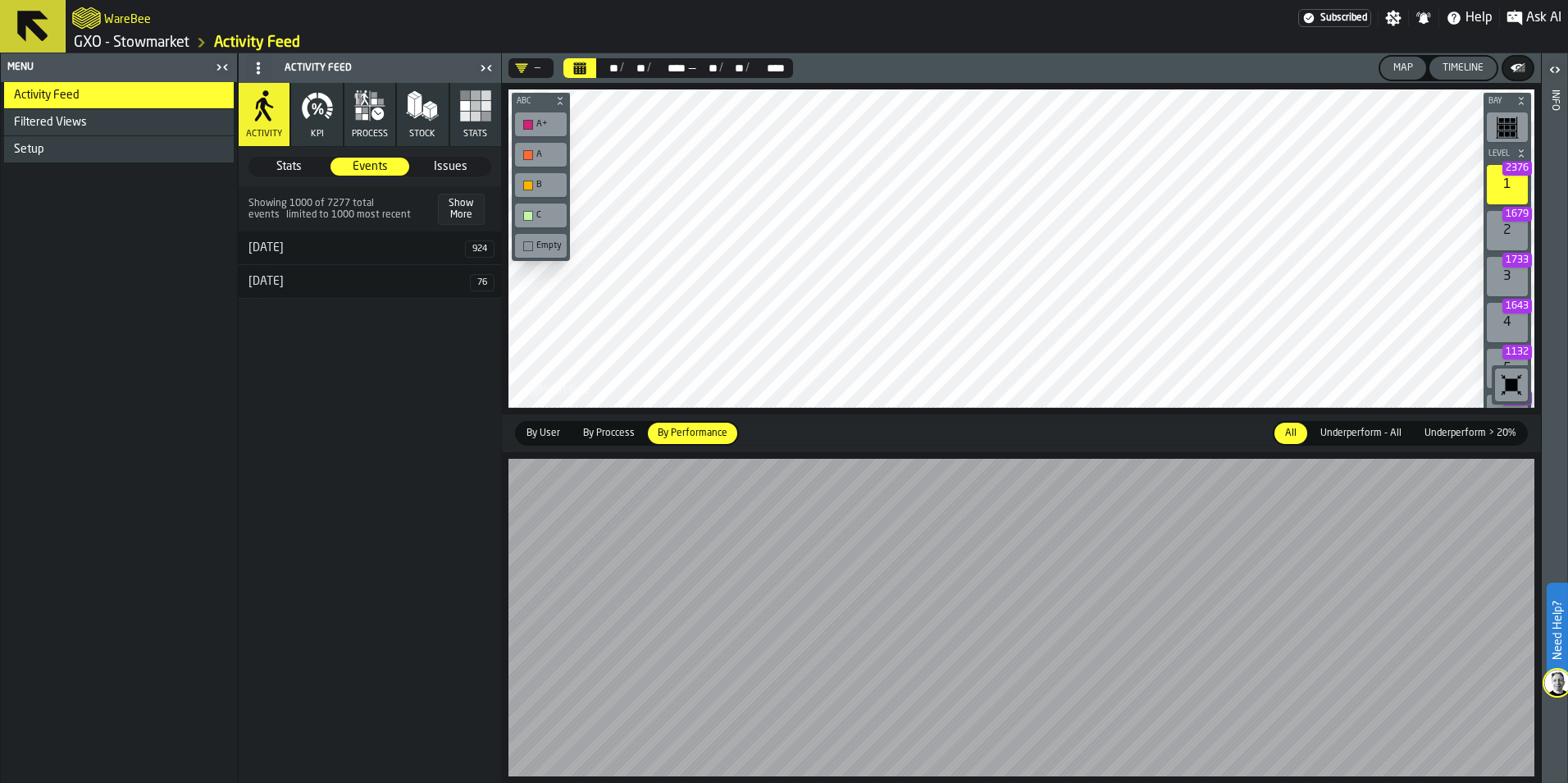
click at [478, 136] on span "Stats" at bounding box center [475, 134] width 23 height 10
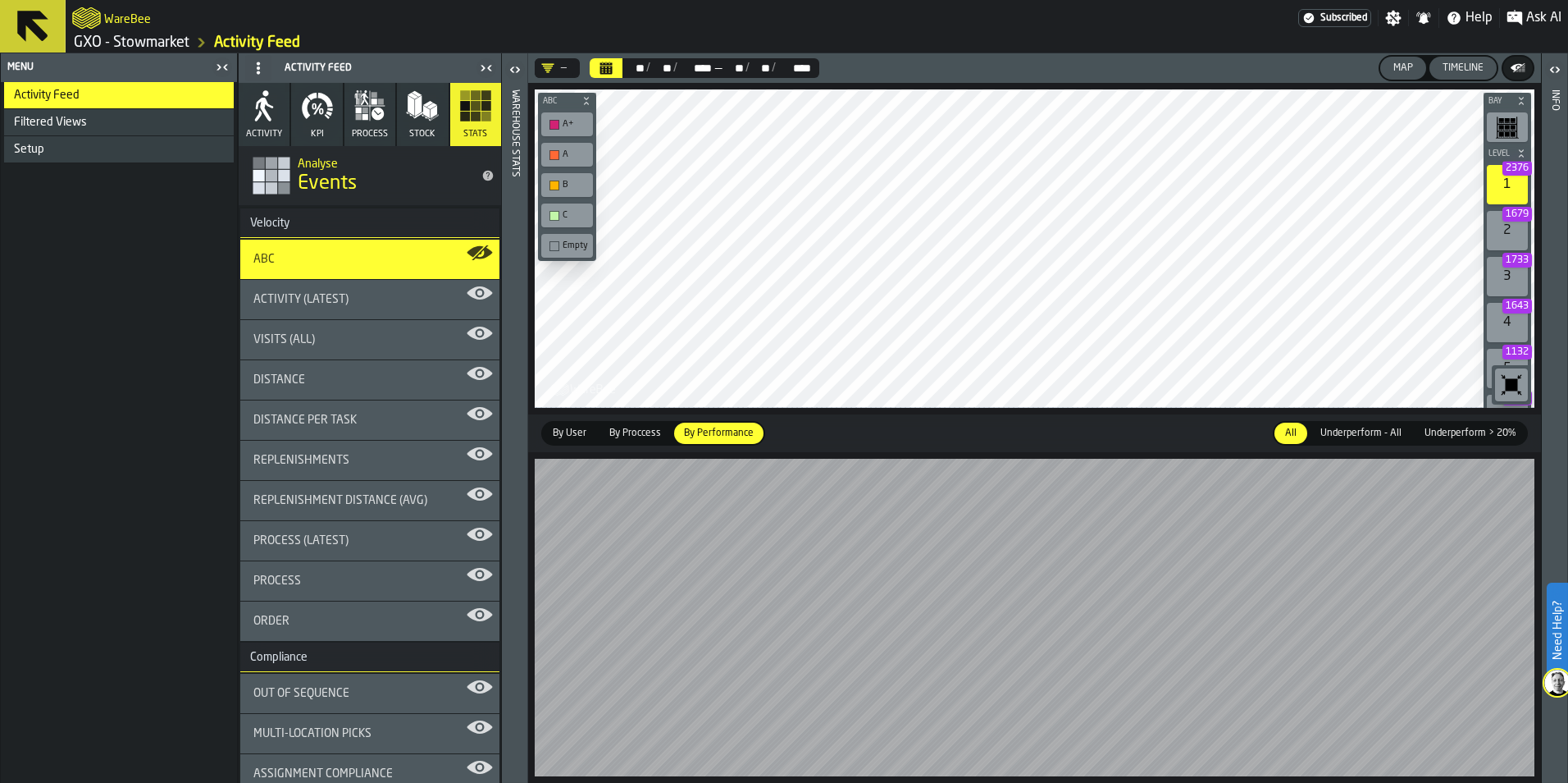
click at [91, 126] on div "Filtered Views" at bounding box center [121, 123] width 213 height 13
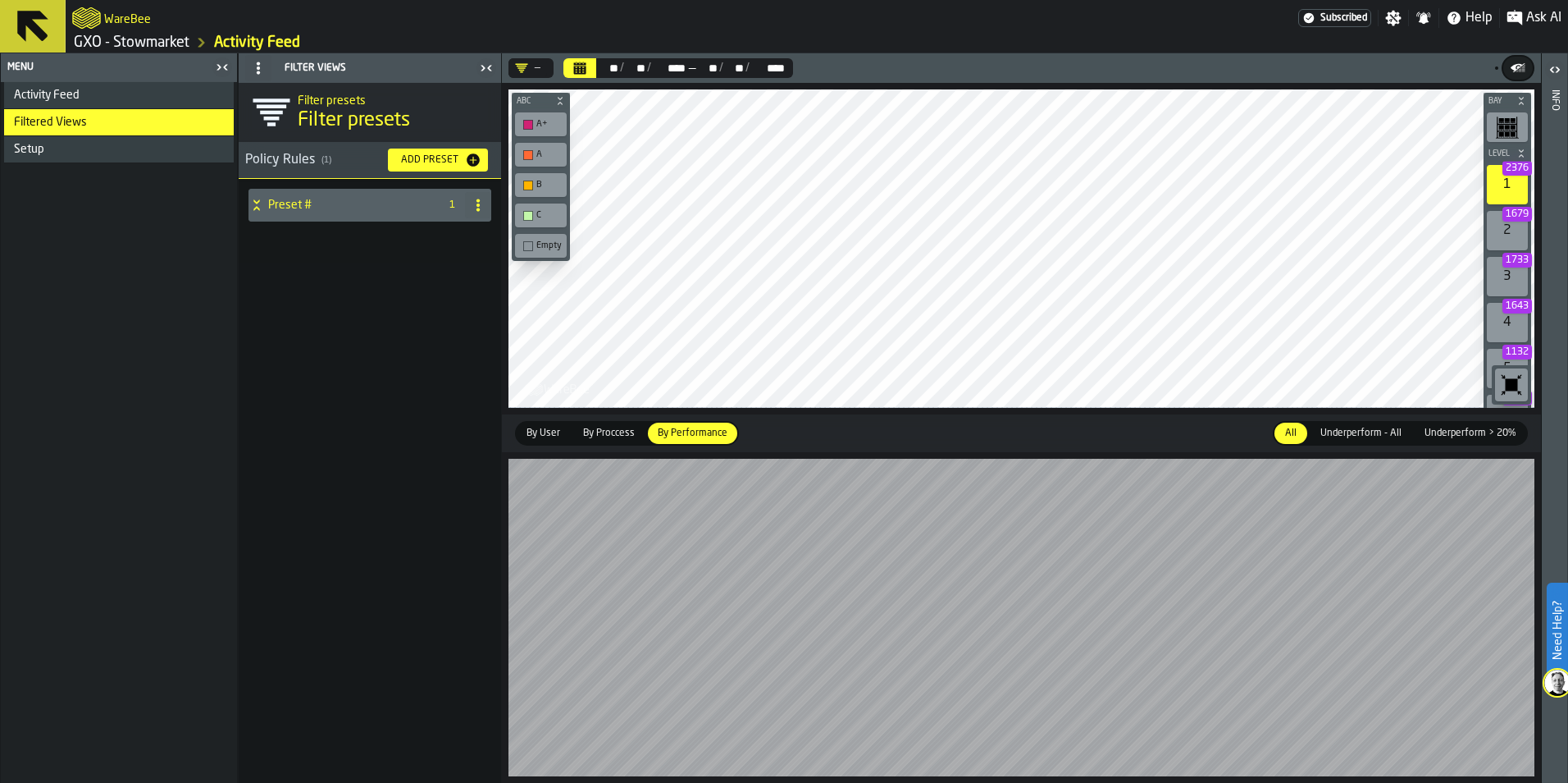
click at [257, 208] on icon at bounding box center [256, 208] width 6 height 4
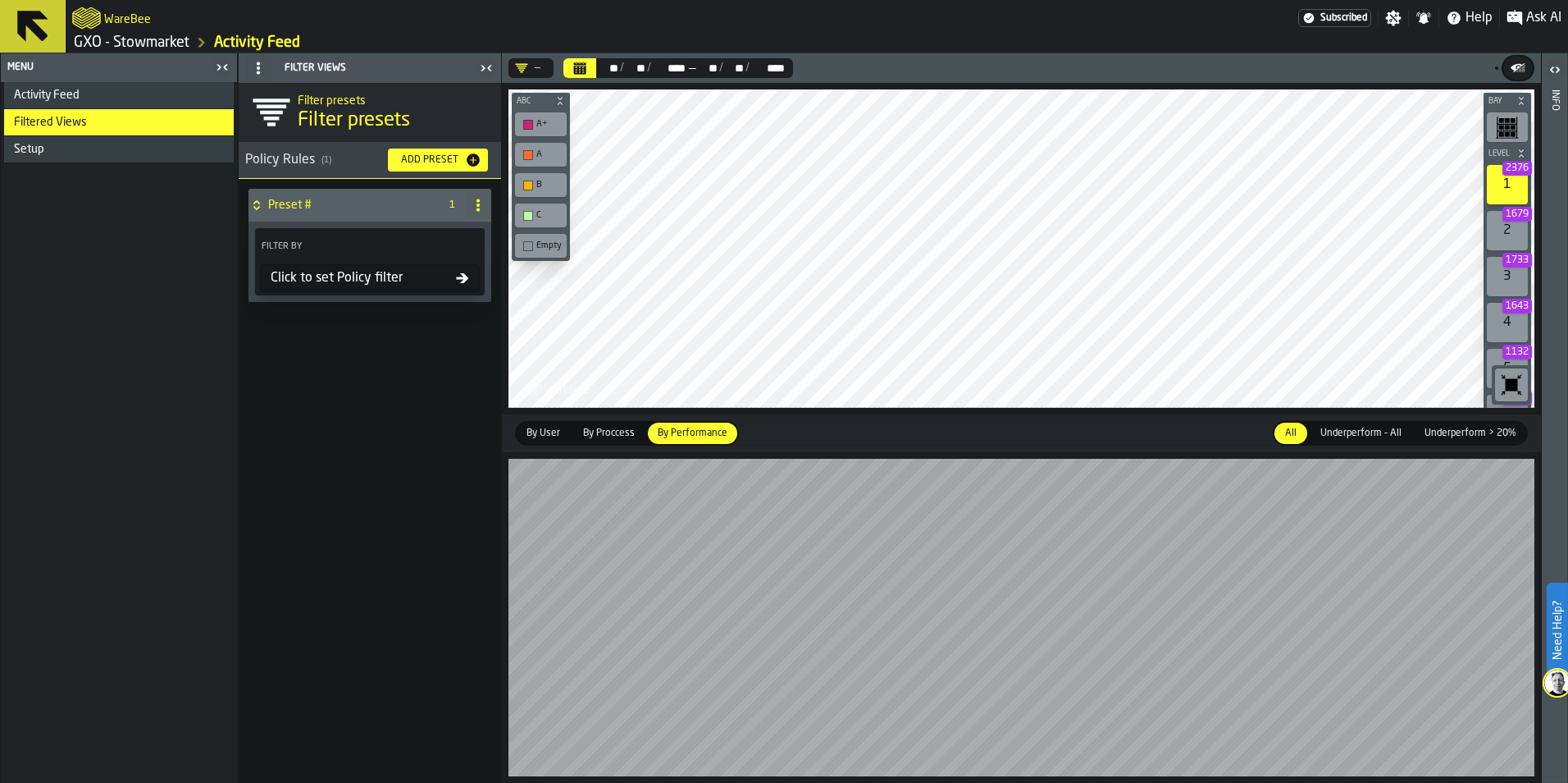
click at [257, 208] on icon at bounding box center [256, 208] width 6 height 4
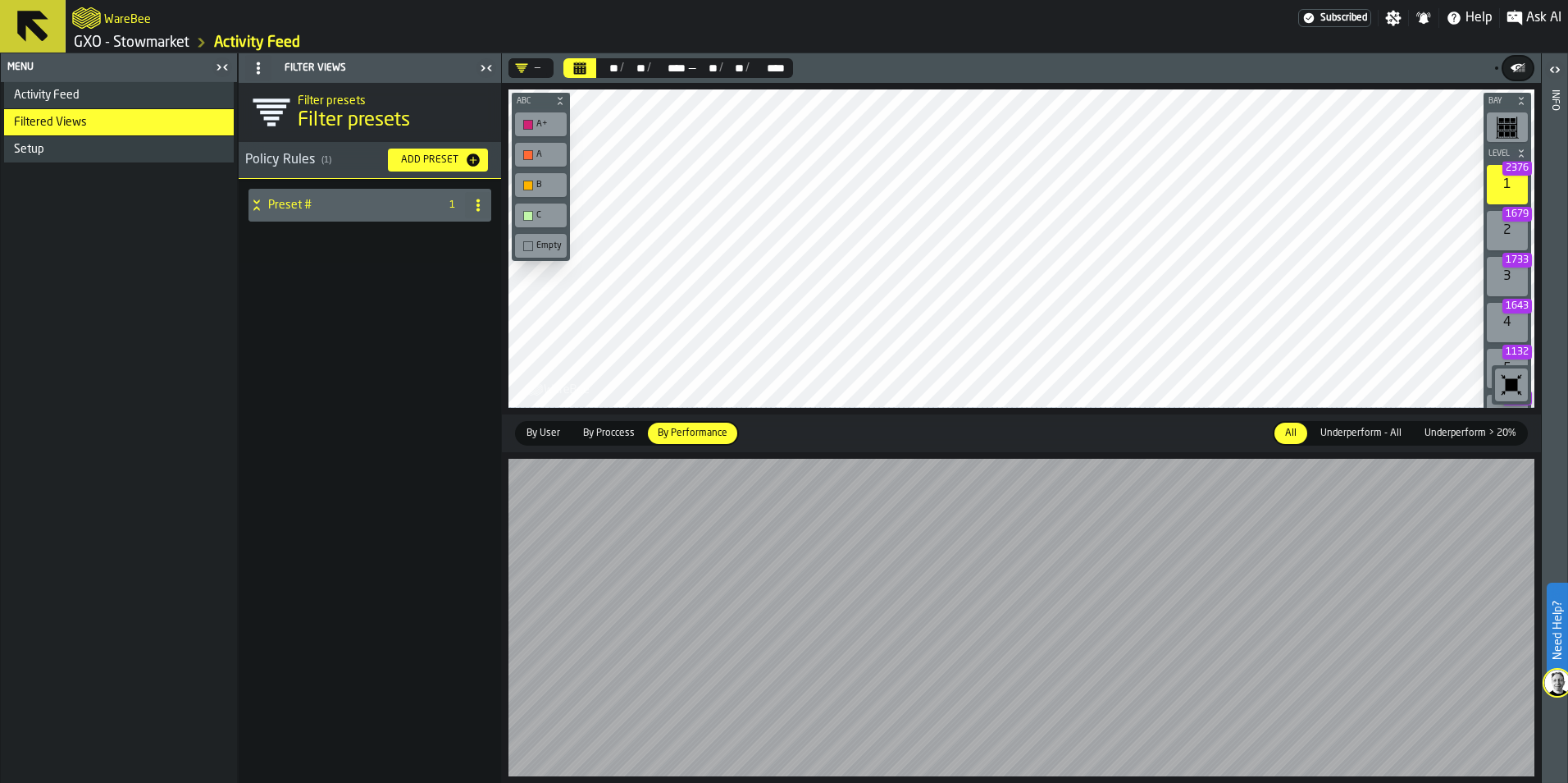
click at [130, 98] on div "Activity Feed" at bounding box center [121, 95] width 213 height 13
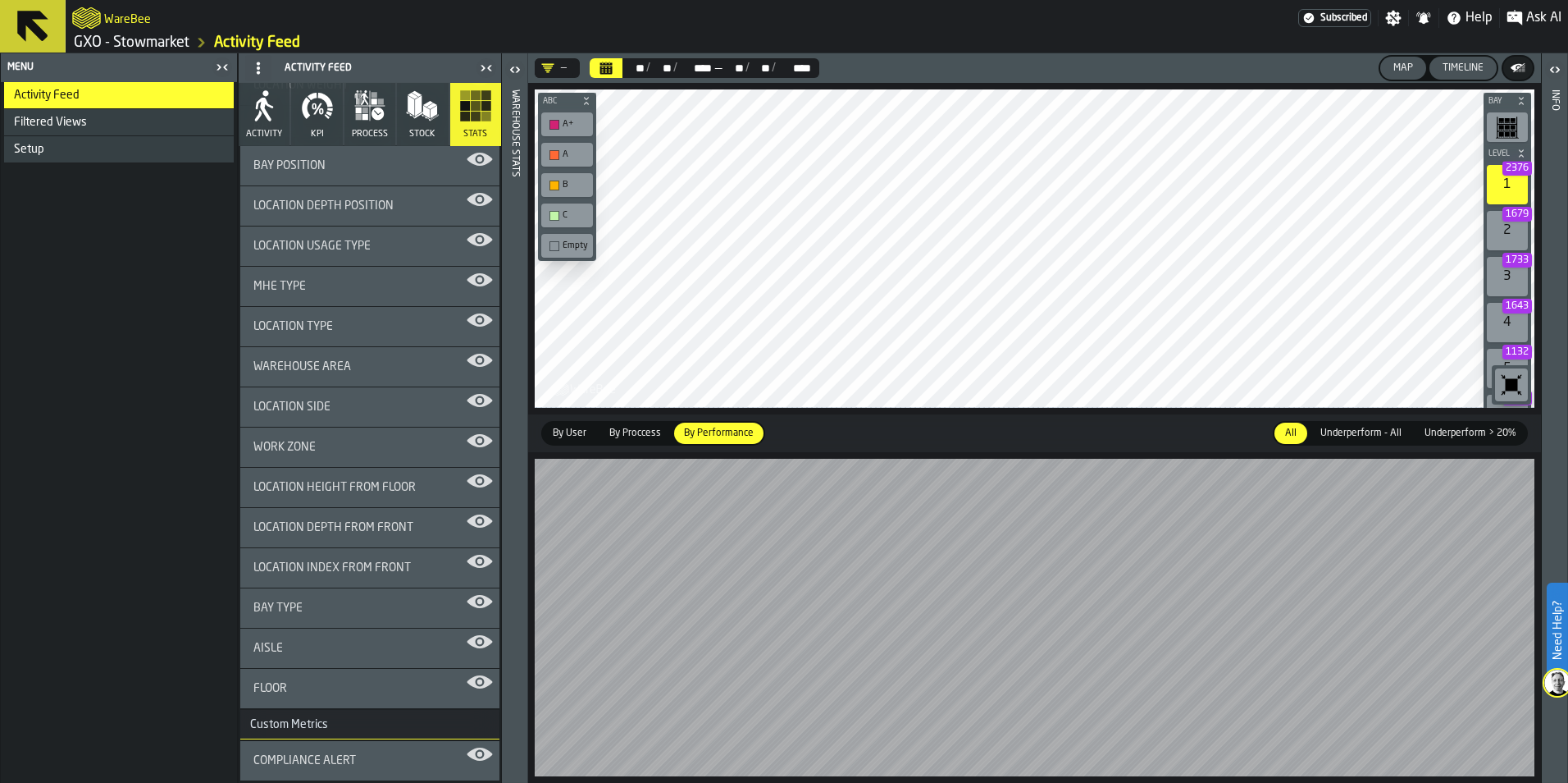
scroll to position [2216, 0]
click at [1397, 70] on div "Map" at bounding box center [1403, 68] width 33 height 11
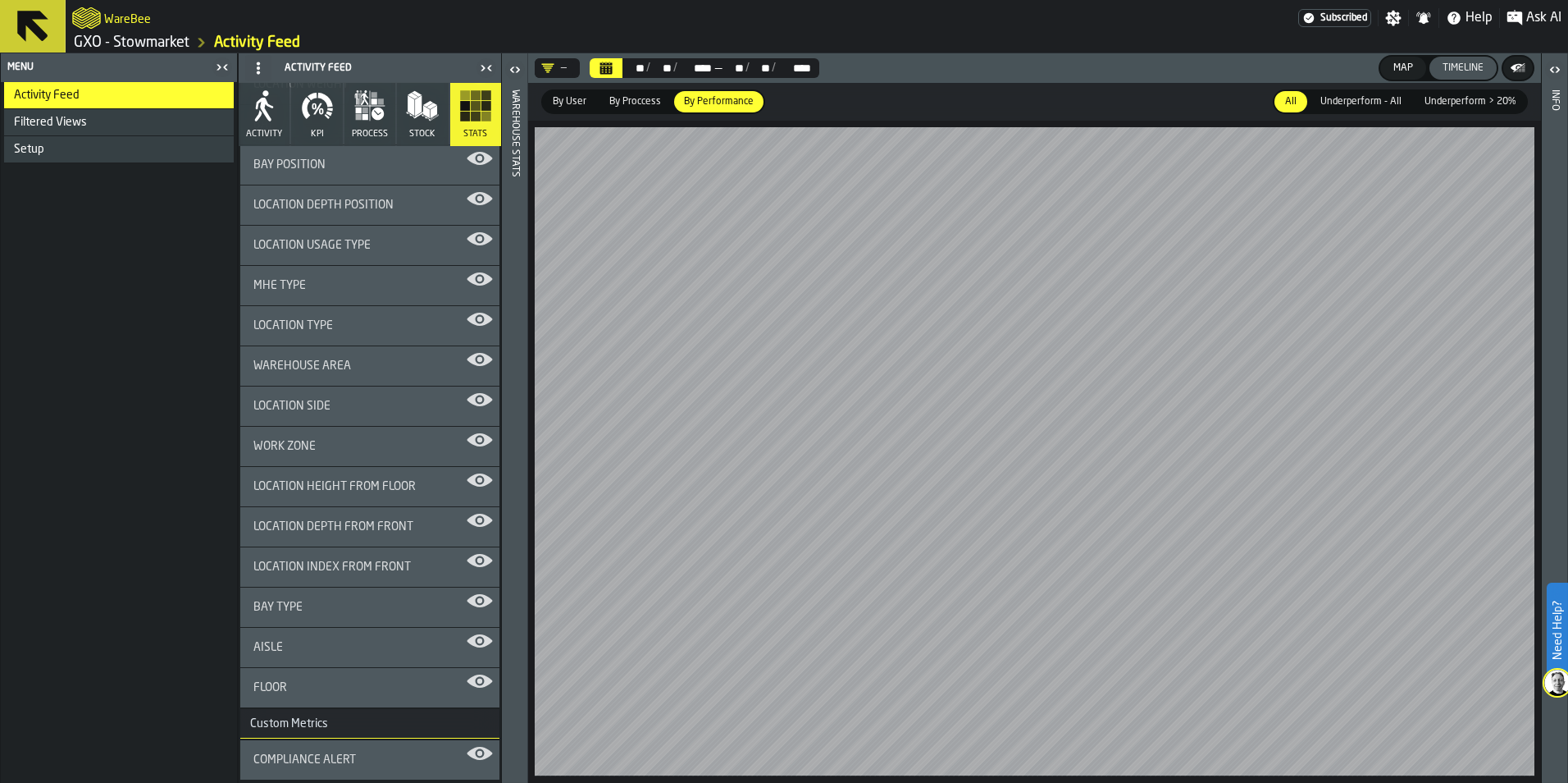
click at [1477, 75] on button "Timeline" at bounding box center [1463, 68] width 67 height 23
click at [650, 104] on span "By Proccess" at bounding box center [635, 102] width 65 height 15
click at [1403, 73] on div "Map" at bounding box center [1403, 68] width 33 height 11
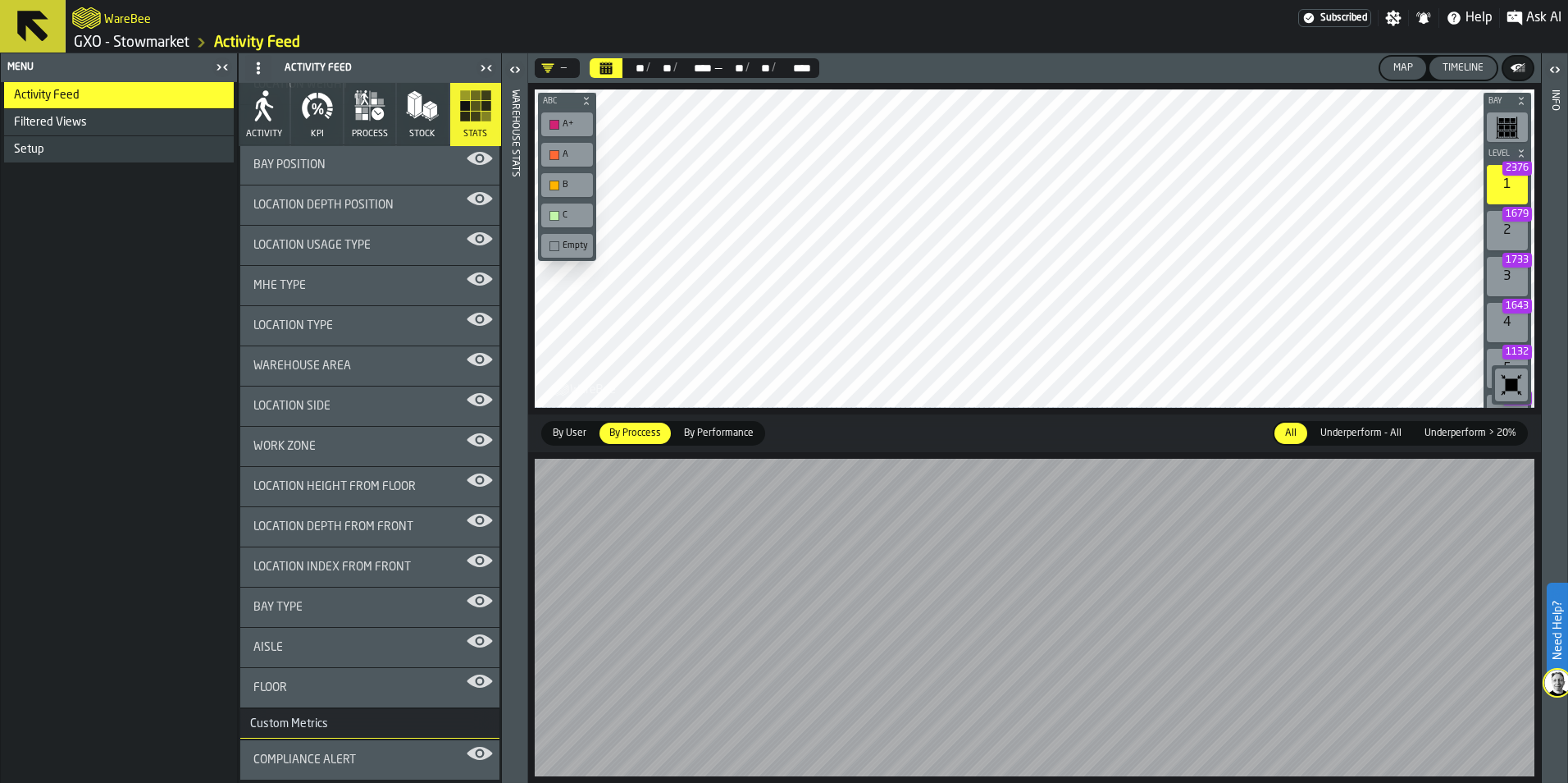
click at [874, 782] on html "Need Help? WareBee Subscribed Settings Notifications Help Ask AI GXO - Stowmark…" at bounding box center [784, 391] width 1568 height 783
click at [1512, 386] on icon "button-toolbar-undefined" at bounding box center [1512, 384] width 12 height 12
click at [1519, 391] on icon "button-toolbar-undefined" at bounding box center [1520, 393] width 4 height 4
click at [1509, 379] on icon "button-toolbar-undefined" at bounding box center [1512, 384] width 12 height 12
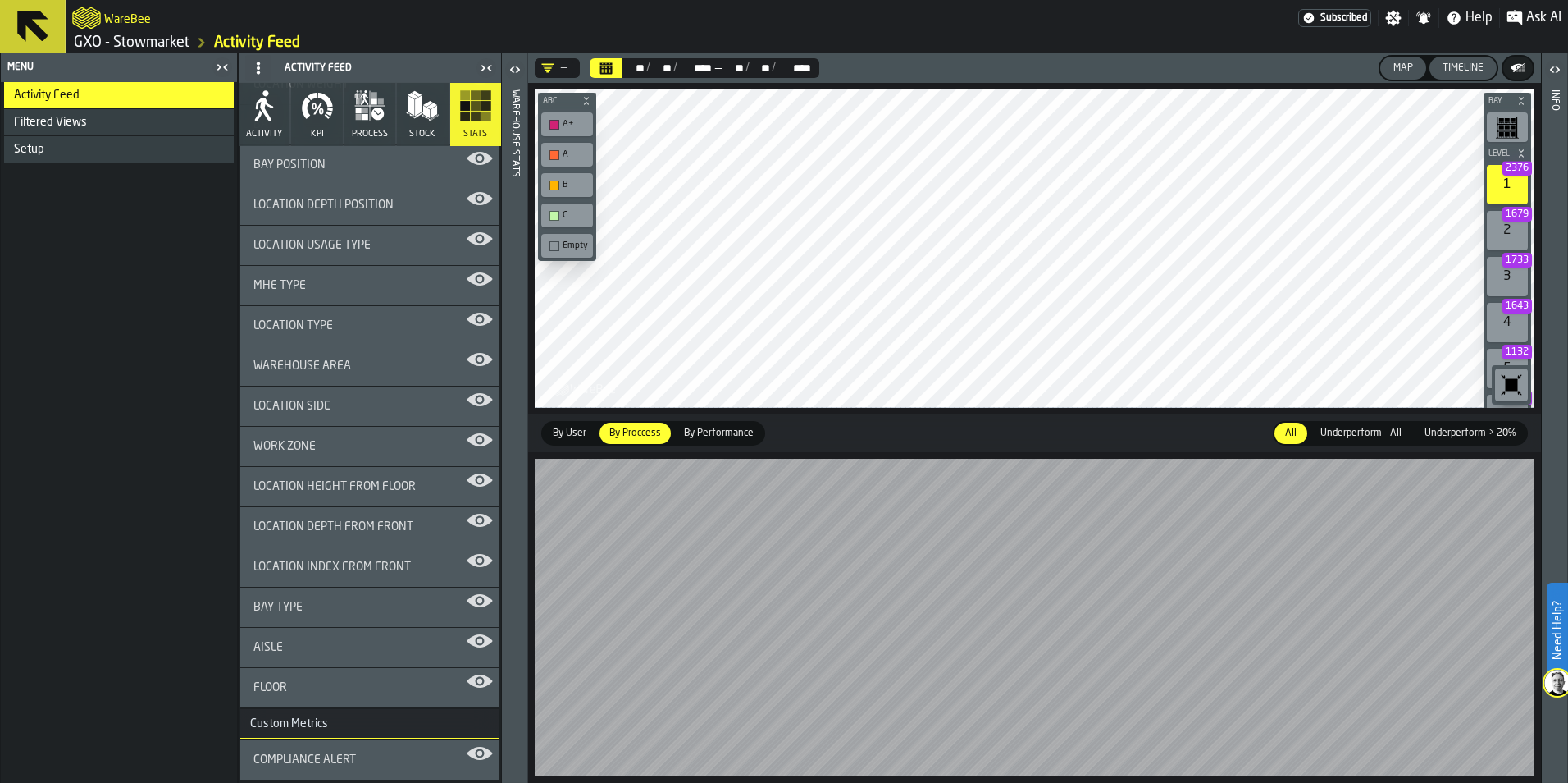
click at [1511, 130] on icon "button-toolbar-undefined" at bounding box center [1507, 127] width 23 height 23
click at [1516, 383] on icon "button-toolbar-undefined" at bounding box center [1512, 384] width 12 height 12
drag, startPoint x: 1513, startPoint y: 386, endPoint x: 1522, endPoint y: 194, distance: 192.2
click at [1512, 386] on icon "button-toolbar-undefined" at bounding box center [1512, 384] width 12 height 12
click at [1515, 131] on rect "button-toolbar-undefined" at bounding box center [1507, 130] width 19 height 1
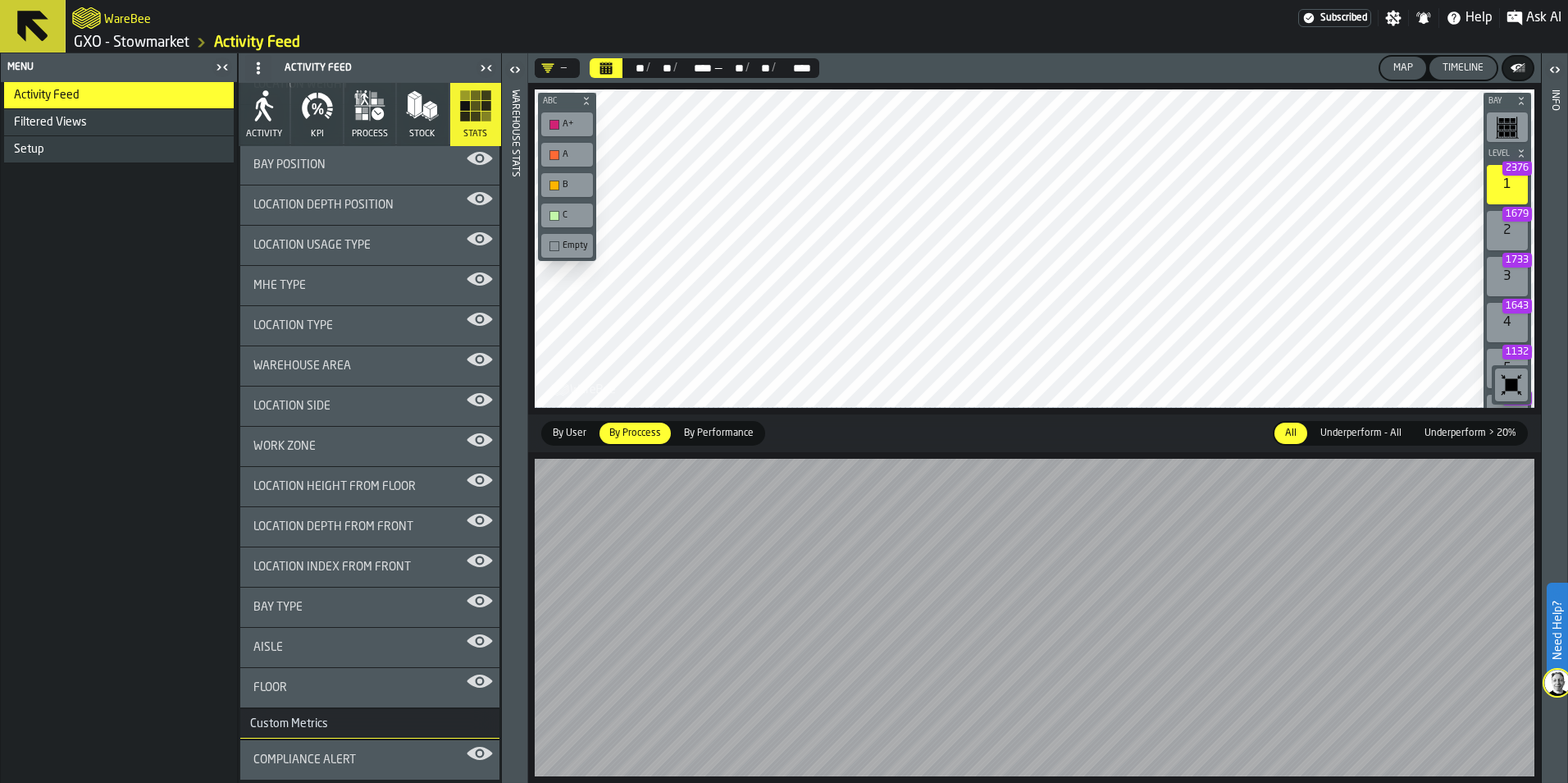
click at [41, 22] on icon at bounding box center [33, 26] width 39 height 39
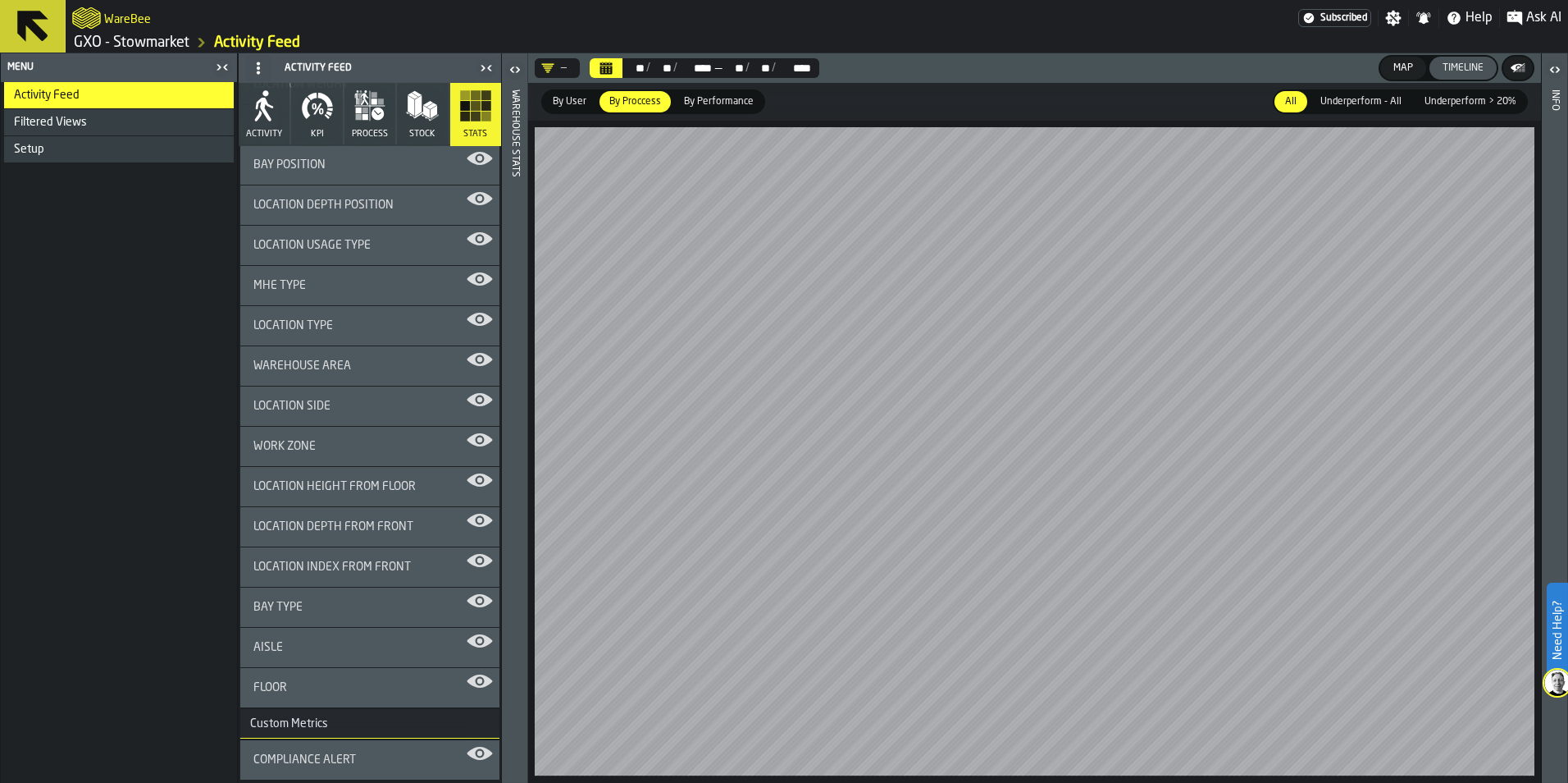
click at [24, 22] on icon at bounding box center [32, 25] width 31 height 31
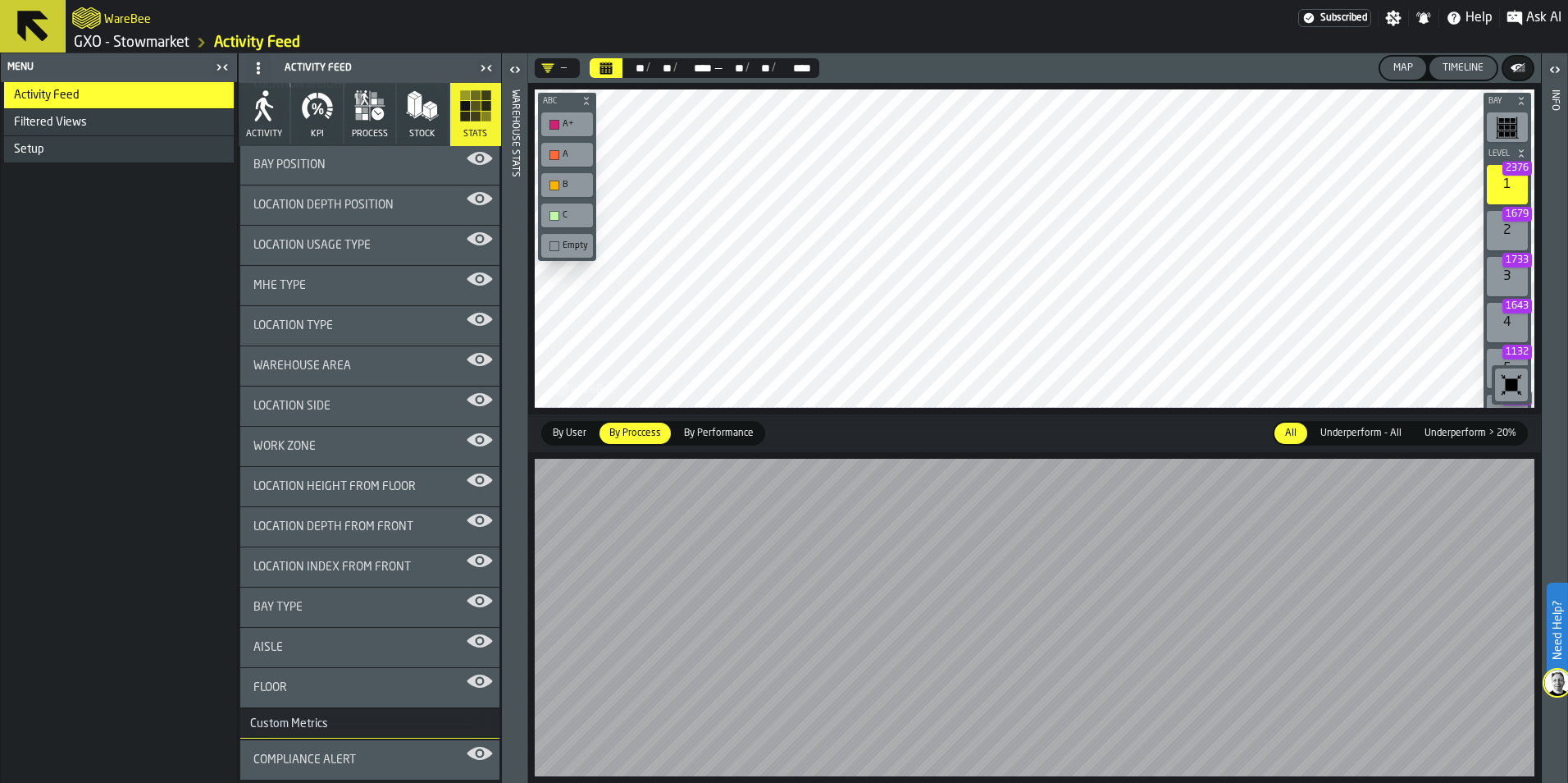
click at [24, 22] on icon at bounding box center [32, 25] width 31 height 31
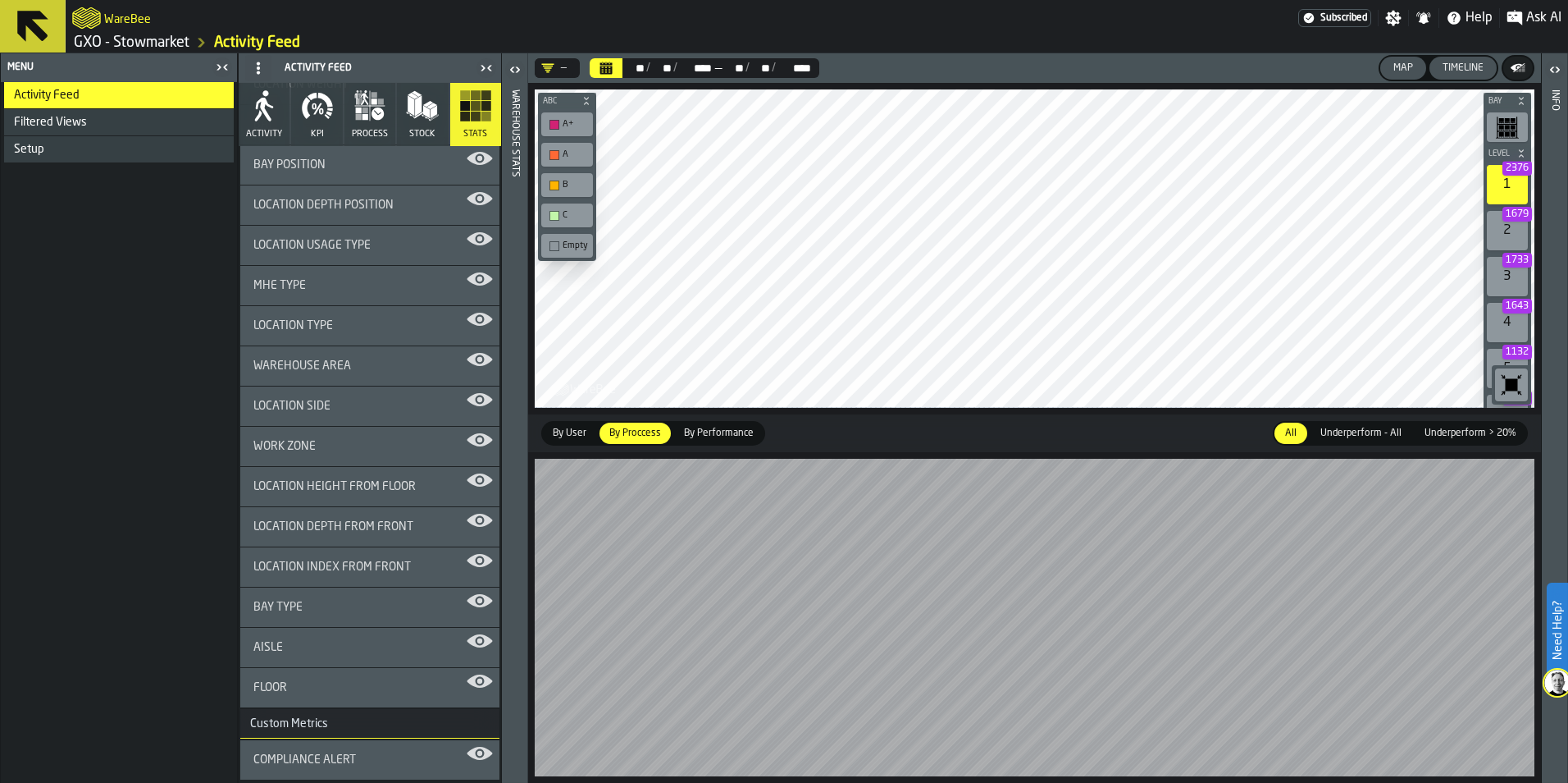
click at [36, 19] on icon at bounding box center [32, 25] width 31 height 31
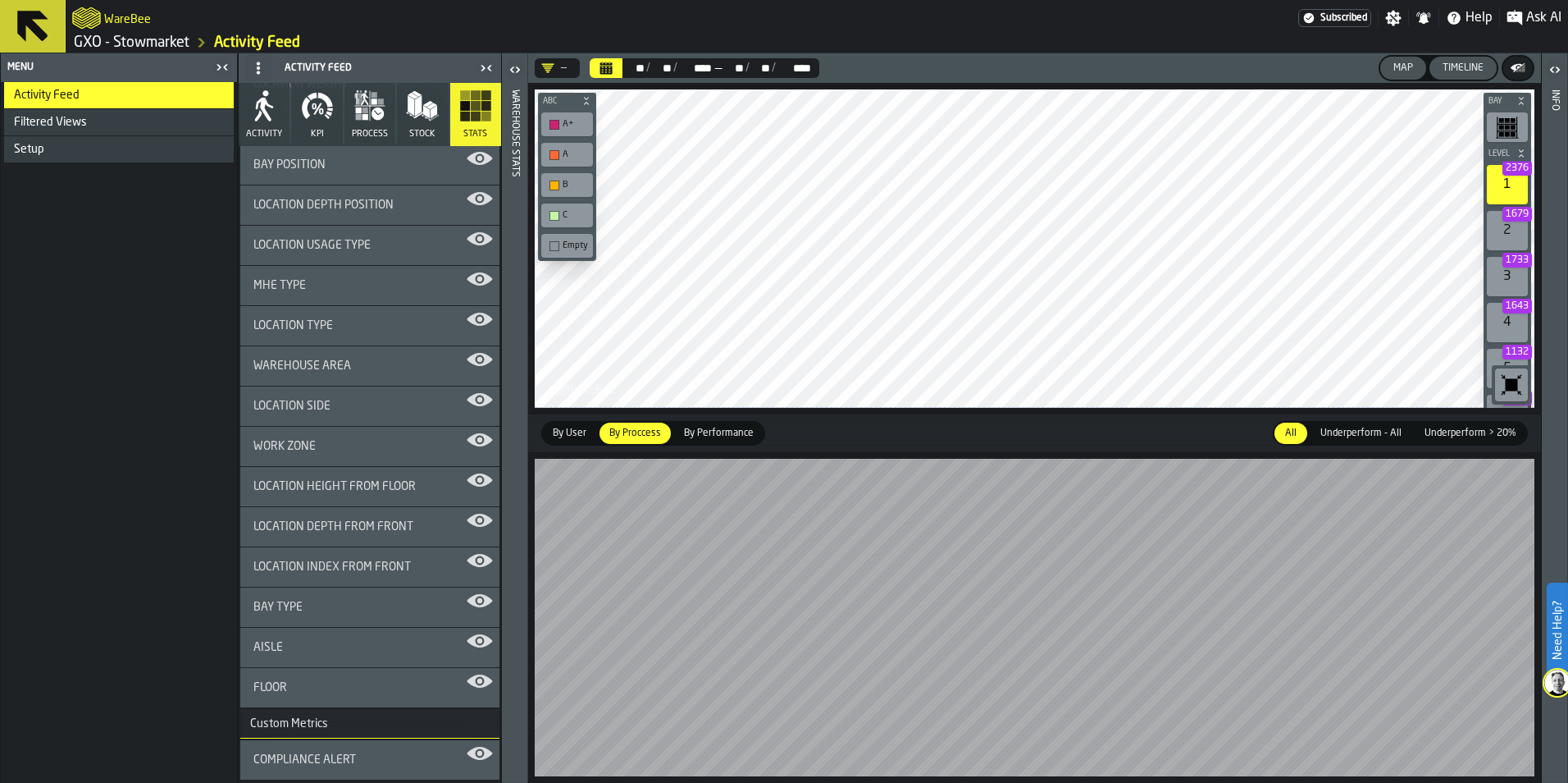
click at [36, 19] on icon at bounding box center [32, 25] width 31 height 31
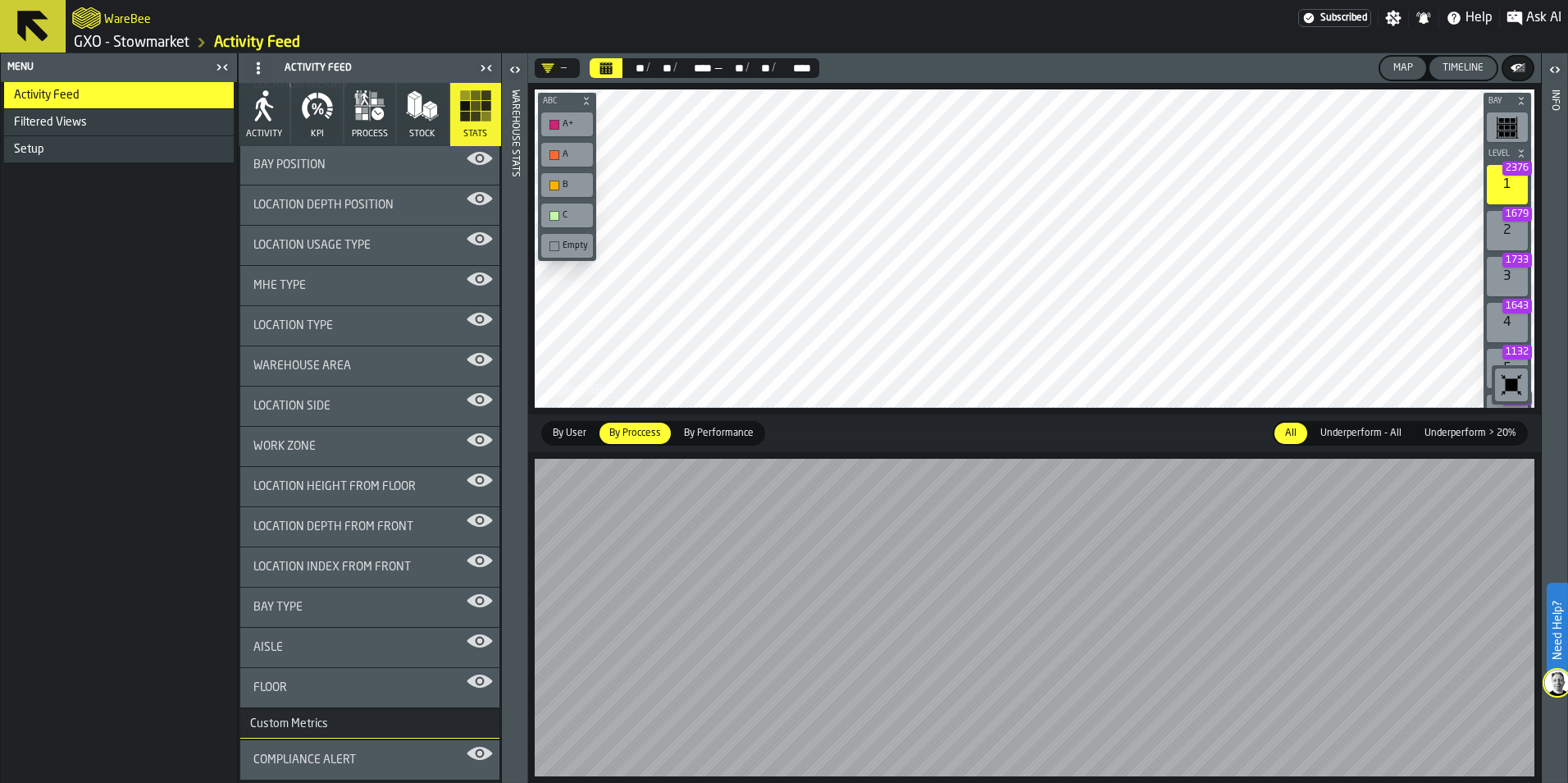
click at [36, 19] on icon at bounding box center [32, 25] width 31 height 31
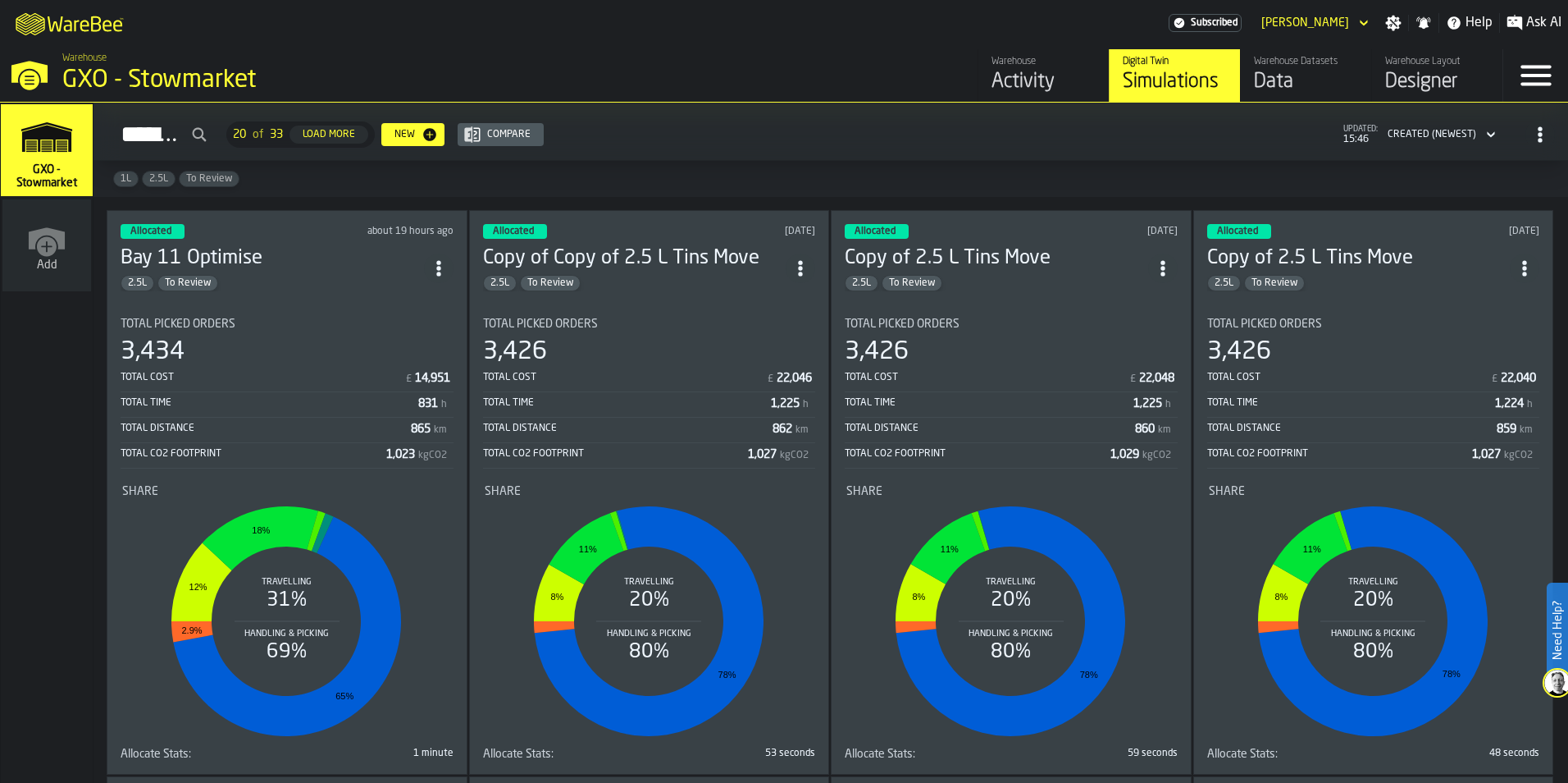
click at [1361, 23] on icon "header" at bounding box center [1363, 23] width 7 height 6
click at [1308, 45] on div "Logout" at bounding box center [1319, 52] width 85 height 20
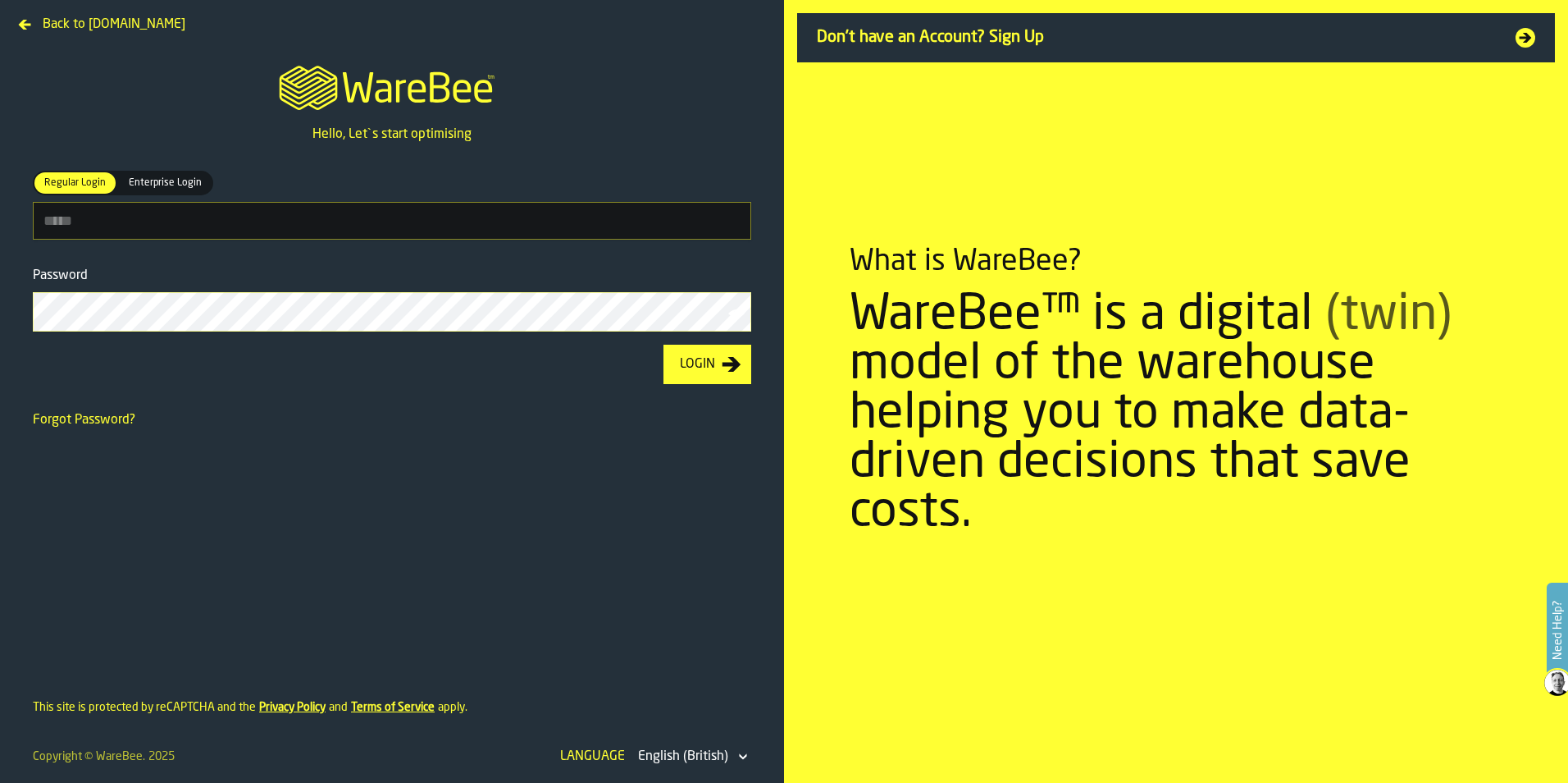
type input "**********"
